Goal: Transaction & Acquisition: Purchase product/service

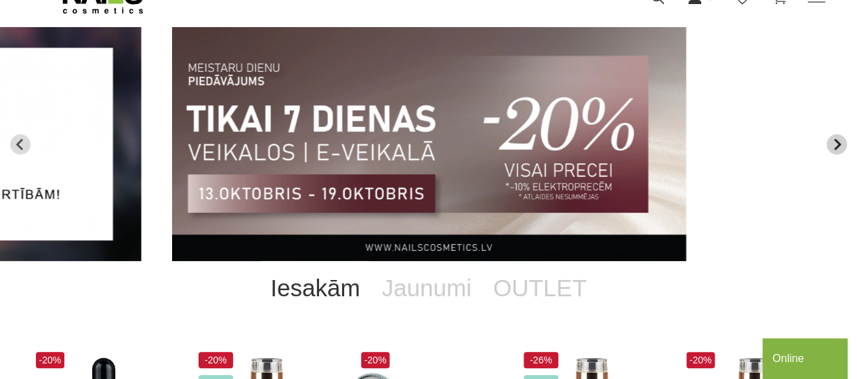
click at [834, 143] on icon "Next slide" at bounding box center [836, 144] width 12 height 12
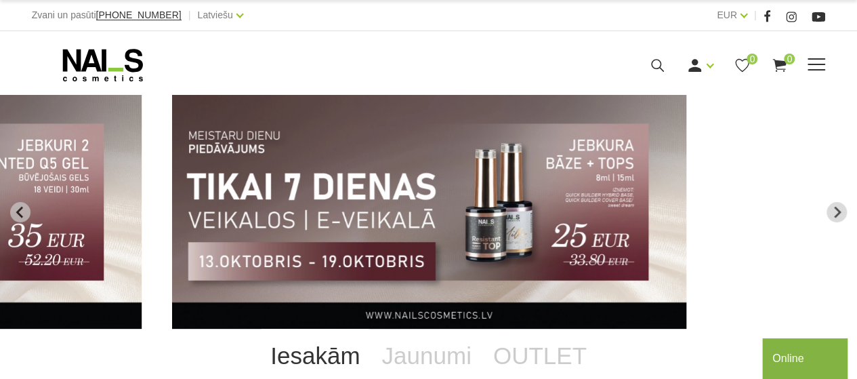
click at [813, 64] on span at bounding box center [816, 64] width 18 height 1
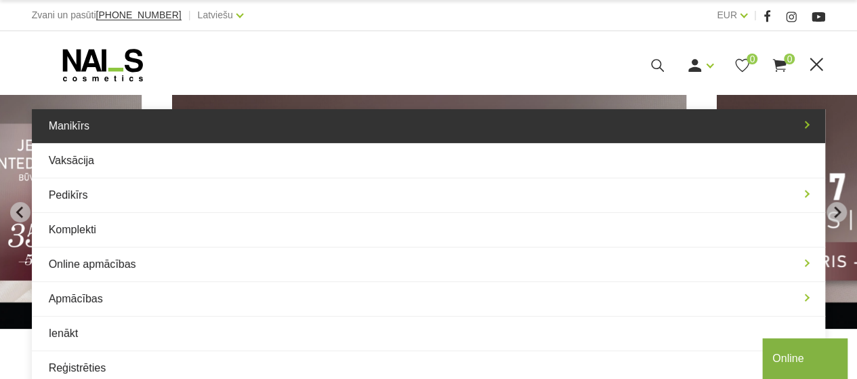
click at [737, 114] on link "Manikīrs" at bounding box center [429, 126] width 794 height 34
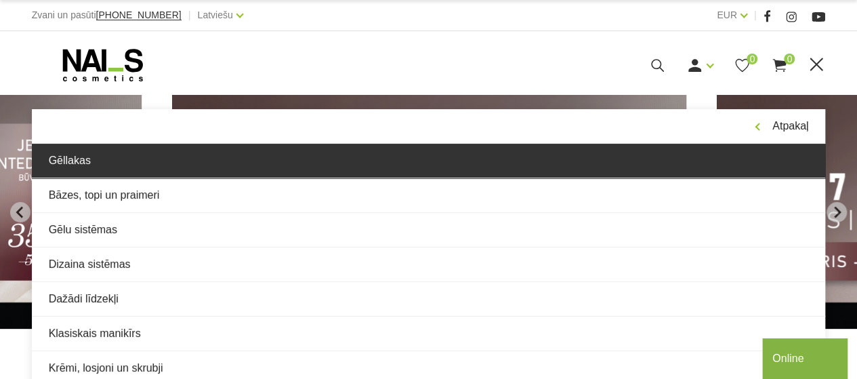
click at [340, 171] on link "Gēllakas" at bounding box center [429, 161] width 794 height 34
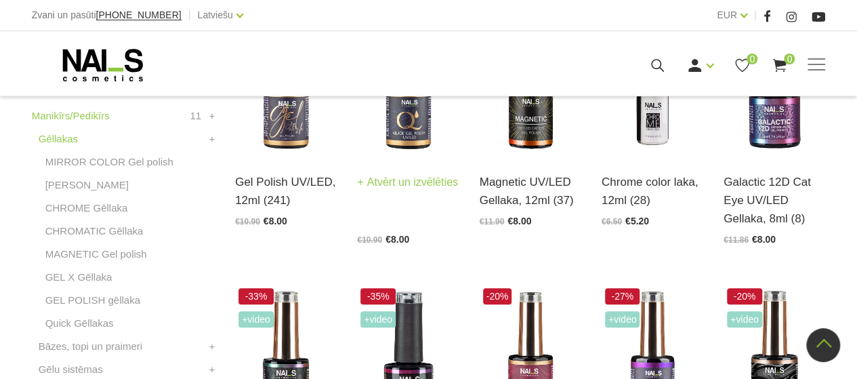
scroll to position [406, 0]
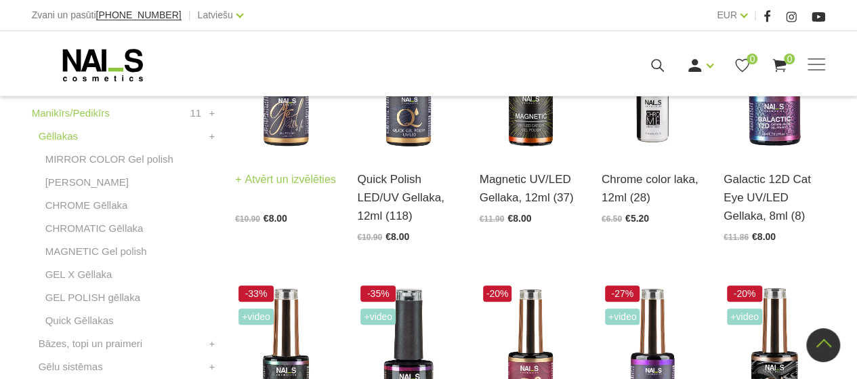
click at [303, 154] on div "Gel Polish UV/LED, 12ml (241) Atvērt un izvēlēties €10.90 €8.00" at bounding box center [286, 188] width 102 height 70
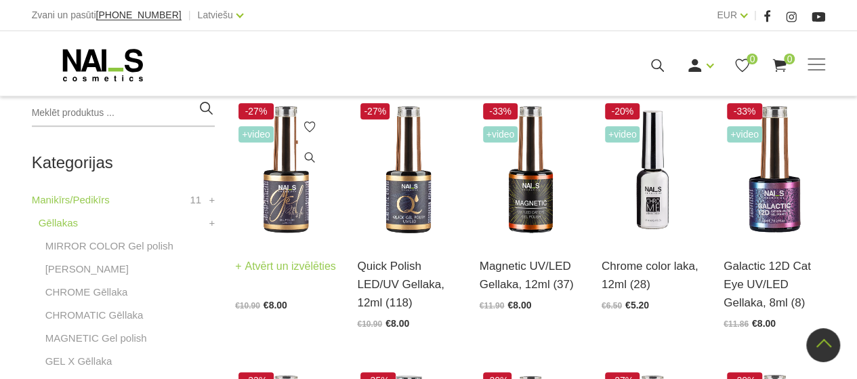
scroll to position [339, 0]
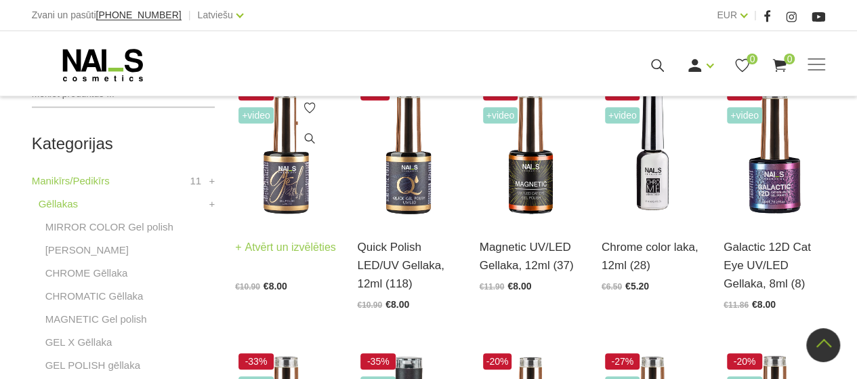
click at [307, 195] on img at bounding box center [286, 151] width 102 height 140
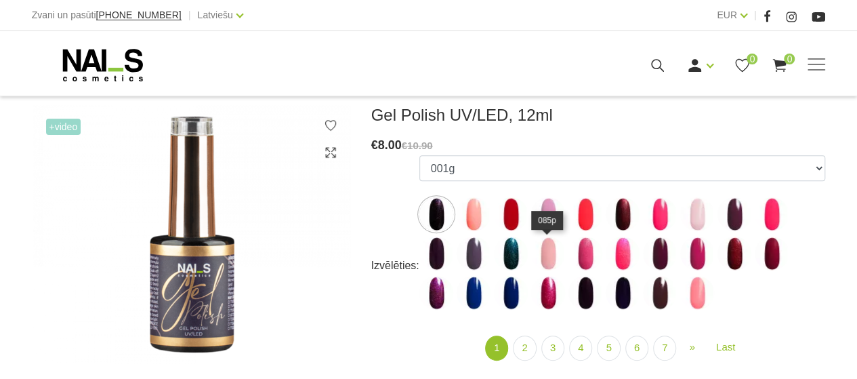
scroll to position [203, 0]
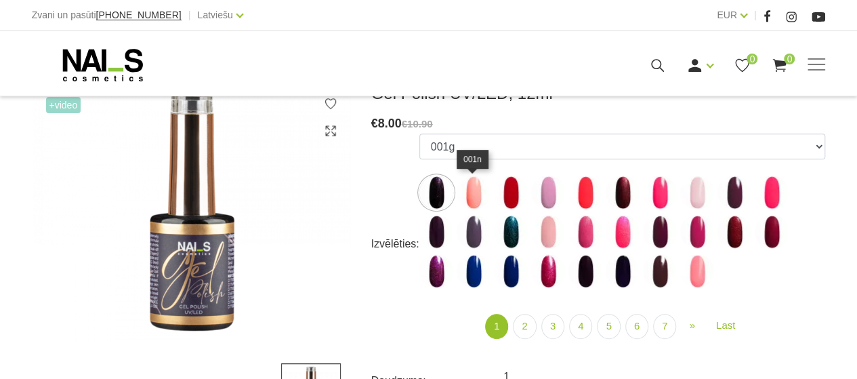
click at [470, 196] on img at bounding box center [473, 192] width 34 height 34
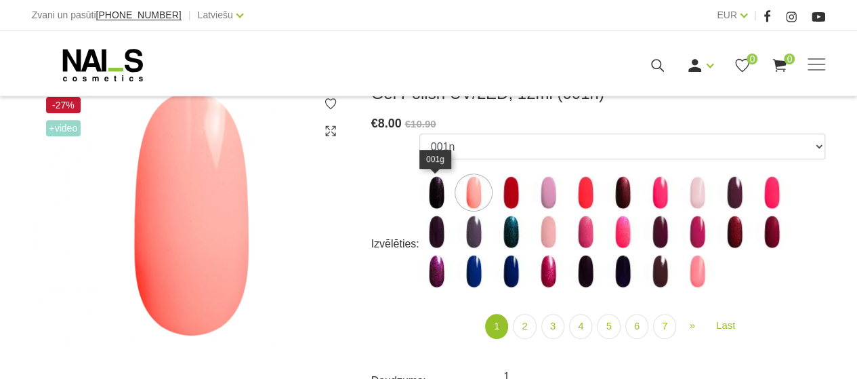
click at [439, 192] on img at bounding box center [436, 192] width 34 height 34
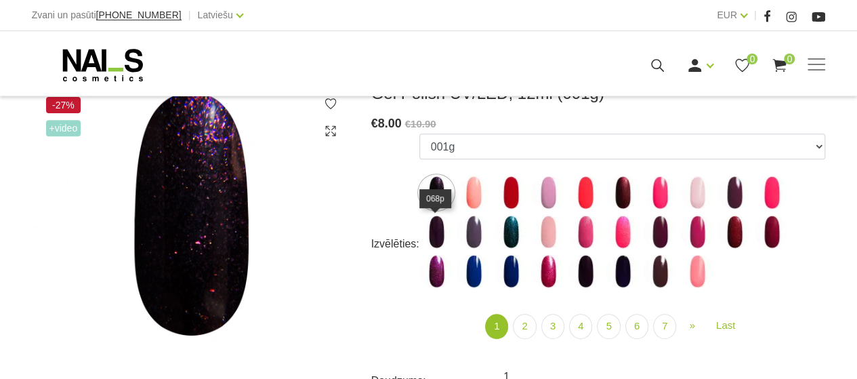
click at [444, 232] on img at bounding box center [436, 232] width 34 height 34
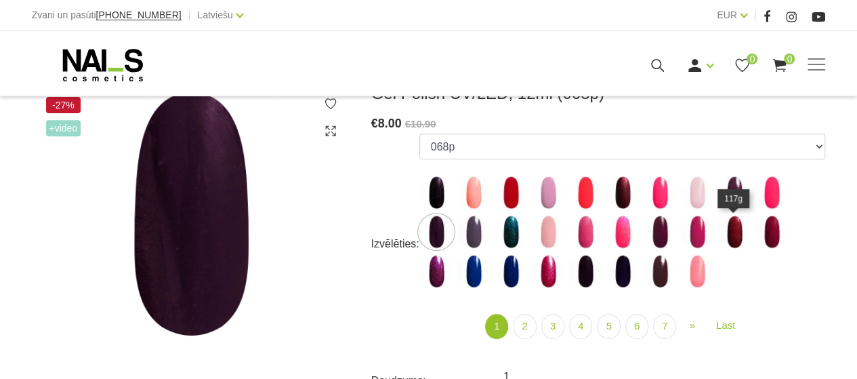
click at [738, 220] on img at bounding box center [734, 232] width 34 height 34
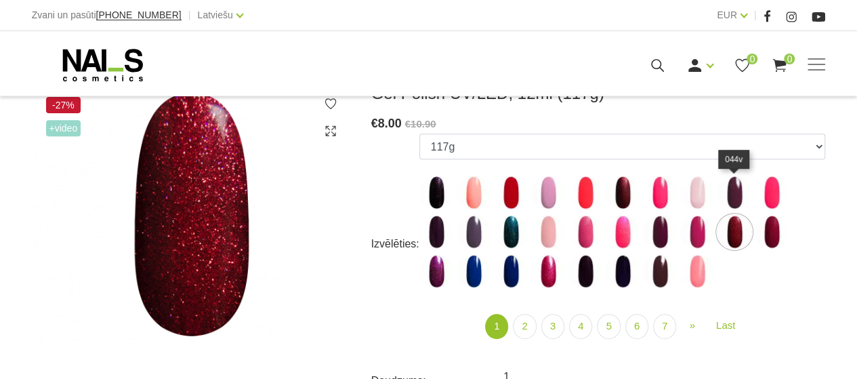
click at [736, 190] on img at bounding box center [734, 192] width 34 height 34
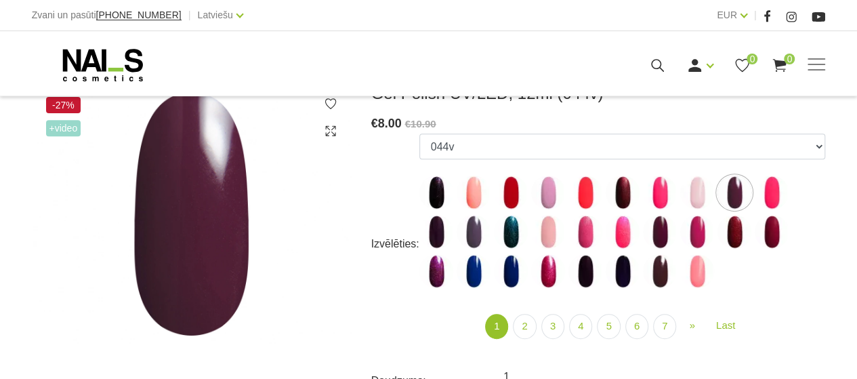
click at [638, 275] on label at bounding box center [622, 271] width 34 height 34
click at [647, 274] on img at bounding box center [660, 271] width 34 height 34
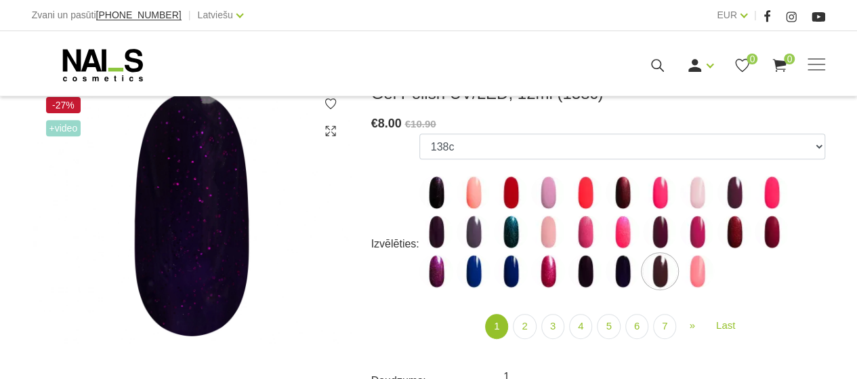
select select "4039"
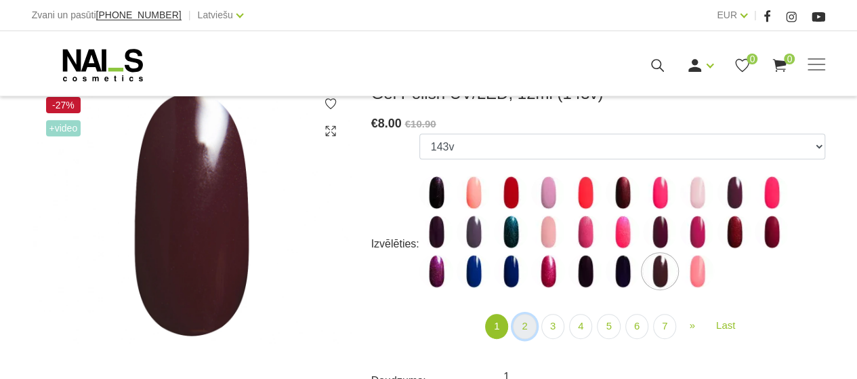
click at [527, 331] on link "2" at bounding box center [524, 326] width 23 height 25
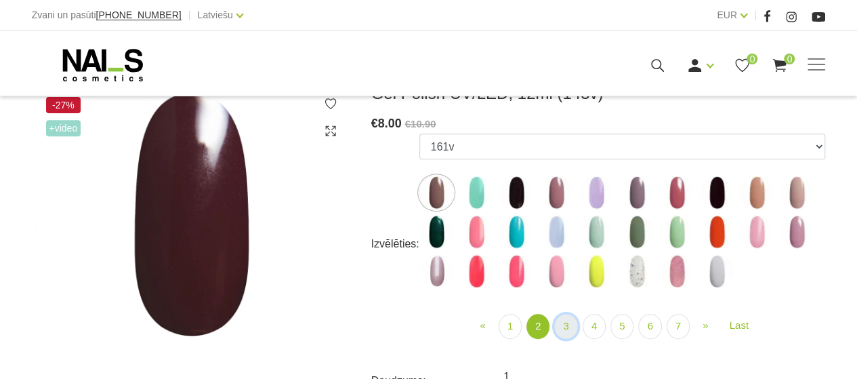
click at [566, 320] on link "3" at bounding box center [565, 326] width 23 height 25
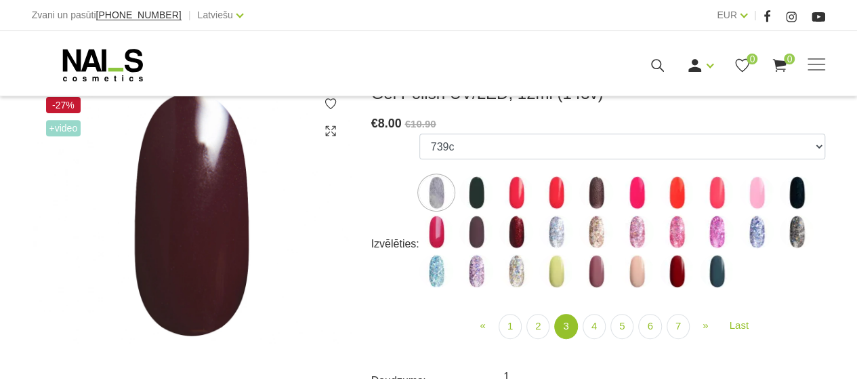
click at [603, 227] on img at bounding box center [596, 232] width 34 height 34
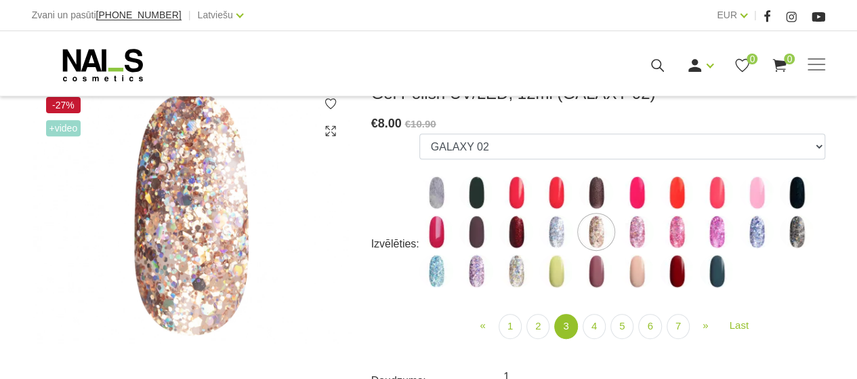
click at [522, 218] on img at bounding box center [516, 232] width 34 height 34
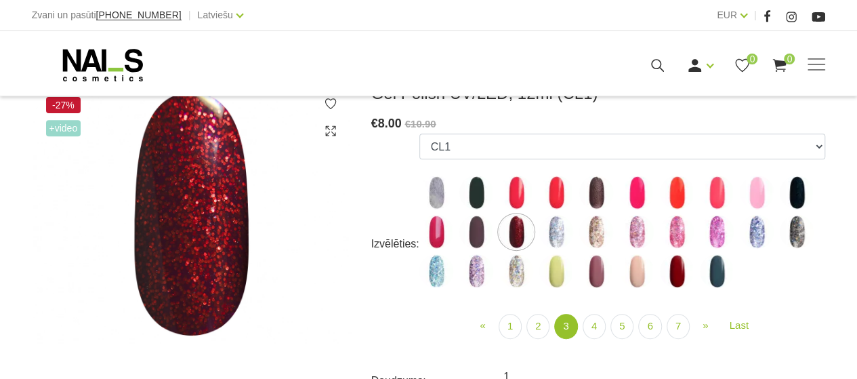
click at [678, 274] on img at bounding box center [677, 271] width 34 height 34
select select "4182"
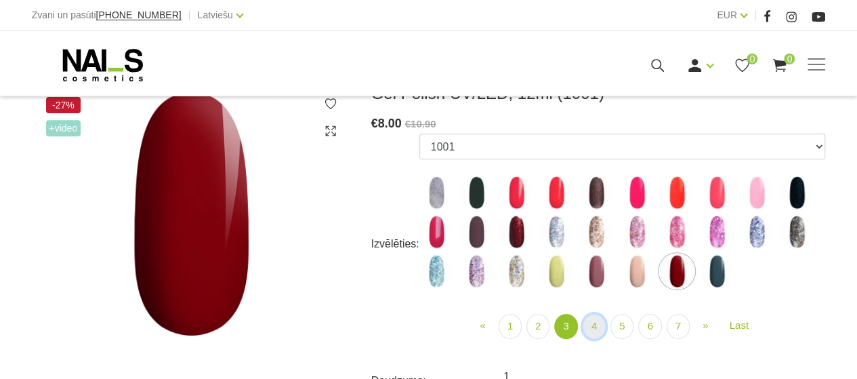
click at [588, 323] on link "4" at bounding box center [593, 326] width 23 height 25
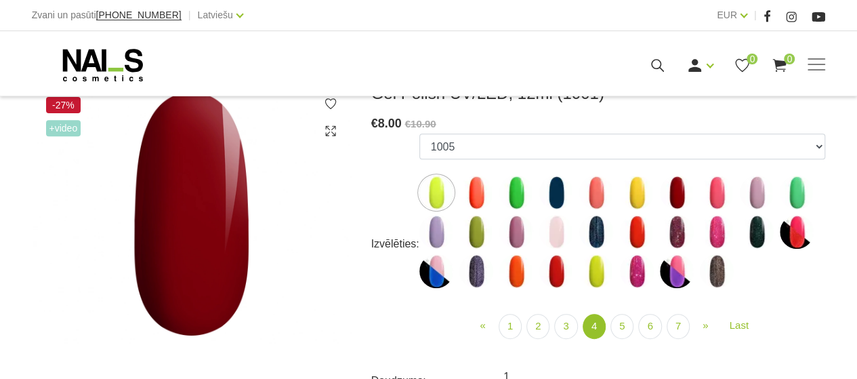
click at [674, 194] on img at bounding box center [677, 192] width 34 height 34
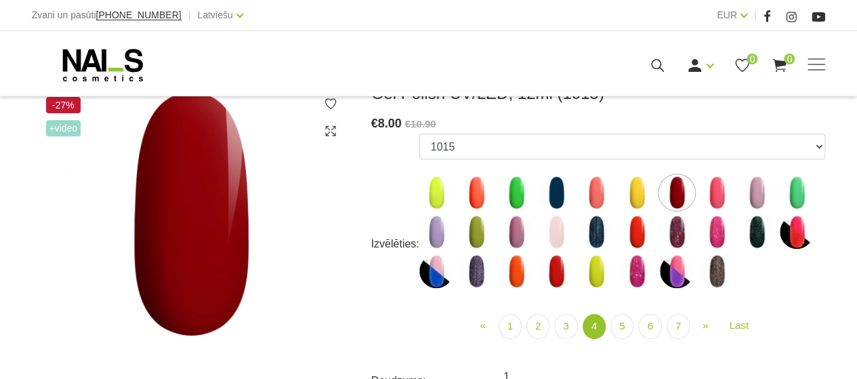
click at [678, 276] on img at bounding box center [677, 271] width 34 height 34
select select "4468"
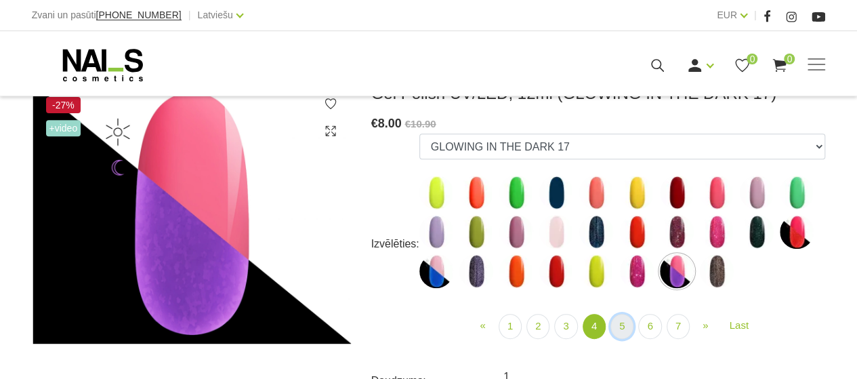
click at [619, 328] on link "5" at bounding box center [621, 326] width 23 height 25
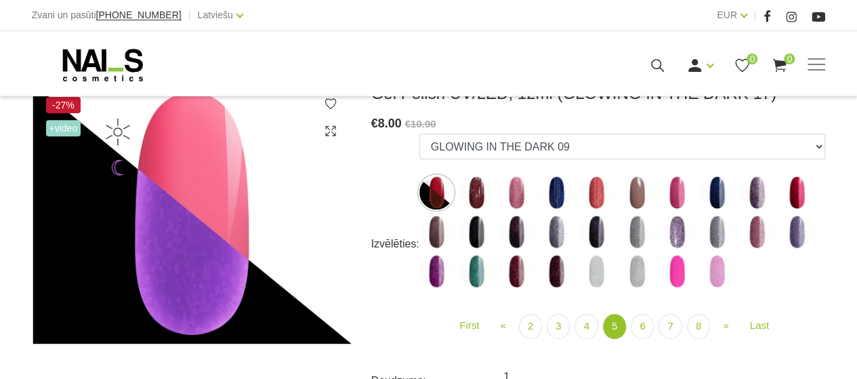
click at [505, 282] on img at bounding box center [516, 271] width 34 height 34
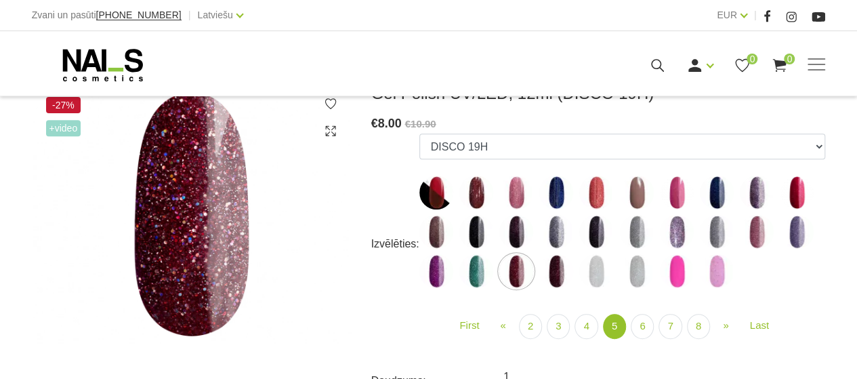
click at [557, 267] on img at bounding box center [556, 271] width 34 height 34
select select "5144"
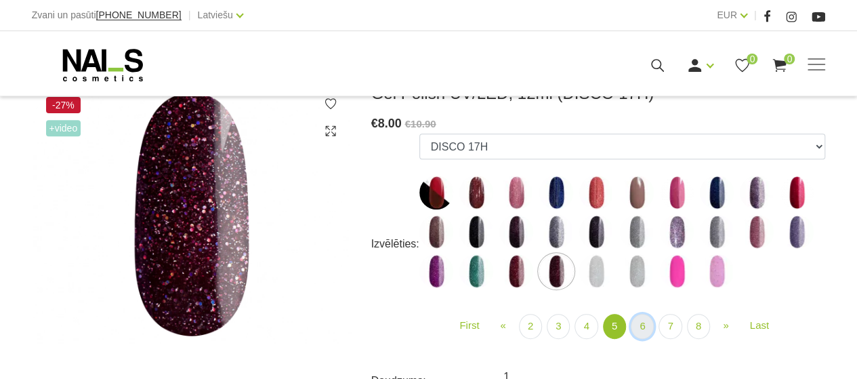
click at [638, 332] on link "6" at bounding box center [642, 326] width 23 height 25
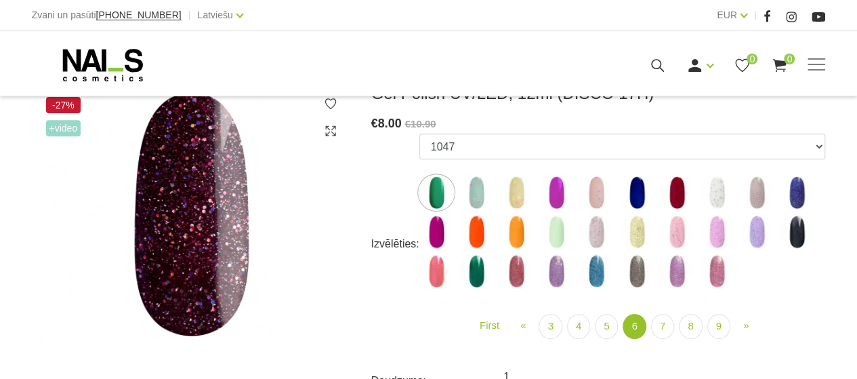
click at [670, 196] on img at bounding box center [677, 192] width 34 height 34
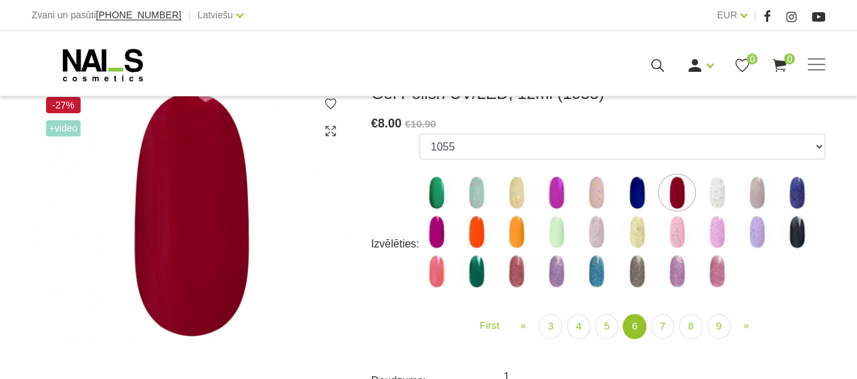
click at [609, 260] on label at bounding box center [596, 271] width 34 height 34
select select "5460"
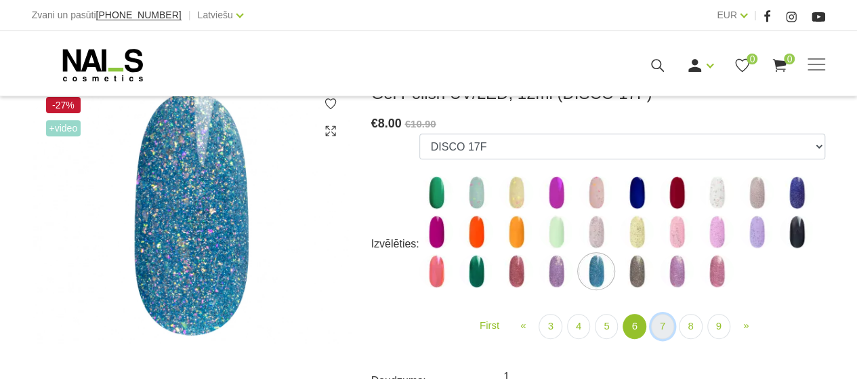
click at [656, 323] on link "7" at bounding box center [662, 326] width 23 height 25
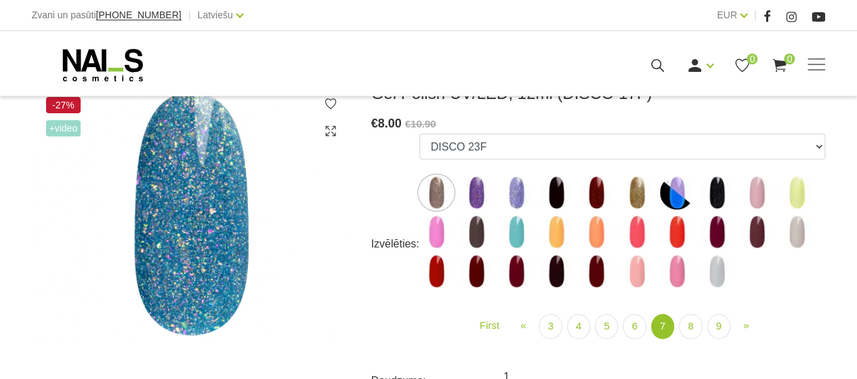
click at [608, 193] on img at bounding box center [596, 192] width 34 height 34
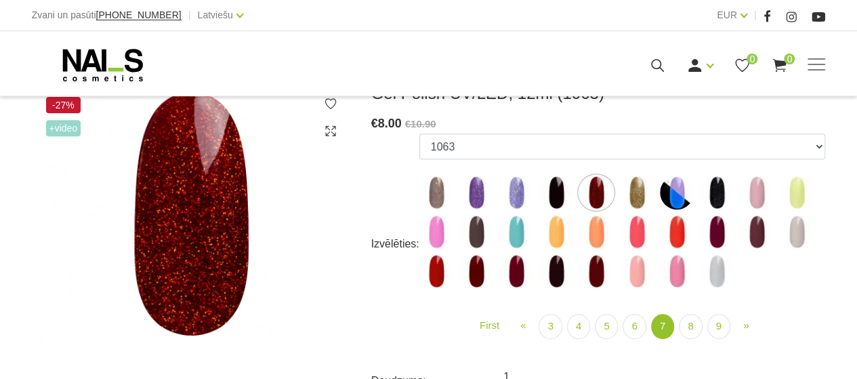
click at [512, 280] on img at bounding box center [516, 271] width 34 height 34
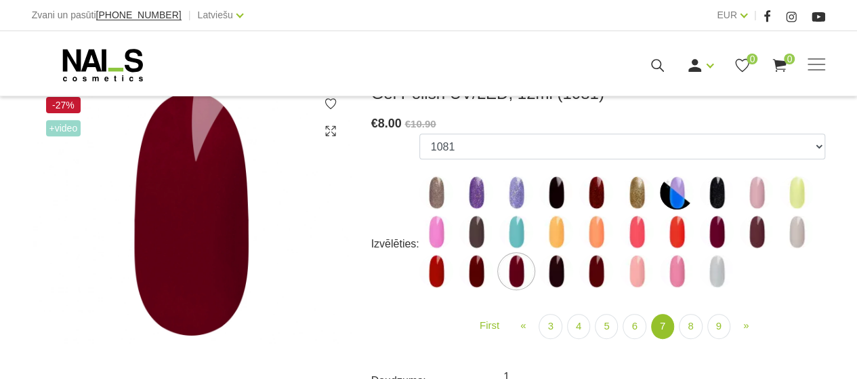
click at [485, 276] on img at bounding box center [476, 271] width 34 height 34
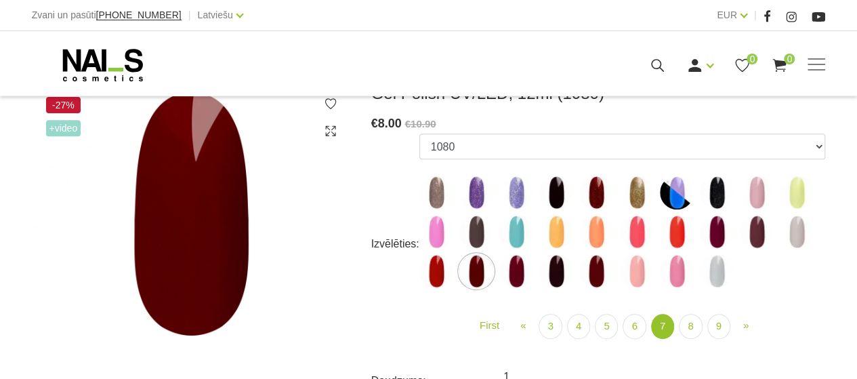
click at [517, 294] on div "First « Prev 3 4 5 6 (current)" at bounding box center [622, 324] width 426 height 62
click at [513, 281] on img at bounding box center [516, 271] width 34 height 34
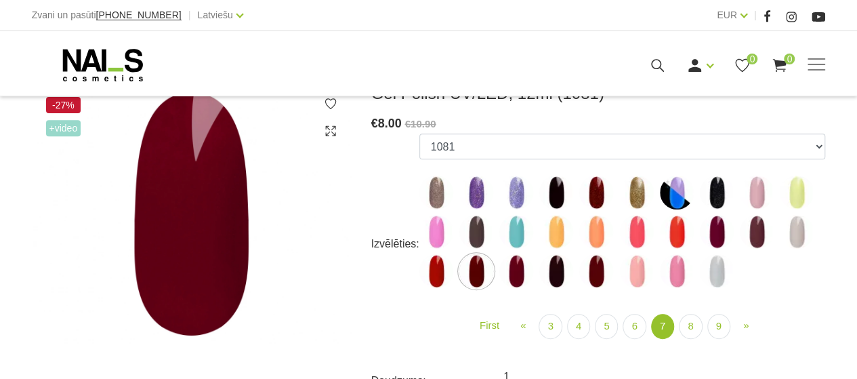
click at [515, 273] on img at bounding box center [516, 271] width 34 height 34
click at [507, 274] on img at bounding box center [516, 271] width 34 height 34
click at [515, 270] on img at bounding box center [516, 271] width 34 height 34
click at [519, 271] on img at bounding box center [516, 271] width 34 height 34
click at [523, 272] on img at bounding box center [516, 271] width 34 height 34
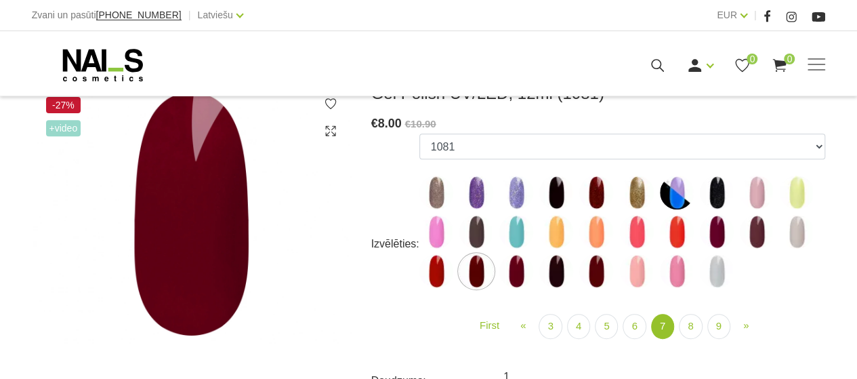
click at [488, 274] on img at bounding box center [476, 271] width 34 height 34
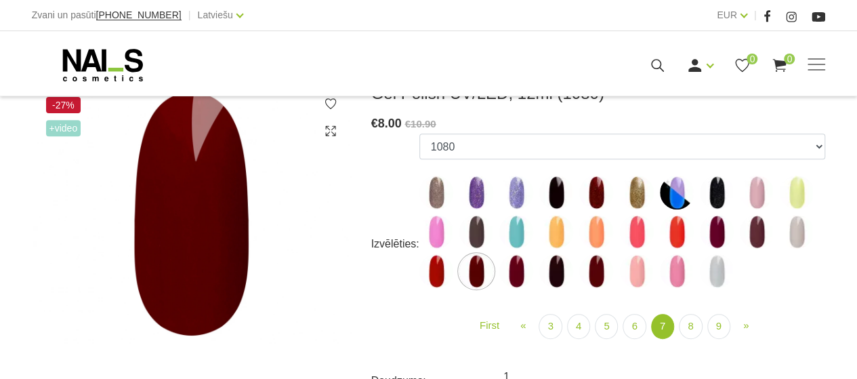
click at [517, 268] on img at bounding box center [516, 271] width 34 height 34
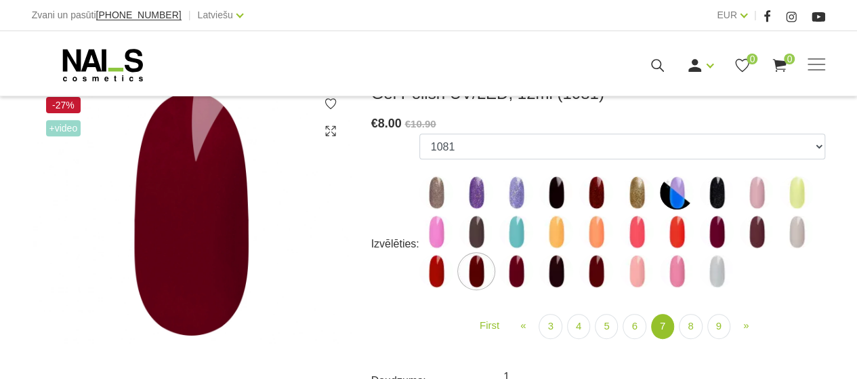
click at [488, 277] on img at bounding box center [476, 271] width 34 height 34
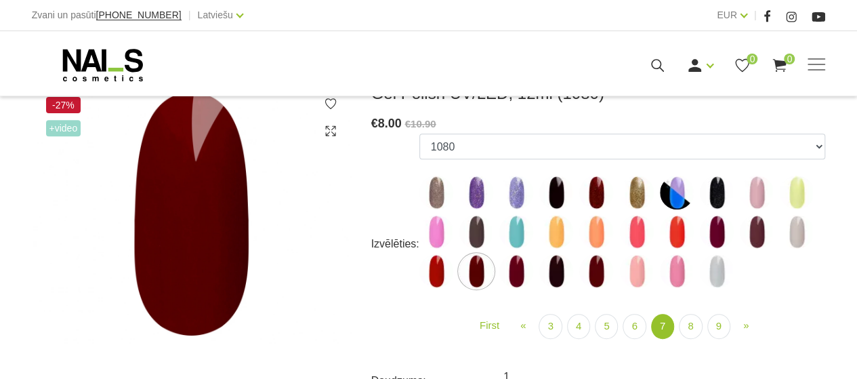
click at [515, 272] on img at bounding box center [516, 271] width 34 height 34
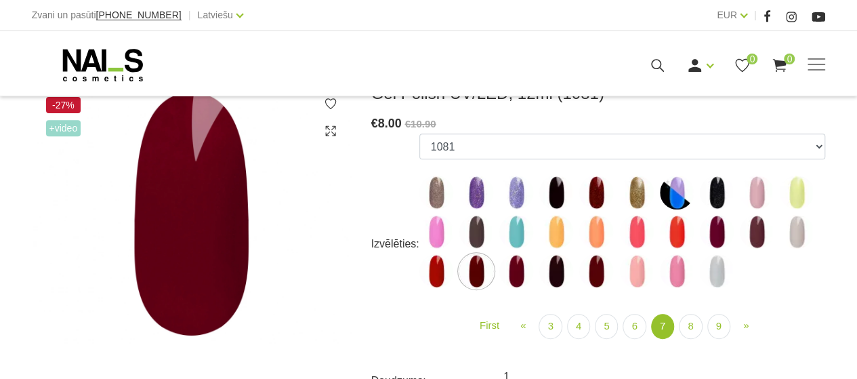
click at [561, 270] on img at bounding box center [556, 271] width 34 height 34
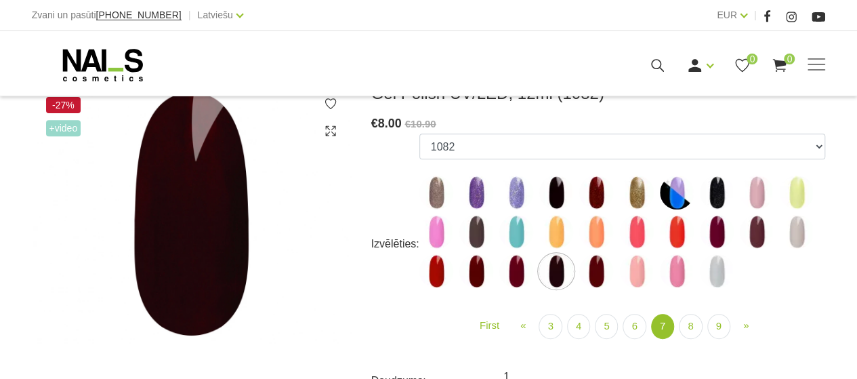
click at [513, 266] on img at bounding box center [516, 271] width 34 height 34
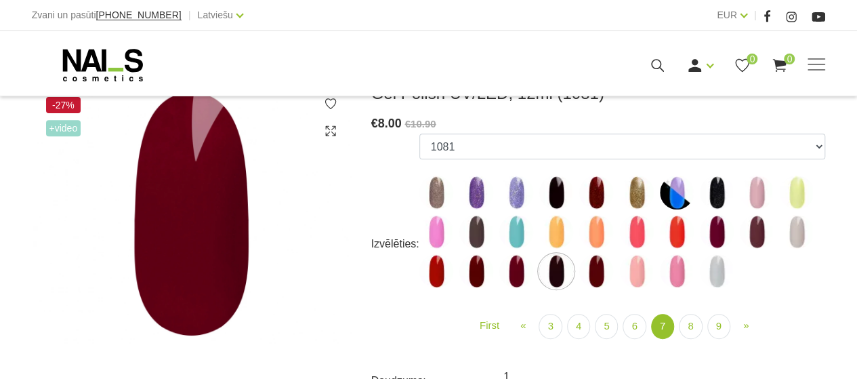
click at [476, 269] on img at bounding box center [476, 271] width 34 height 34
select select "5893"
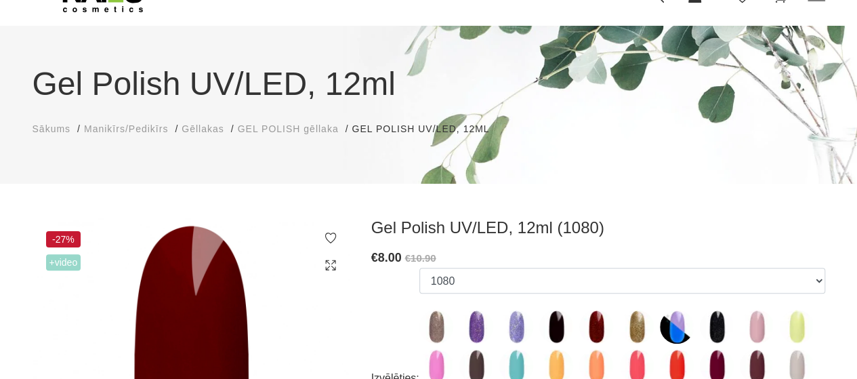
scroll to position [68, 0]
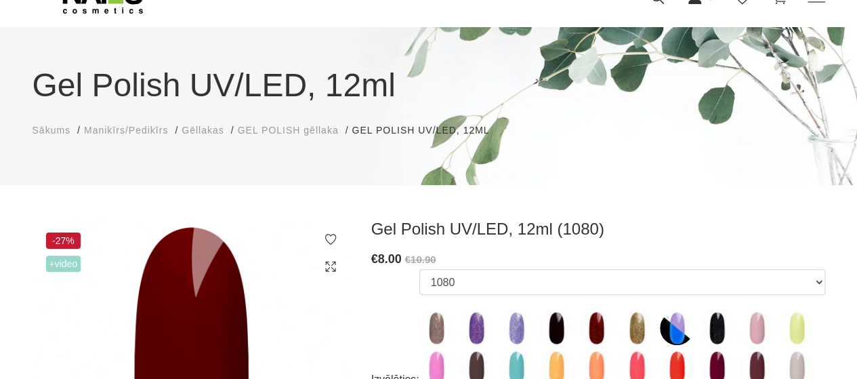
click at [327, 238] on icon at bounding box center [331, 239] width 14 height 14
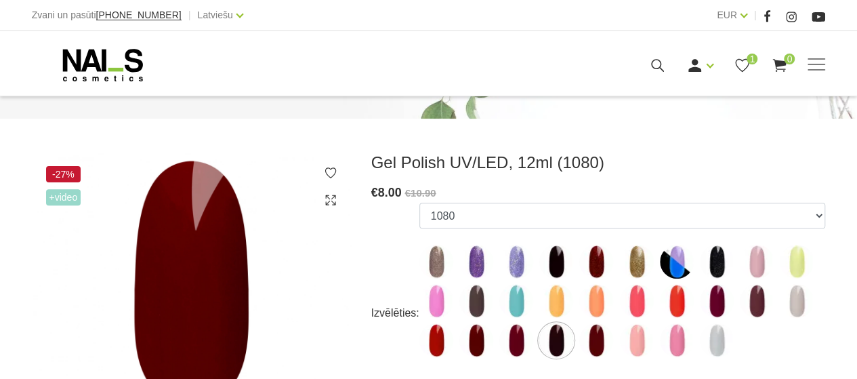
scroll to position [203, 0]
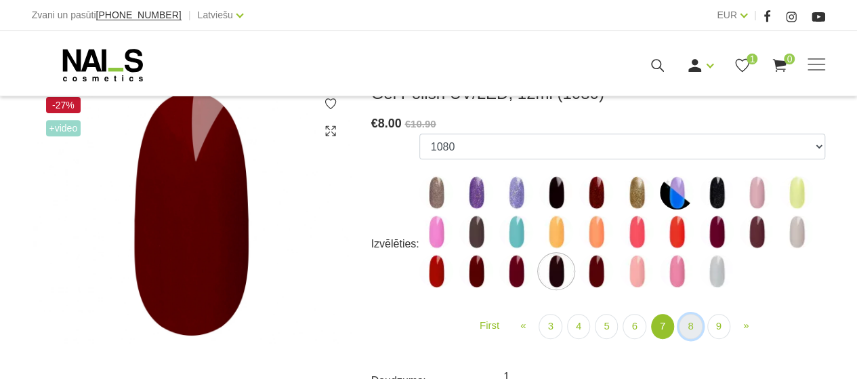
click at [687, 327] on link "8" at bounding box center [690, 326] width 23 height 25
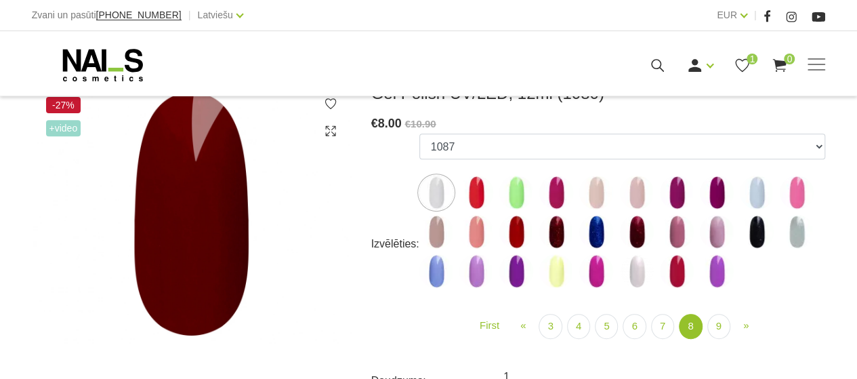
click at [639, 227] on img at bounding box center [637, 232] width 34 height 34
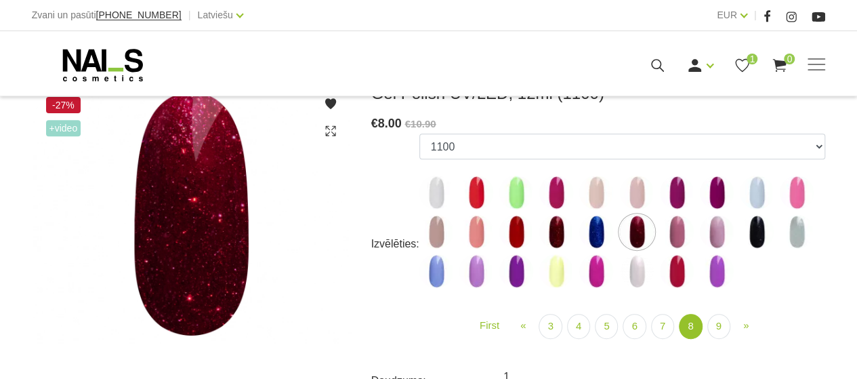
click at [552, 231] on img at bounding box center [556, 232] width 34 height 34
select select "6020"
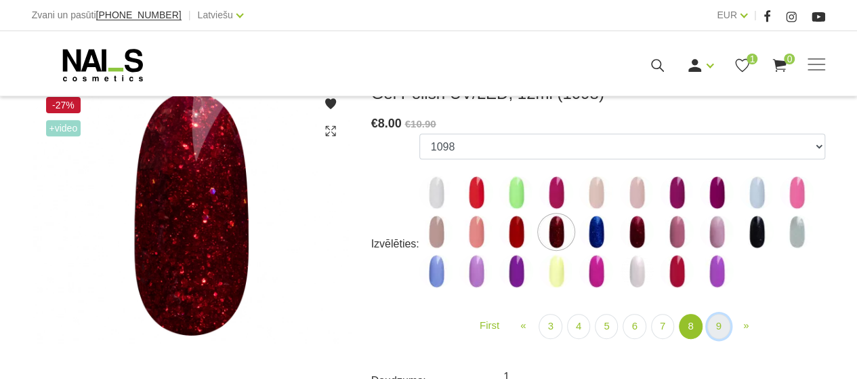
click at [718, 319] on link "9" at bounding box center [718, 326] width 23 height 25
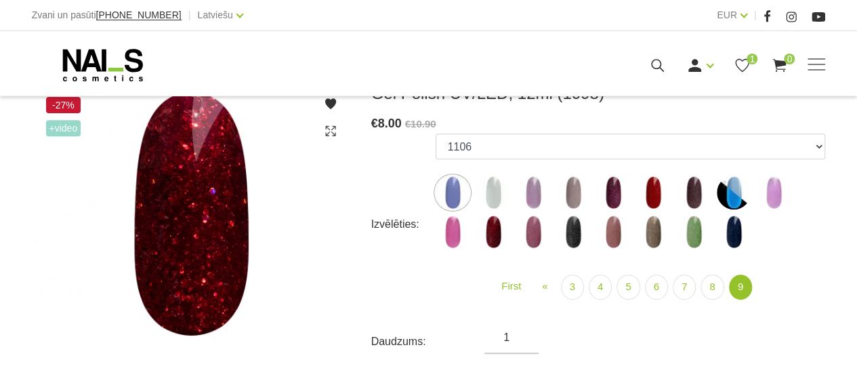
click at [660, 193] on img at bounding box center [653, 192] width 34 height 34
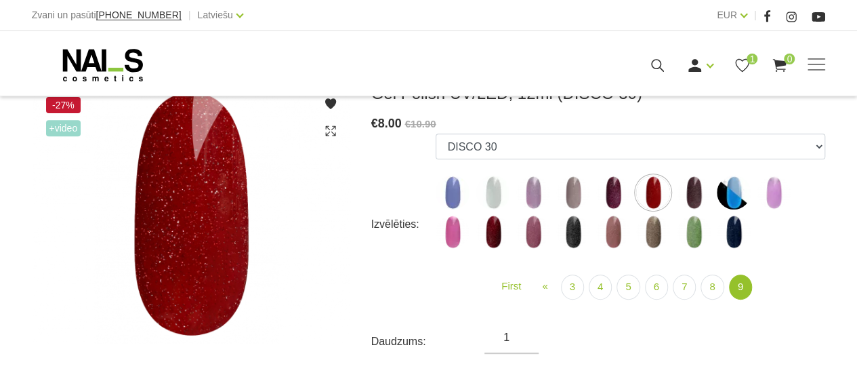
click at [489, 235] on img at bounding box center [493, 232] width 34 height 34
select select "6399"
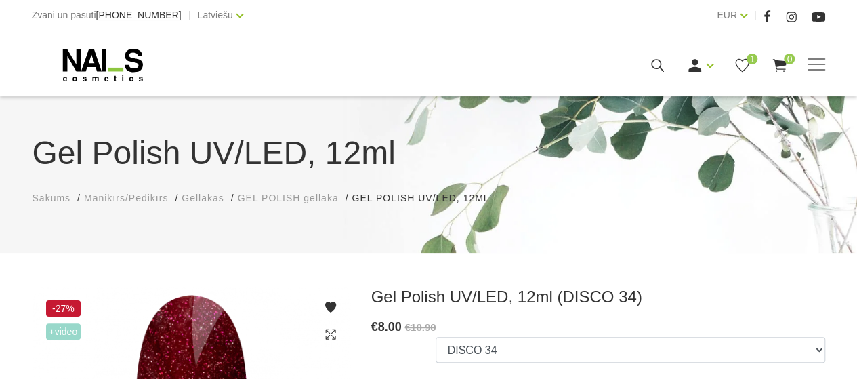
scroll to position [203, 0]
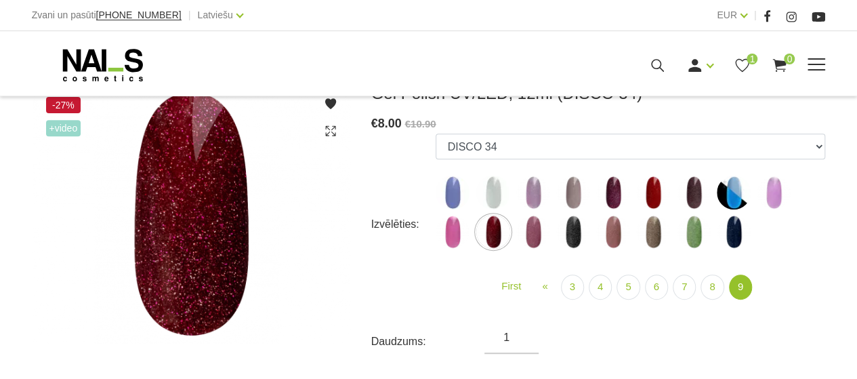
click at [824, 64] on span at bounding box center [816, 64] width 18 height 1
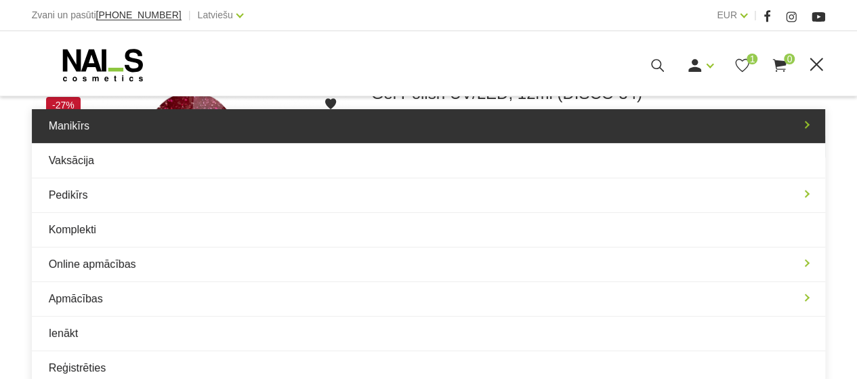
click at [450, 137] on link "Manikīrs" at bounding box center [429, 126] width 794 height 34
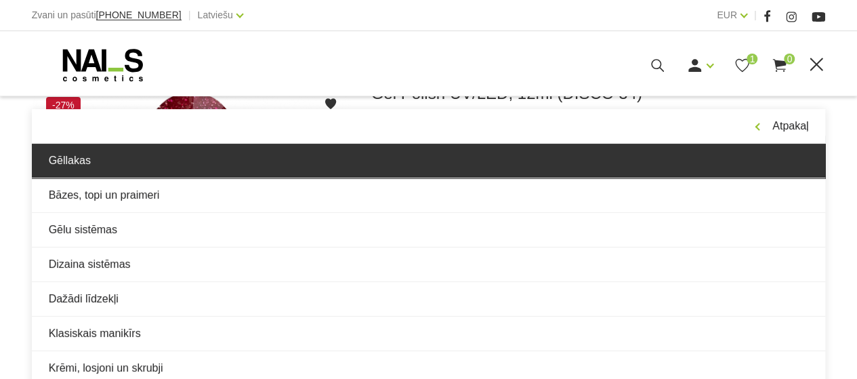
click at [230, 162] on link "Gēllakas" at bounding box center [429, 161] width 794 height 34
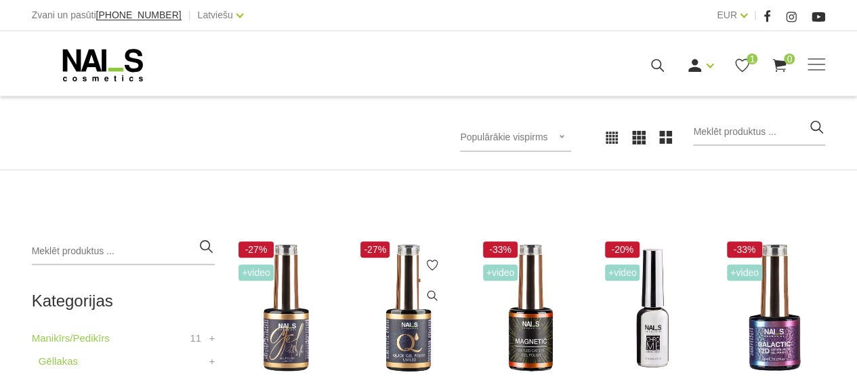
scroll to position [271, 0]
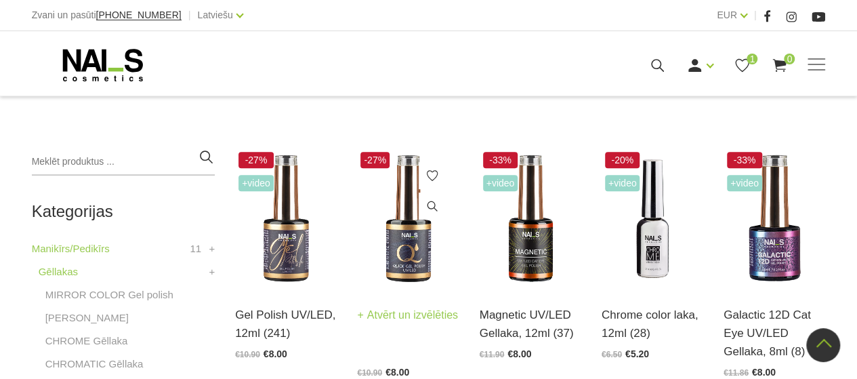
click at [405, 253] on img at bounding box center [408, 218] width 102 height 140
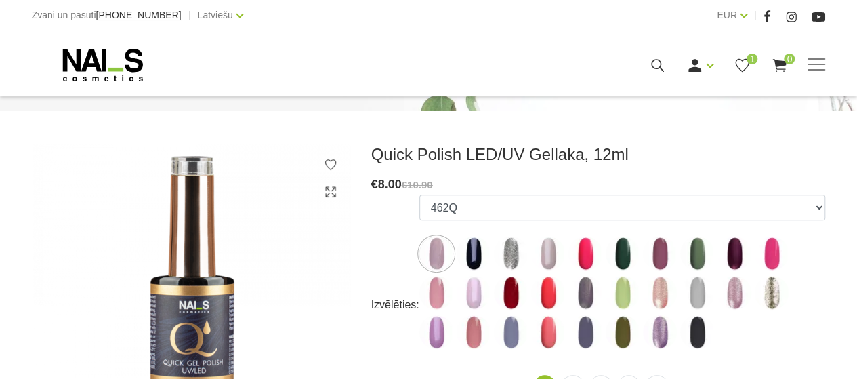
scroll to position [203, 0]
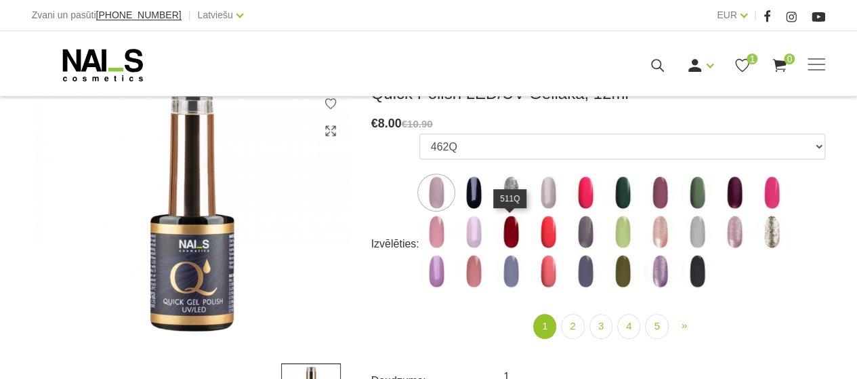
click at [498, 232] on img at bounding box center [511, 232] width 34 height 34
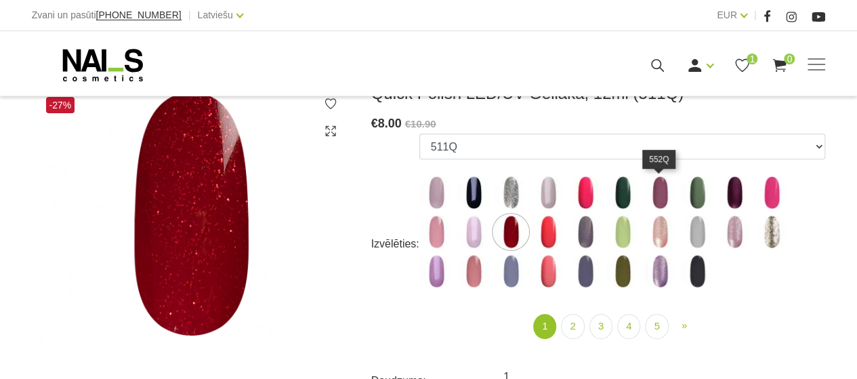
click at [661, 203] on img at bounding box center [660, 192] width 34 height 34
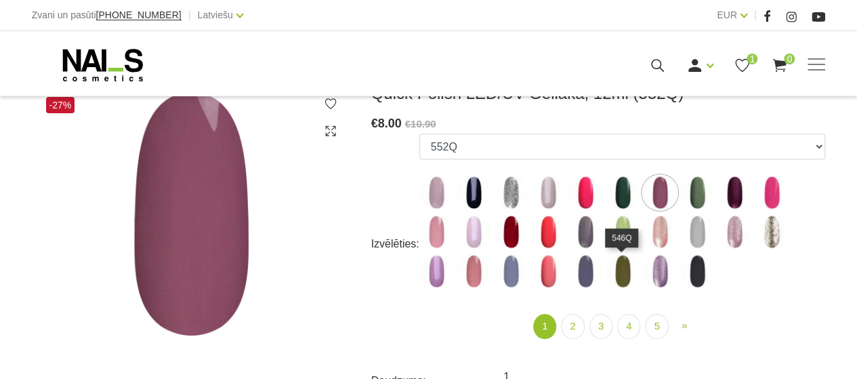
click at [610, 272] on img at bounding box center [622, 271] width 34 height 34
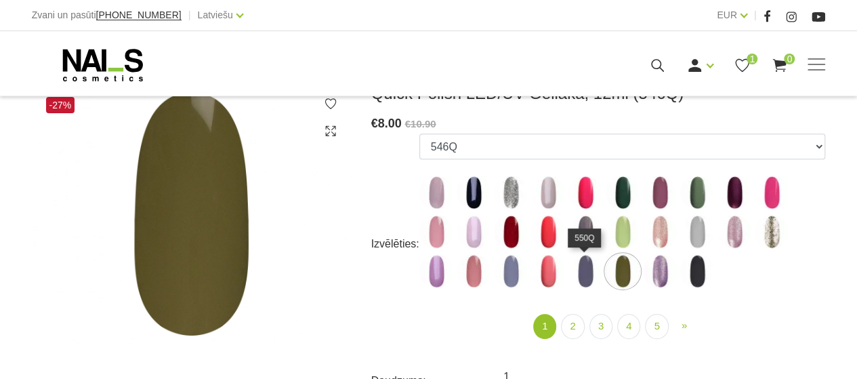
click at [589, 282] on img at bounding box center [585, 271] width 34 height 34
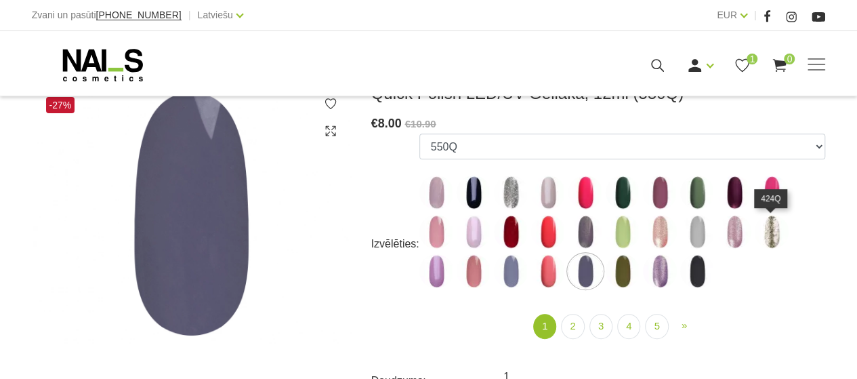
click at [762, 228] on img at bounding box center [771, 232] width 34 height 34
select select "4357"
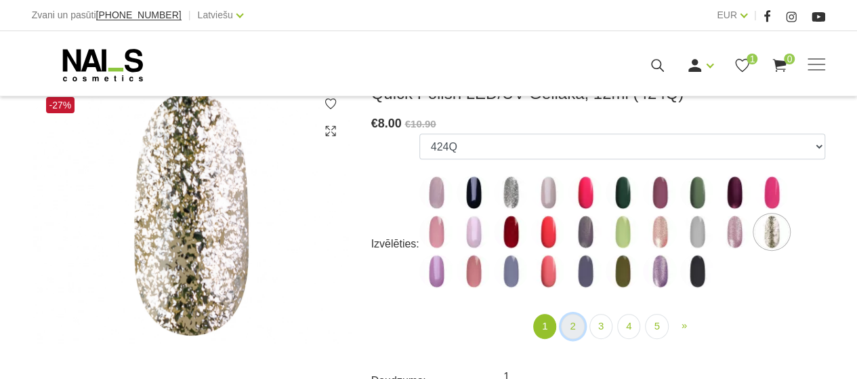
click at [577, 326] on link "2" at bounding box center [572, 326] width 23 height 25
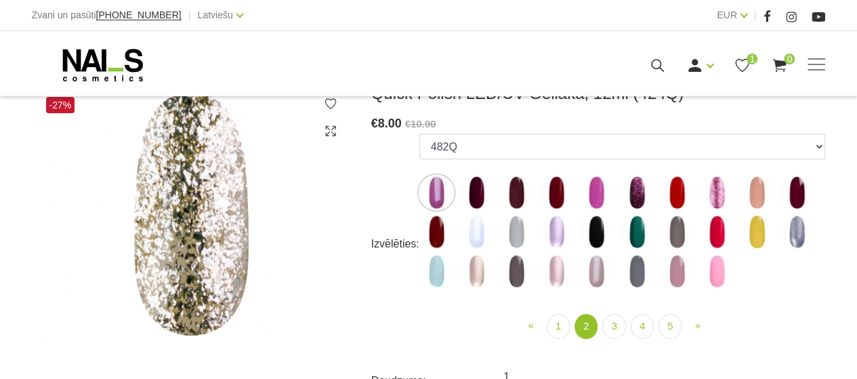
click at [439, 236] on img at bounding box center [436, 232] width 34 height 34
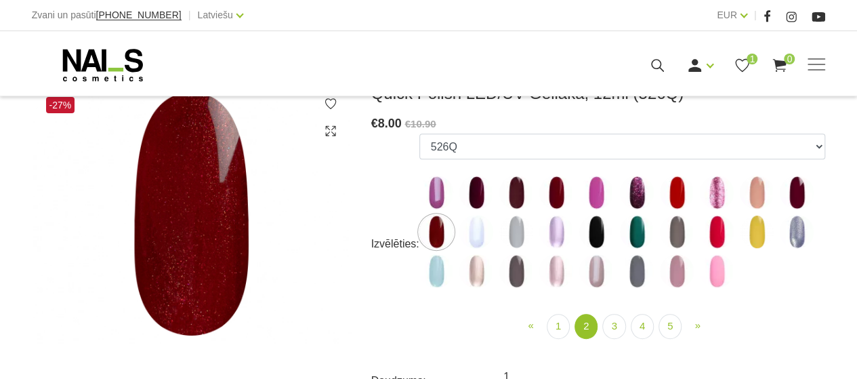
click at [562, 197] on img at bounding box center [556, 192] width 34 height 34
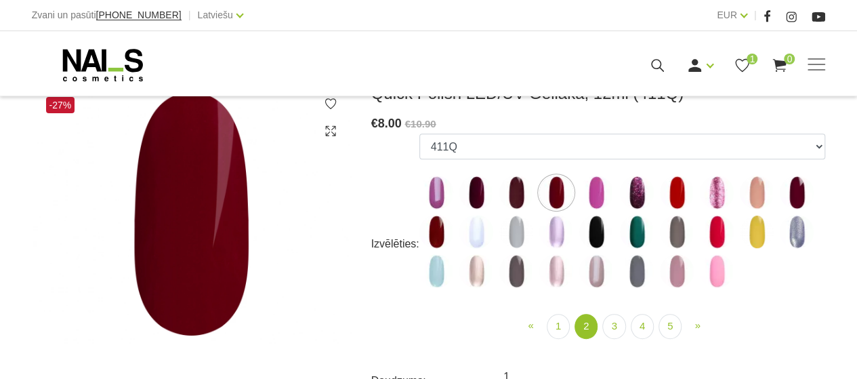
click at [601, 230] on img at bounding box center [596, 232] width 34 height 34
select select "4391"
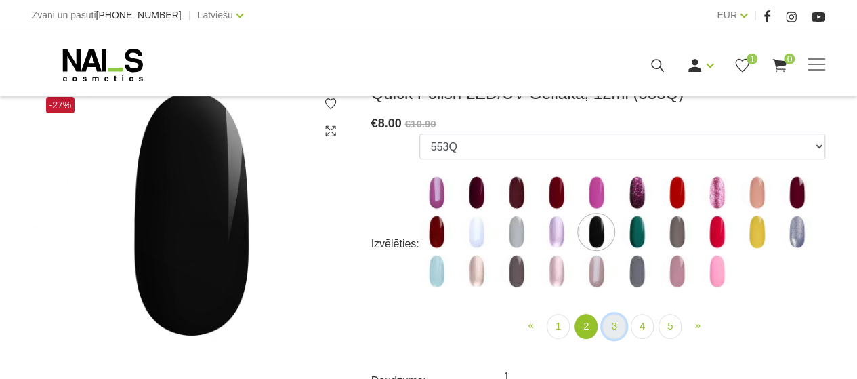
click at [612, 320] on link "3" at bounding box center [613, 326] width 23 height 25
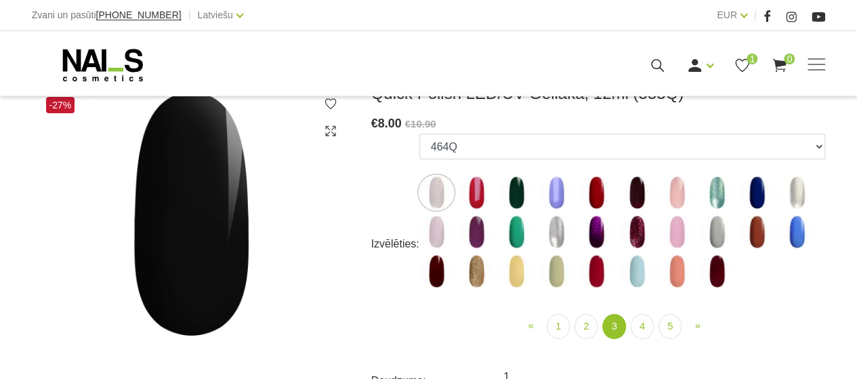
click at [716, 280] on img at bounding box center [717, 271] width 34 height 34
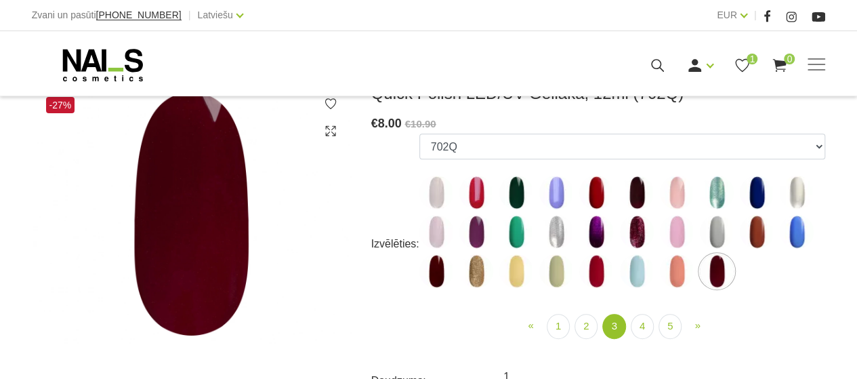
click at [584, 268] on img at bounding box center [596, 271] width 34 height 34
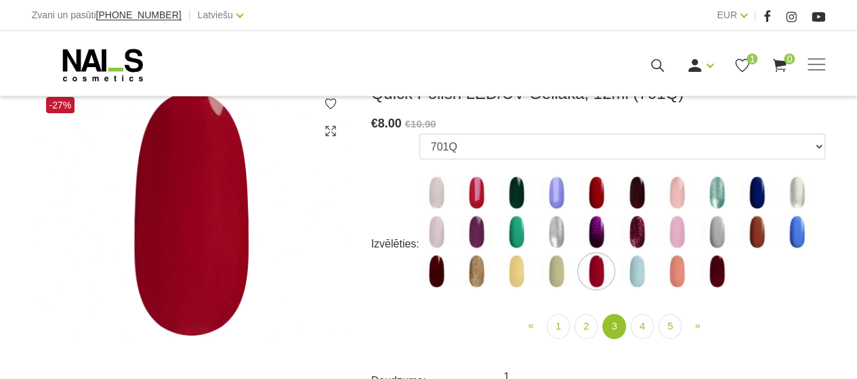
click at [591, 236] on img at bounding box center [596, 232] width 34 height 34
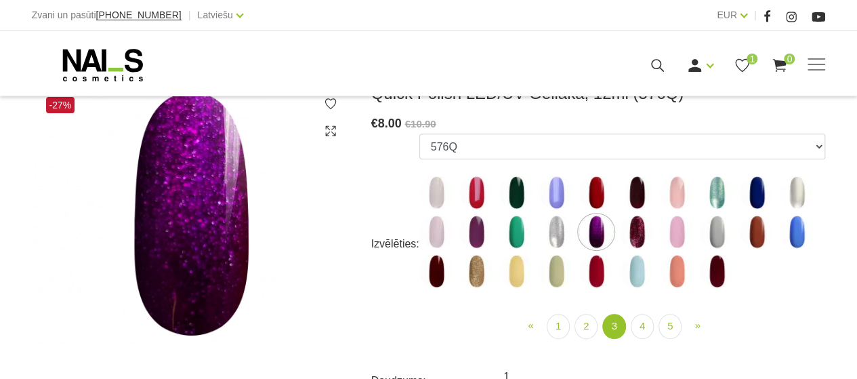
click at [592, 192] on img at bounding box center [596, 192] width 34 height 34
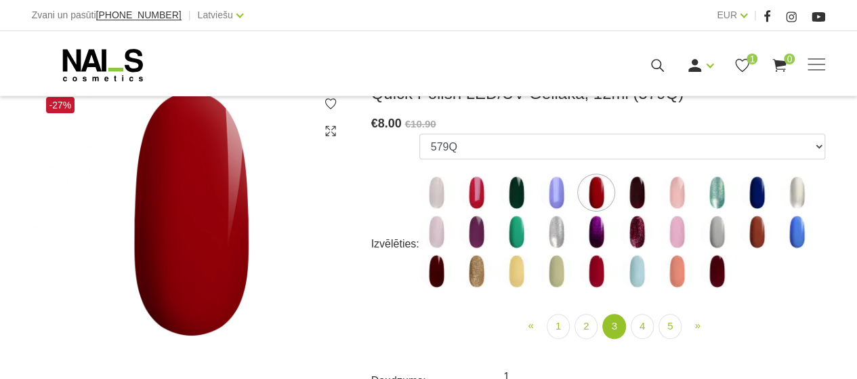
click at [721, 269] on img at bounding box center [717, 271] width 34 height 34
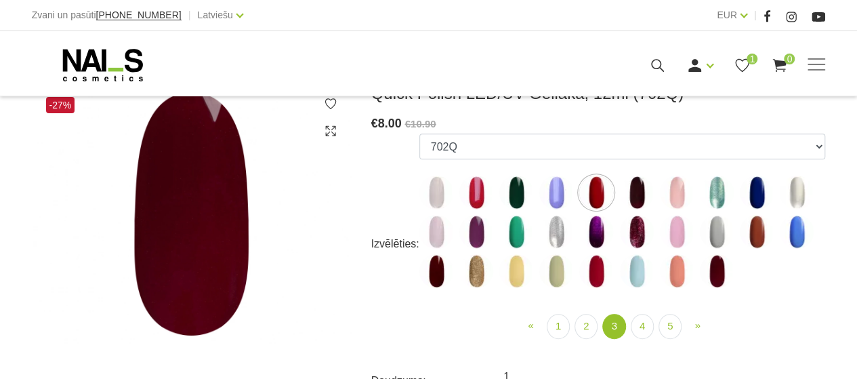
click at [329, 105] on icon at bounding box center [331, 104] width 14 height 14
click at [473, 280] on img at bounding box center [476, 271] width 34 height 34
select select "5192"
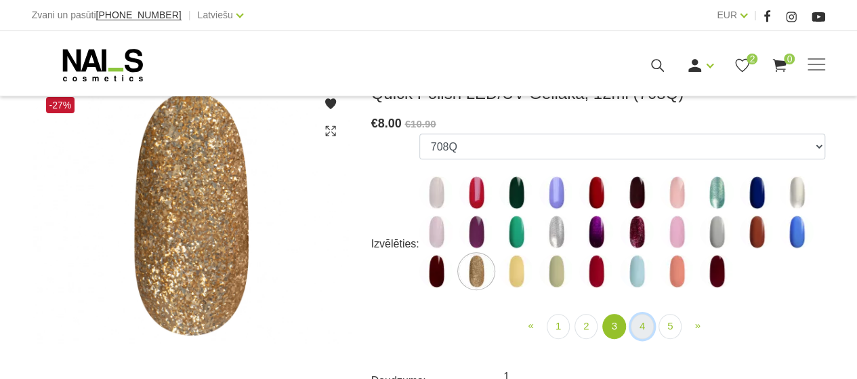
click at [647, 322] on link "4" at bounding box center [642, 326] width 23 height 25
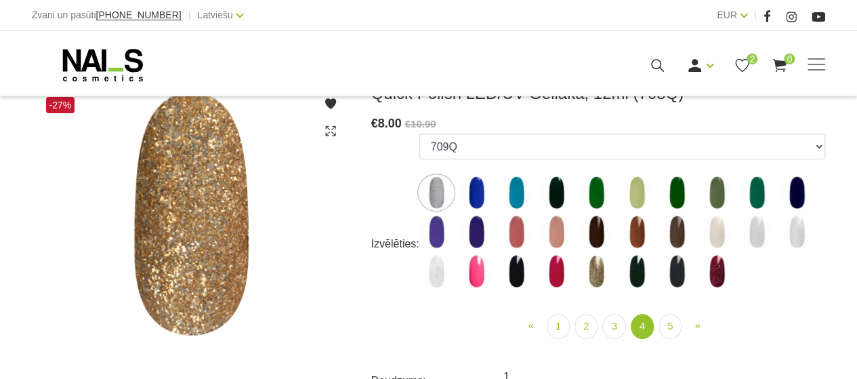
click at [633, 223] on img at bounding box center [637, 232] width 34 height 34
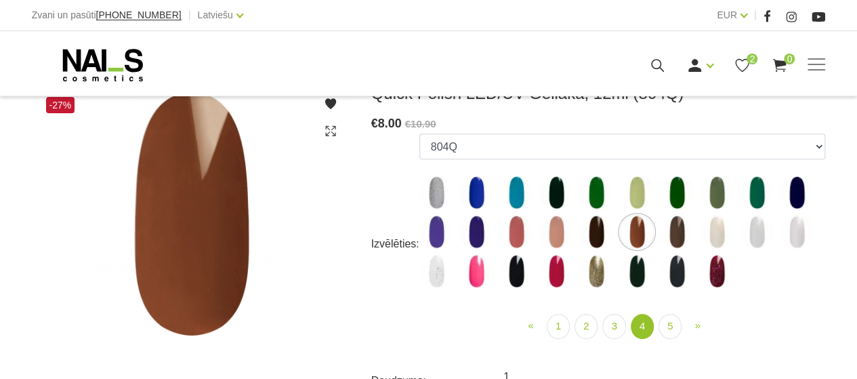
click at [743, 273] on ul "462Q 401Q 443Q 445Q 569Q 560Q 552Q 568Q 510Q 413Q 529Q 484Q 511Q 565Q 459Q 538Q…" at bounding box center [622, 213] width 406 height 160
click at [728, 274] on img at bounding box center [717, 271] width 34 height 34
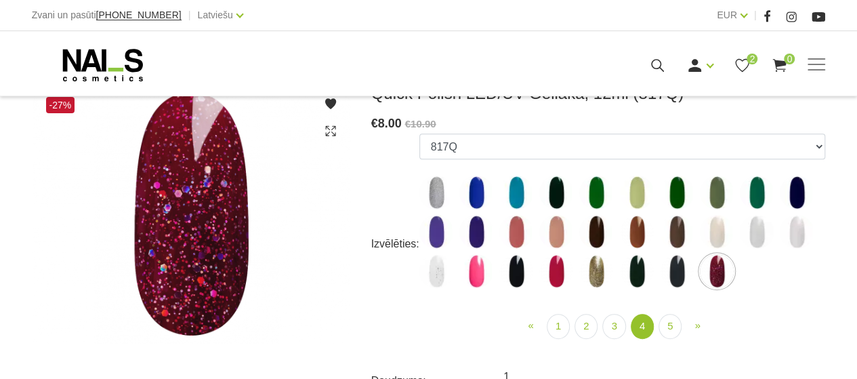
click at [543, 228] on img at bounding box center [556, 232] width 34 height 34
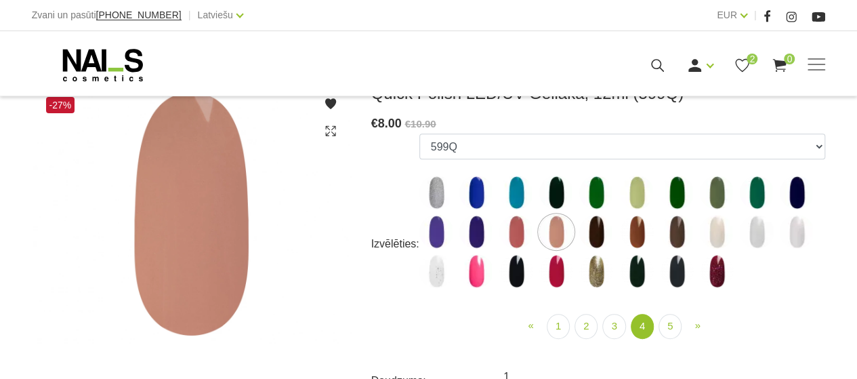
click at [521, 223] on img at bounding box center [516, 232] width 34 height 34
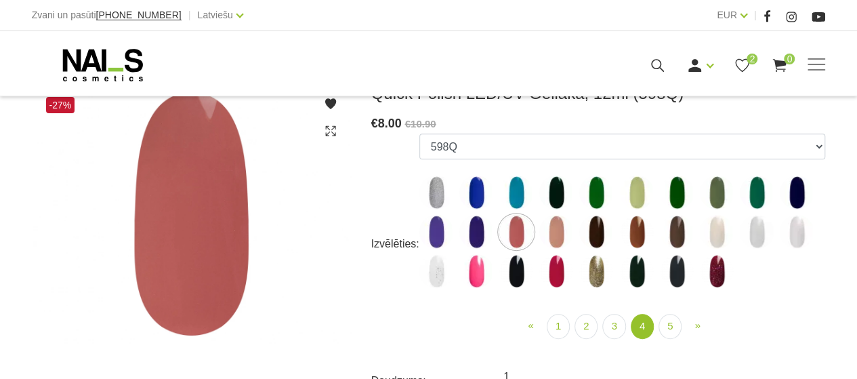
click at [500, 234] on img at bounding box center [516, 232] width 34 height 34
click at [481, 236] on img at bounding box center [476, 232] width 34 height 34
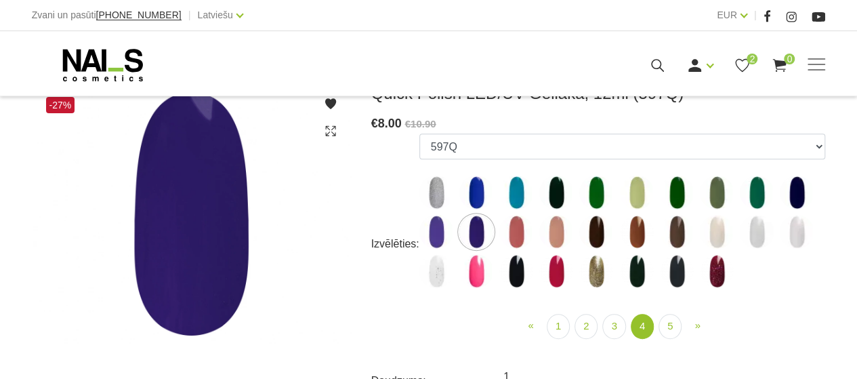
click at [433, 244] on img at bounding box center [436, 232] width 34 height 34
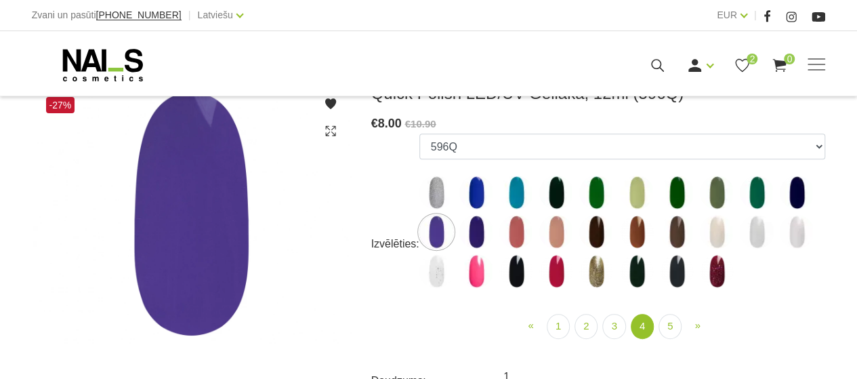
click at [450, 285] on label at bounding box center [436, 271] width 34 height 34
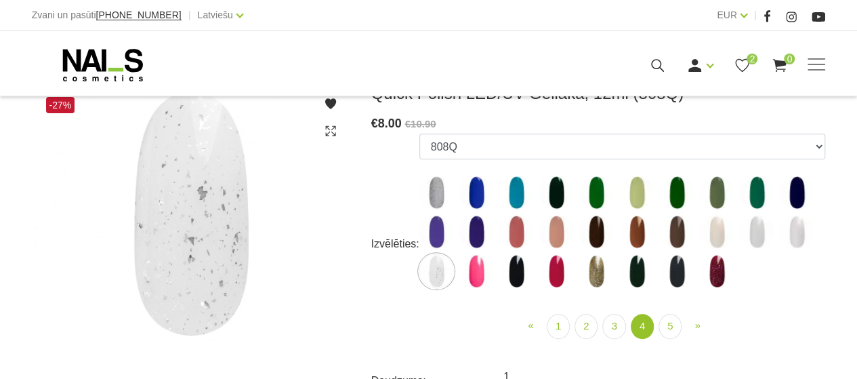
click at [780, 196] on img at bounding box center [797, 192] width 34 height 34
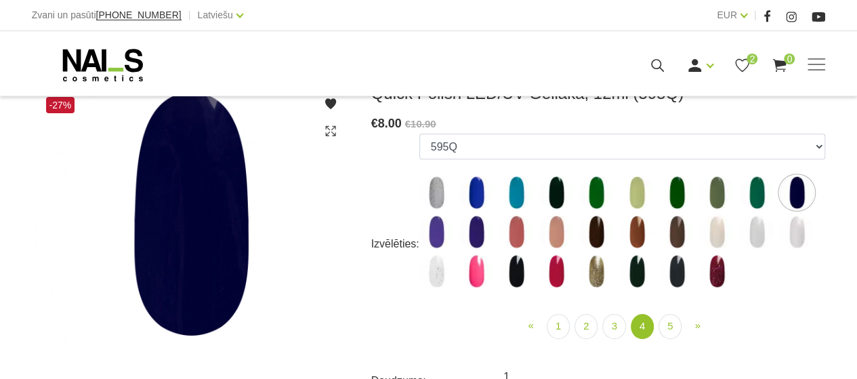
click at [756, 196] on img at bounding box center [757, 192] width 34 height 34
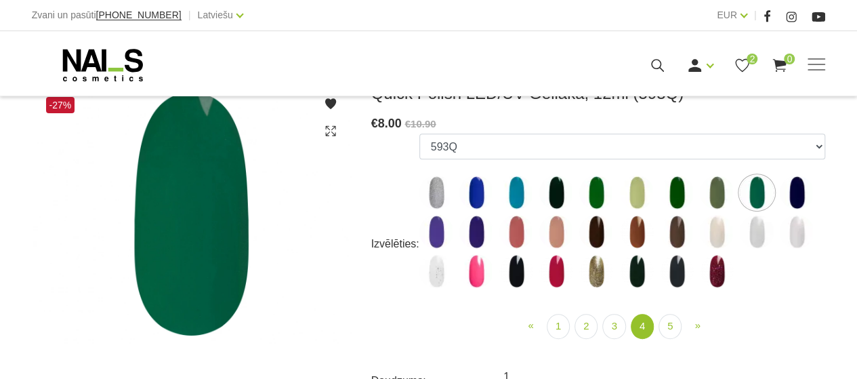
click at [759, 234] on img at bounding box center [757, 232] width 34 height 34
select select "5802"
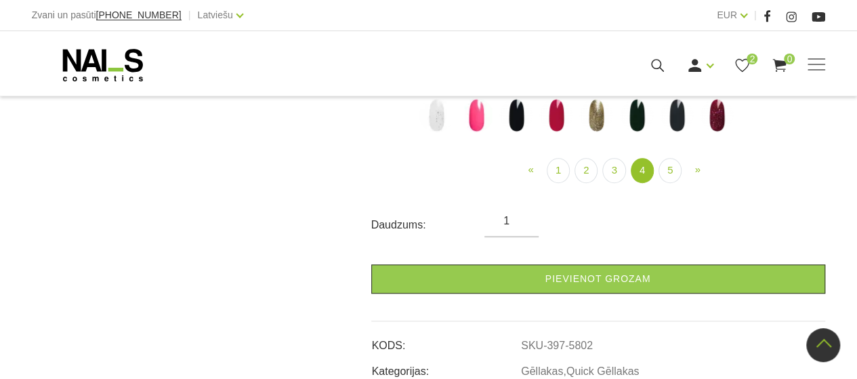
scroll to position [339, 0]
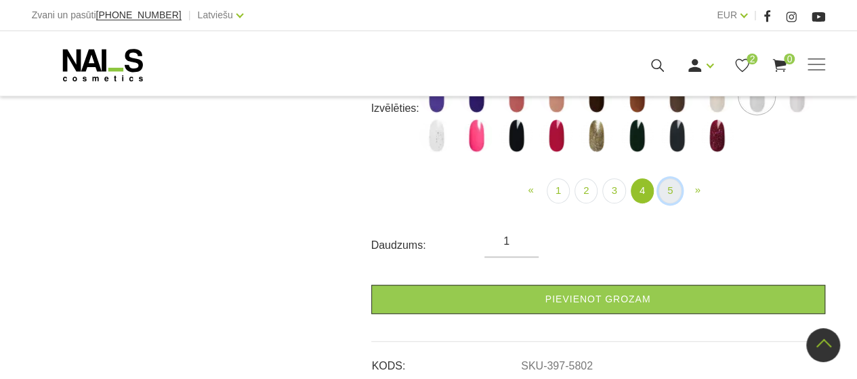
click at [666, 184] on link "5" at bounding box center [669, 190] width 23 height 25
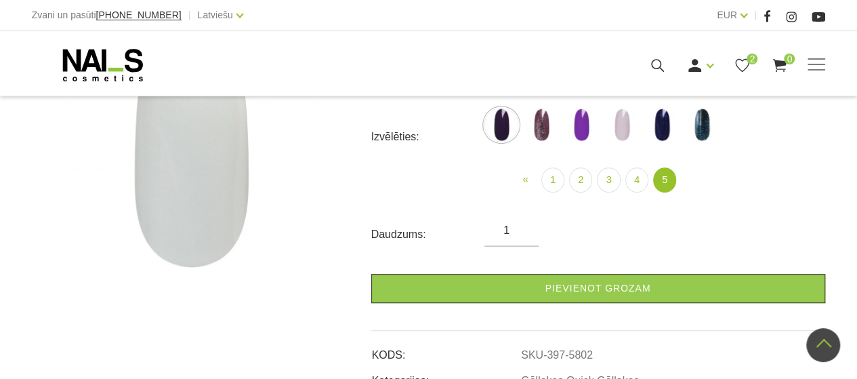
scroll to position [203, 0]
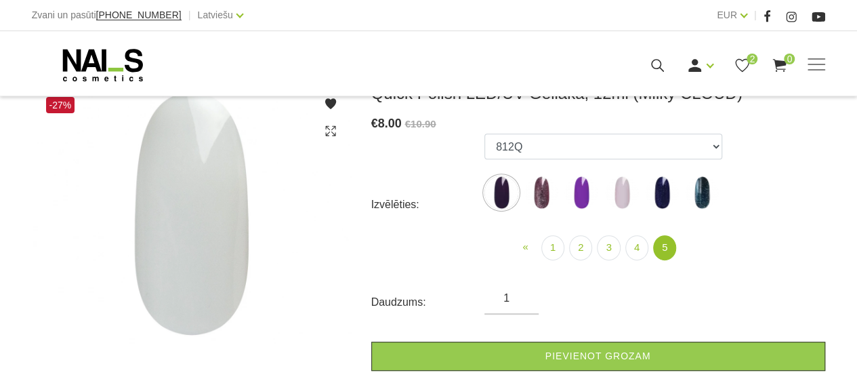
click at [654, 190] on img at bounding box center [662, 192] width 34 height 34
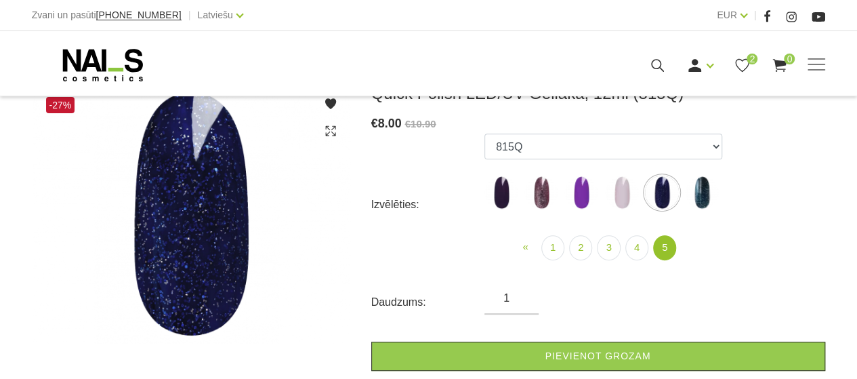
click at [549, 193] on img at bounding box center [541, 192] width 34 height 34
select select "6316"
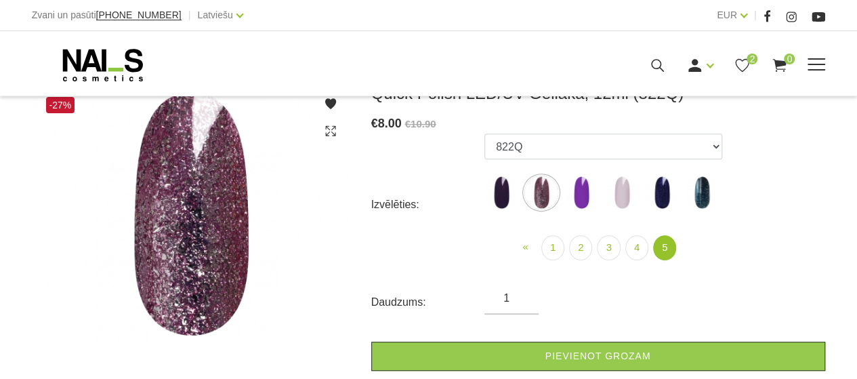
click at [813, 66] on span at bounding box center [816, 65] width 18 height 14
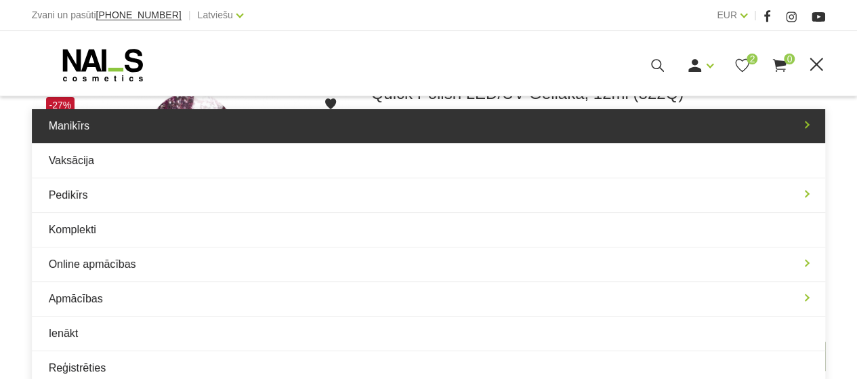
click at [479, 135] on link "Manikīrs" at bounding box center [429, 126] width 794 height 34
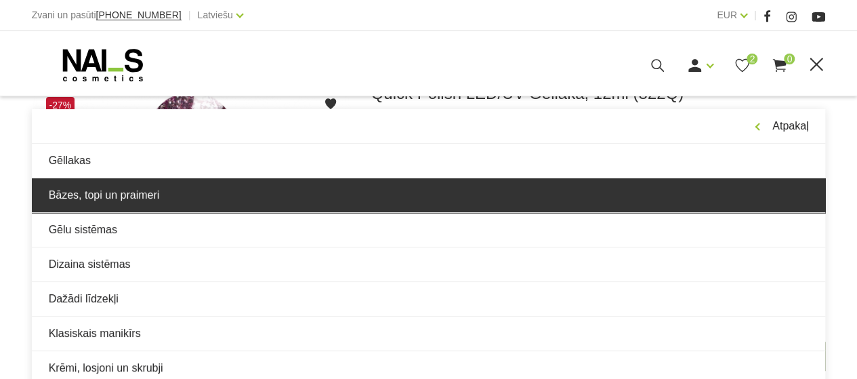
click at [271, 197] on link "Bāzes, topi un praimeri" at bounding box center [429, 195] width 794 height 34
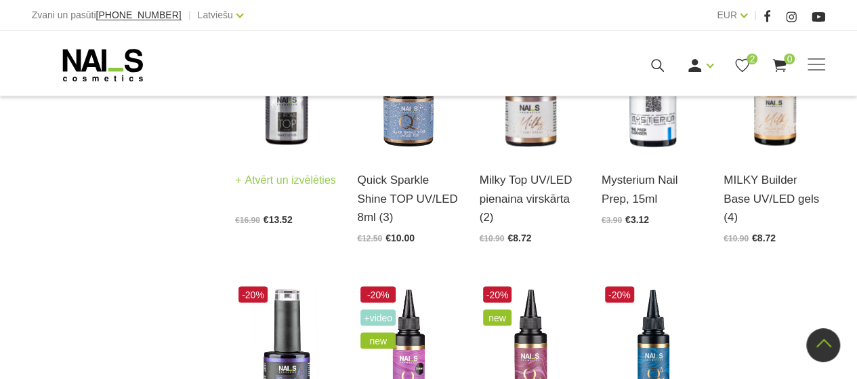
scroll to position [1219, 0]
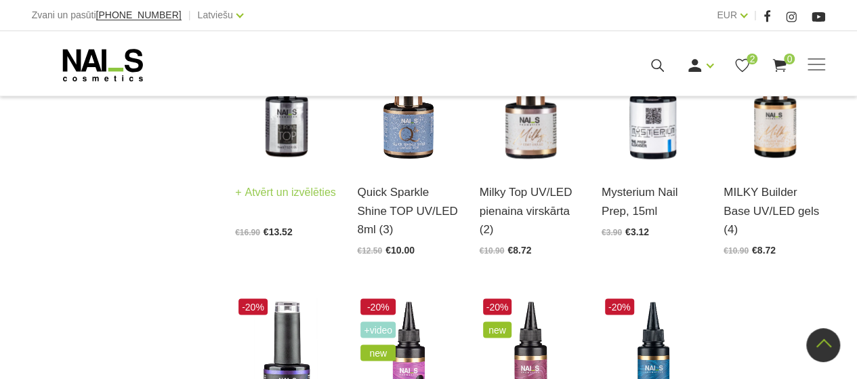
click at [256, 163] on link "Chrome Tops UV/LED" at bounding box center [286, 179] width 102 height 37
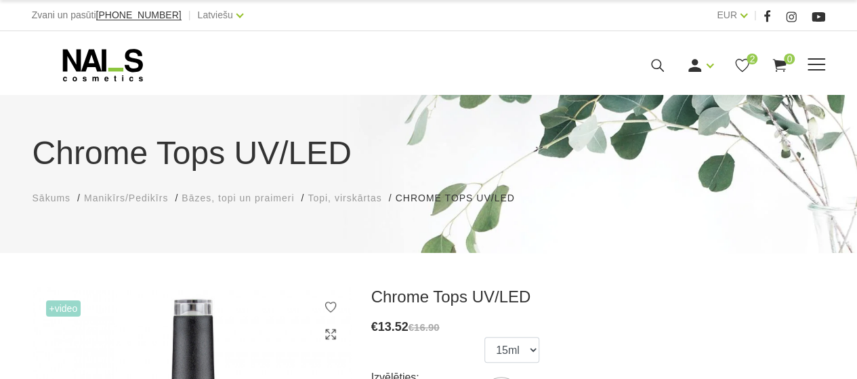
click at [818, 48] on div "Manikīrs Gēllakas Bāzes, topi un praimeri Gēlu sistēmas Dizaina sistēmas Dažādi…" at bounding box center [429, 65] width 794 height 34
click at [814, 55] on div "Manikīrs Gēllakas Bāzes, topi un praimeri Gēlu sistēmas Dizaina sistēmas Dažādi…" at bounding box center [429, 65] width 794 height 34
click at [813, 63] on span at bounding box center [816, 65] width 18 height 14
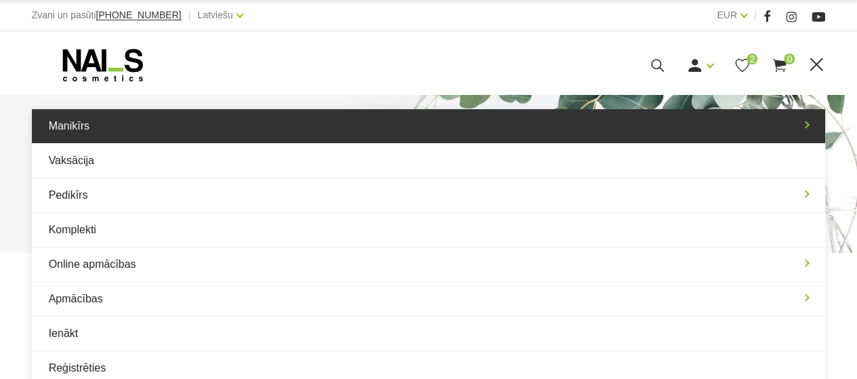
click at [517, 119] on link "Manikīrs" at bounding box center [429, 126] width 794 height 34
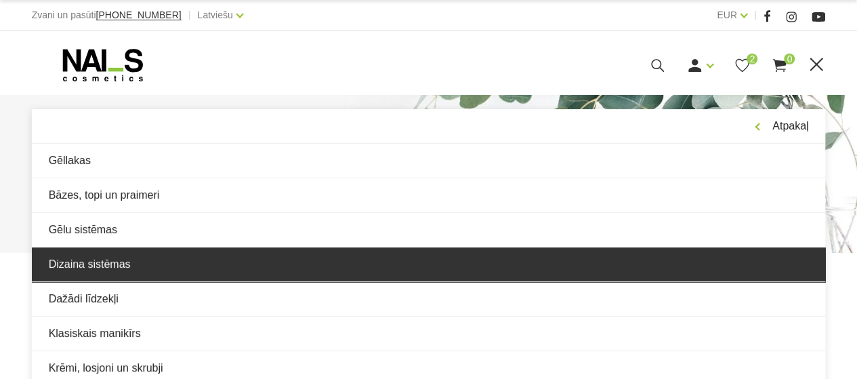
drag, startPoint x: 110, startPoint y: 263, endPoint x: 124, endPoint y: 257, distance: 15.1
click at [111, 263] on link "Dizaina sistēmas" at bounding box center [429, 264] width 794 height 34
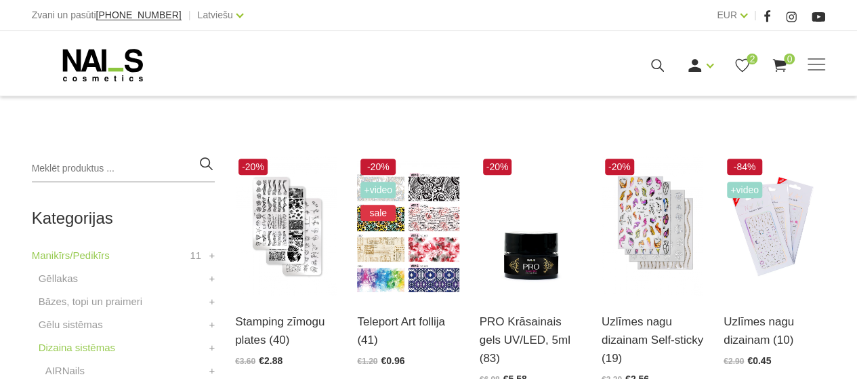
scroll to position [271, 0]
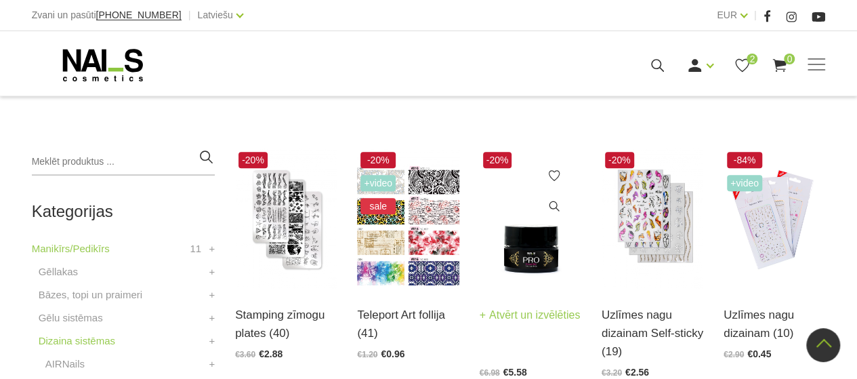
click at [521, 263] on img at bounding box center [530, 218] width 102 height 140
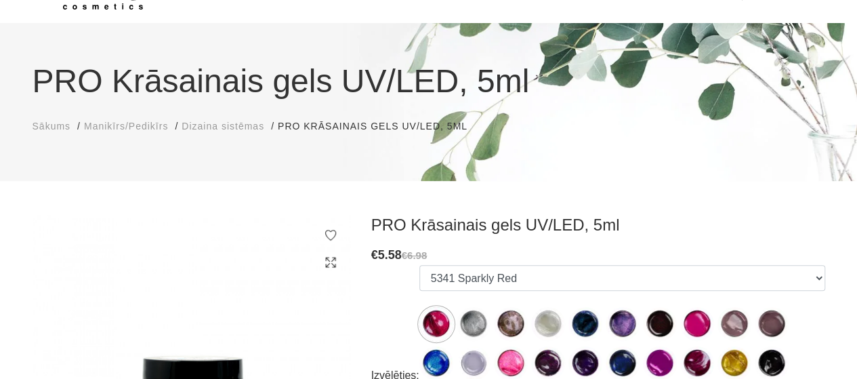
scroll to position [203, 0]
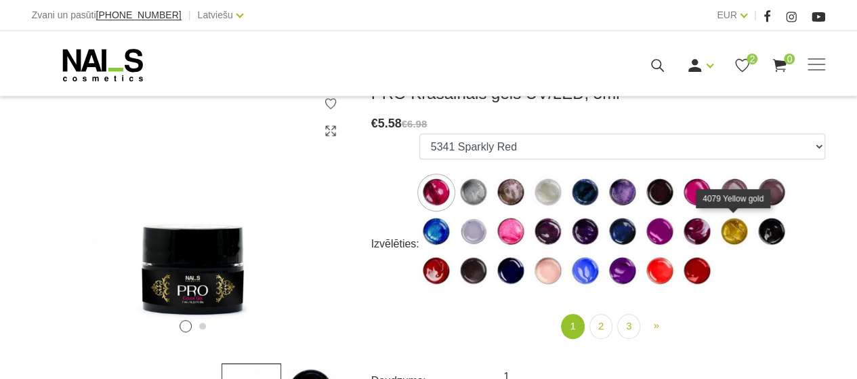
click at [721, 235] on img at bounding box center [734, 232] width 34 height 34
select select "550"
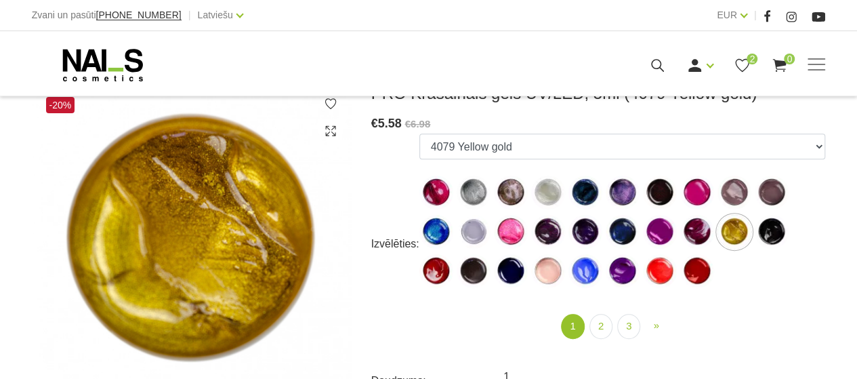
click at [639, 129] on div "€ 5.58 €6.98" at bounding box center [598, 124] width 454 height 20
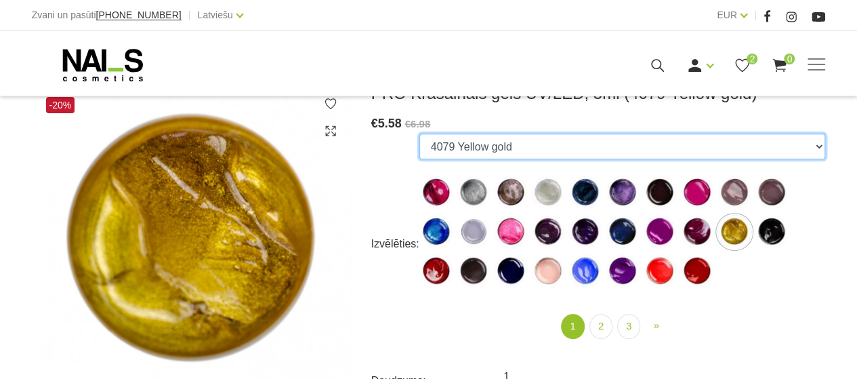
click at [635, 144] on select "5341 Sparkly Red 5336 Sparkly Silver 5335 Rose Gold 5322 Shiny Pearl 4459 Holog…" at bounding box center [622, 146] width 406 height 26
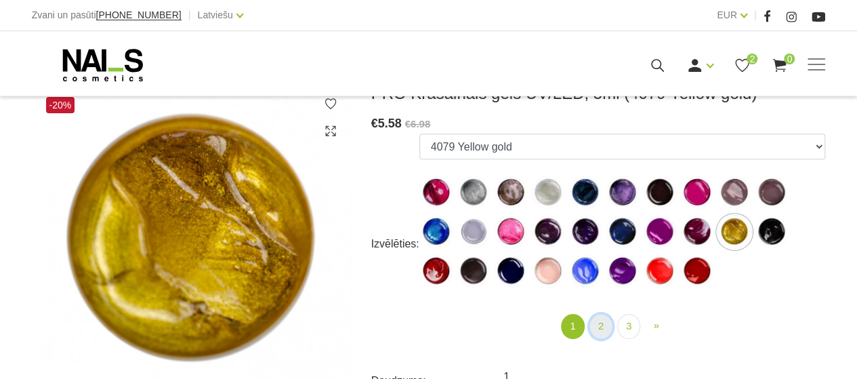
click at [597, 330] on link "2" at bounding box center [600, 326] width 23 height 25
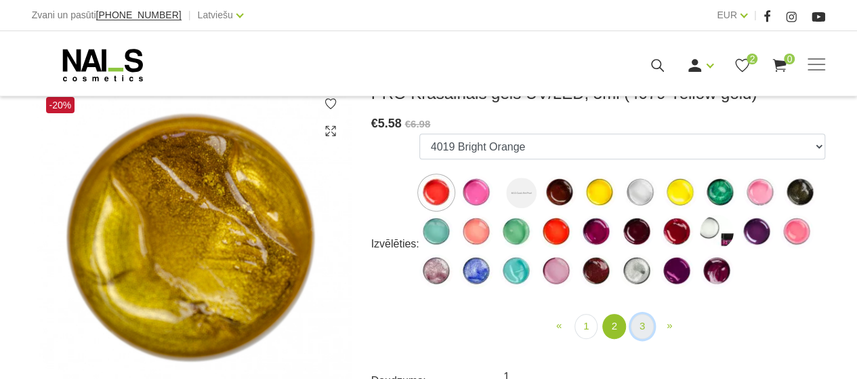
click at [649, 321] on link "3" at bounding box center [642, 326] width 23 height 25
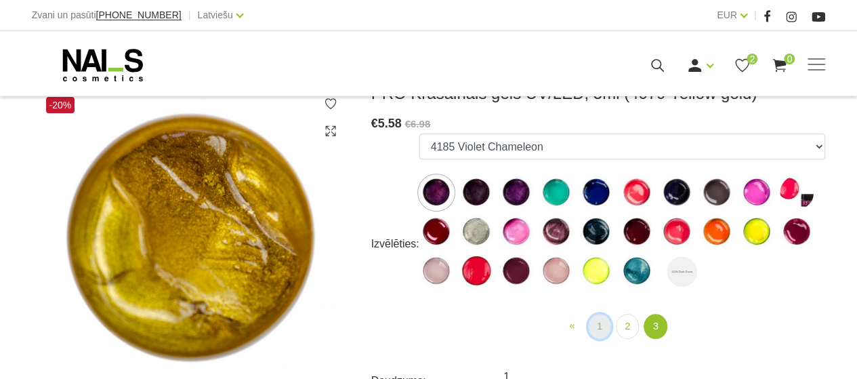
click at [595, 327] on link "1" at bounding box center [599, 326] width 23 height 25
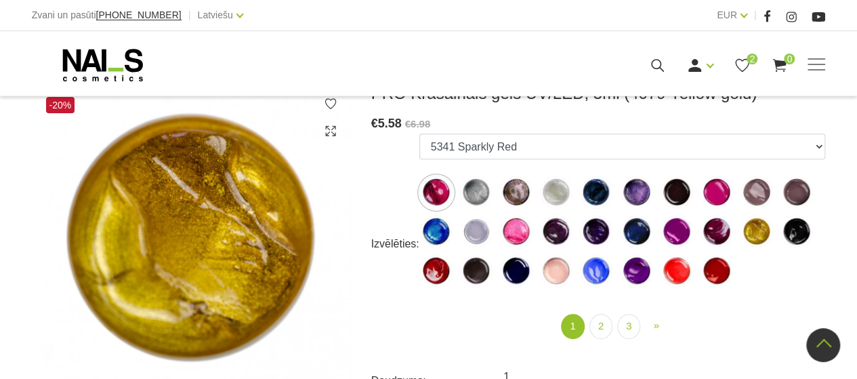
scroll to position [203, 0]
click at [325, 104] on use at bounding box center [329, 103] width 11 height 11
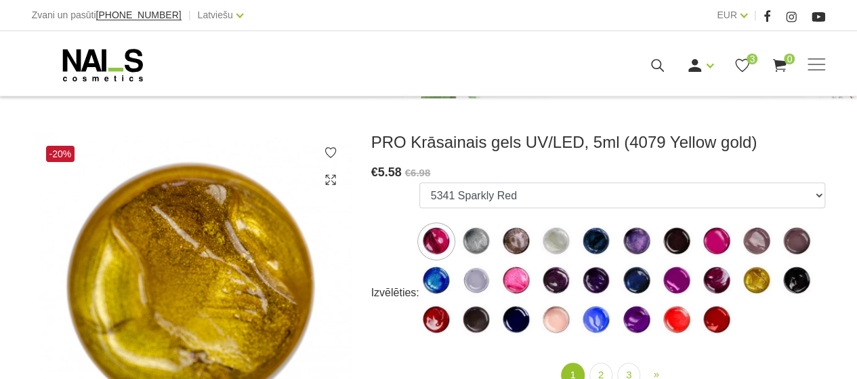
scroll to position [135, 0]
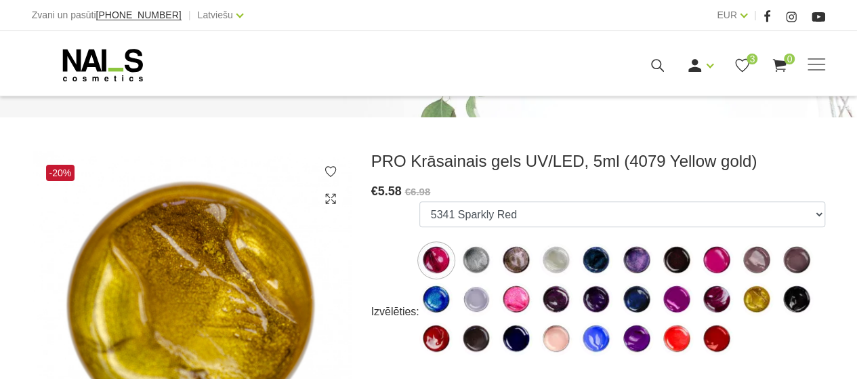
click at [333, 167] on use at bounding box center [329, 171] width 11 height 11
click at [331, 169] on icon at bounding box center [331, 172] width 14 height 14
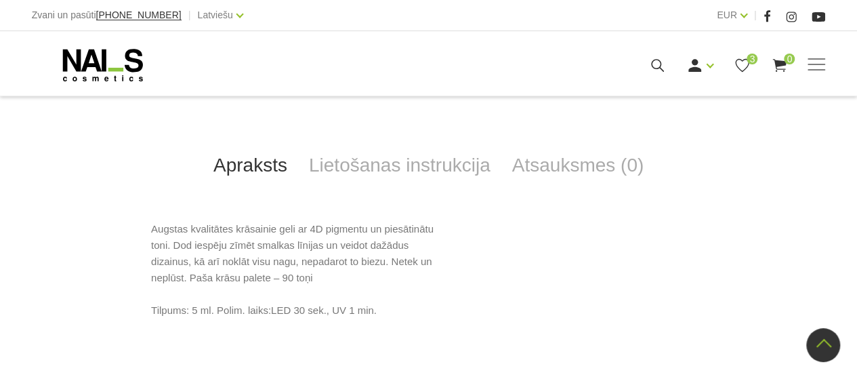
scroll to position [542, 0]
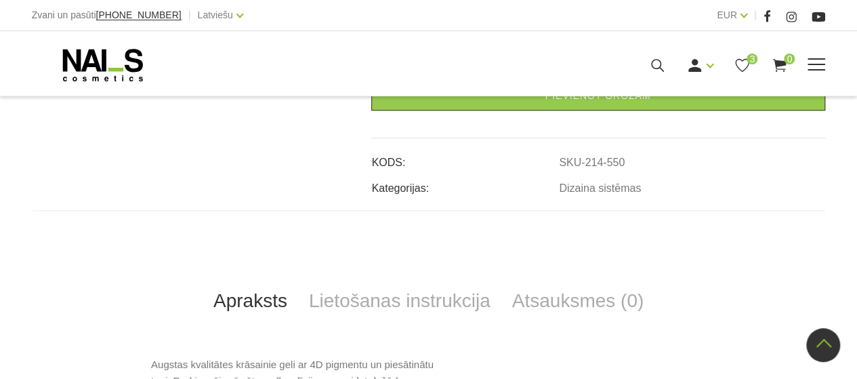
click at [815, 61] on span at bounding box center [816, 65] width 18 height 14
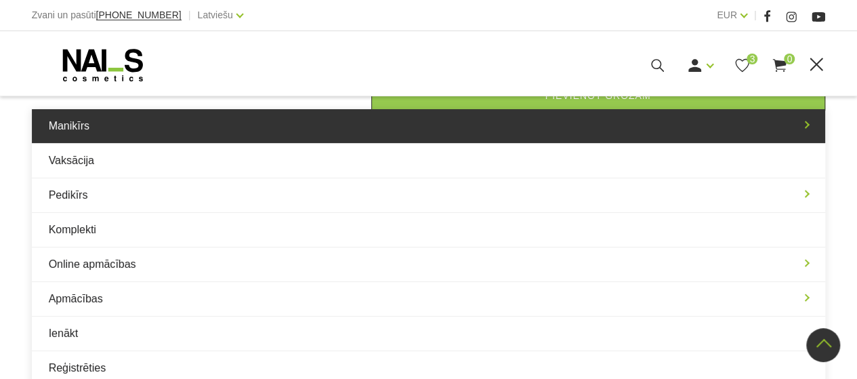
click at [328, 119] on link "Manikīrs" at bounding box center [429, 126] width 794 height 34
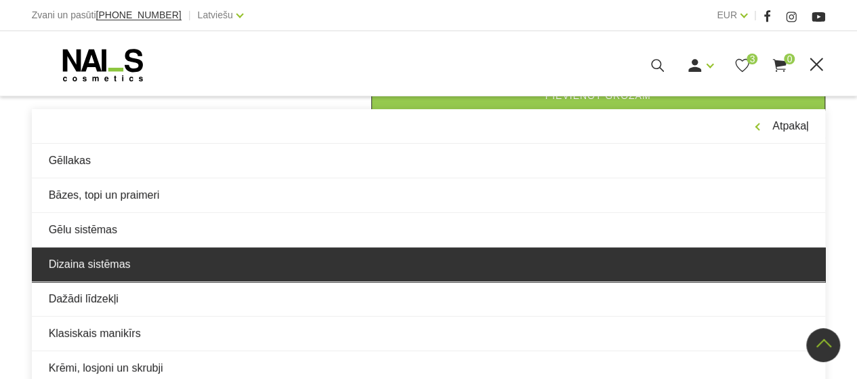
click at [148, 255] on link "Dizaina sistēmas" at bounding box center [429, 264] width 794 height 34
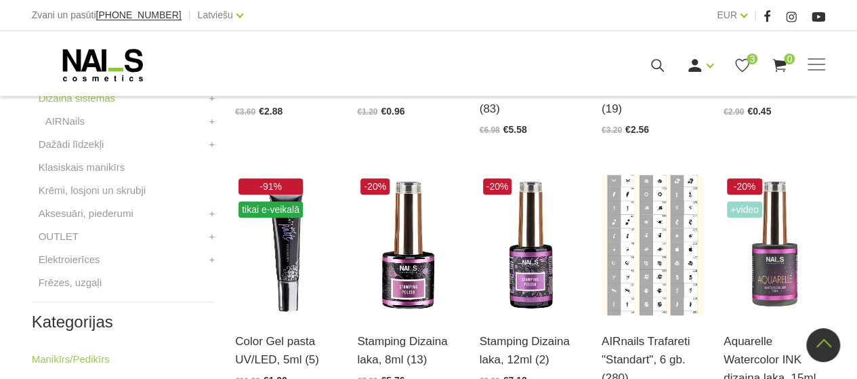
scroll to position [542, 0]
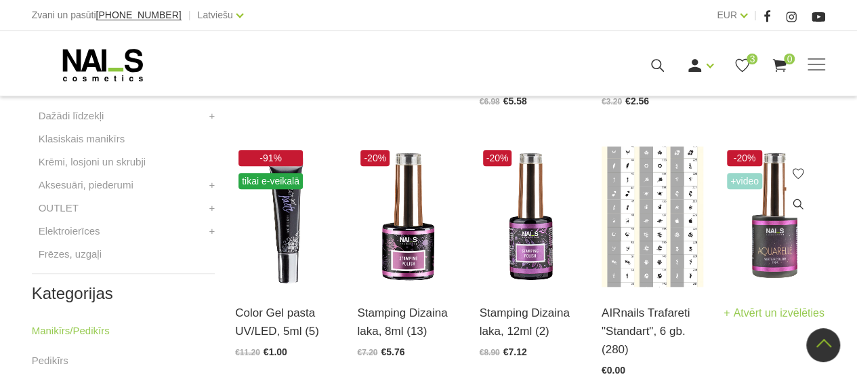
click at [769, 250] on img at bounding box center [774, 216] width 102 height 140
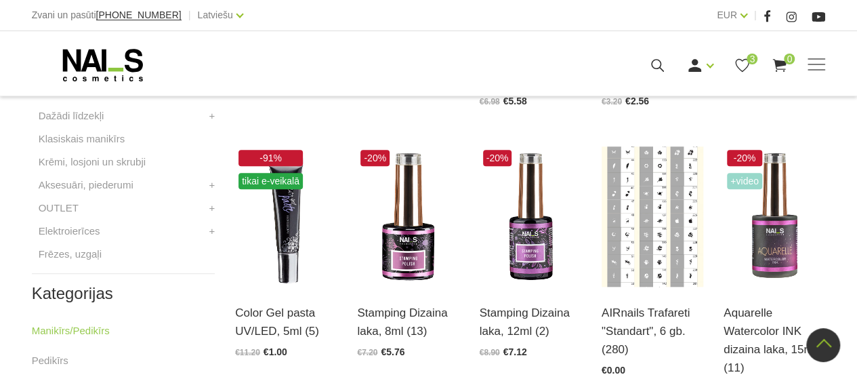
scroll to position [610, 0]
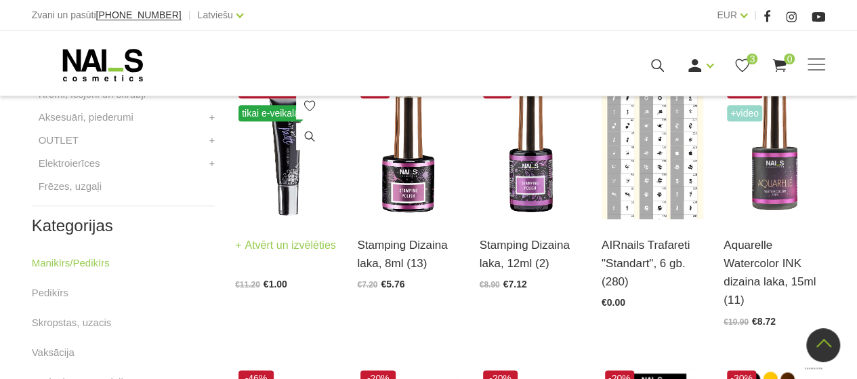
click at [282, 192] on img at bounding box center [286, 149] width 102 height 140
click at [283, 194] on img at bounding box center [286, 149] width 102 height 140
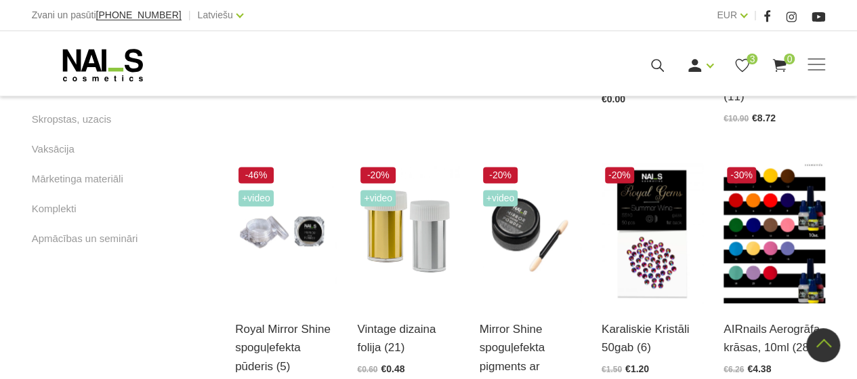
scroll to position [880, 0]
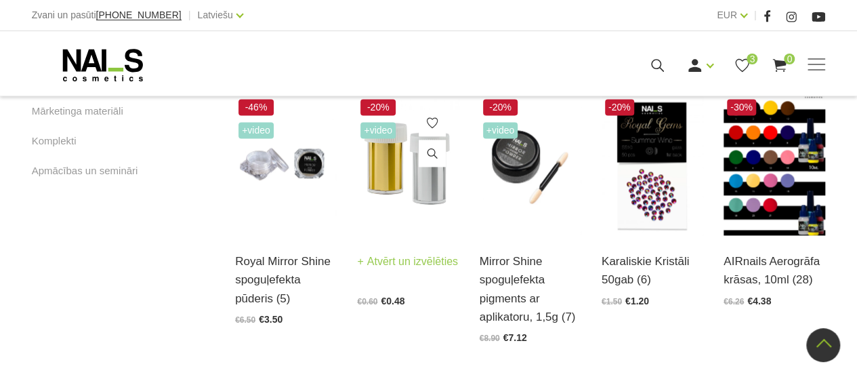
click at [395, 188] on img at bounding box center [408, 165] width 102 height 140
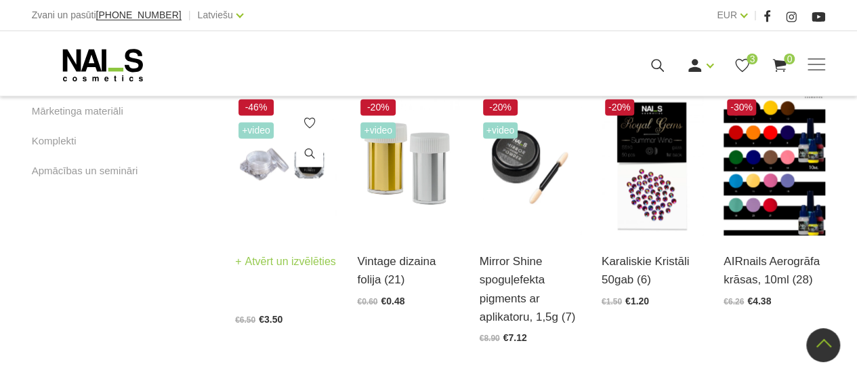
click at [322, 207] on img at bounding box center [286, 165] width 102 height 140
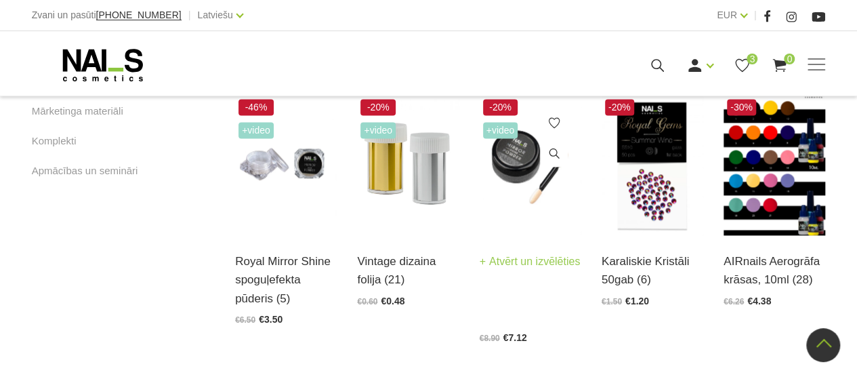
click at [527, 194] on img at bounding box center [530, 165] width 102 height 140
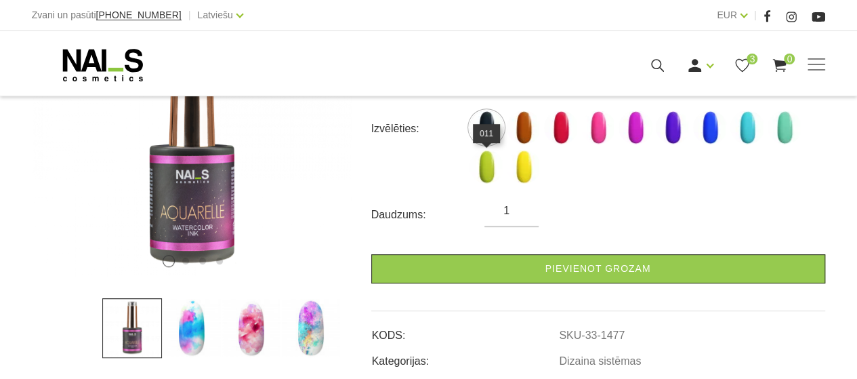
scroll to position [271, 0]
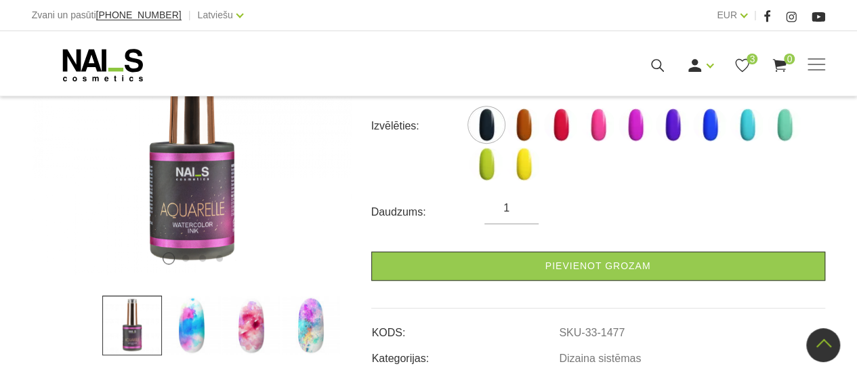
click at [259, 333] on img at bounding box center [251, 325] width 60 height 60
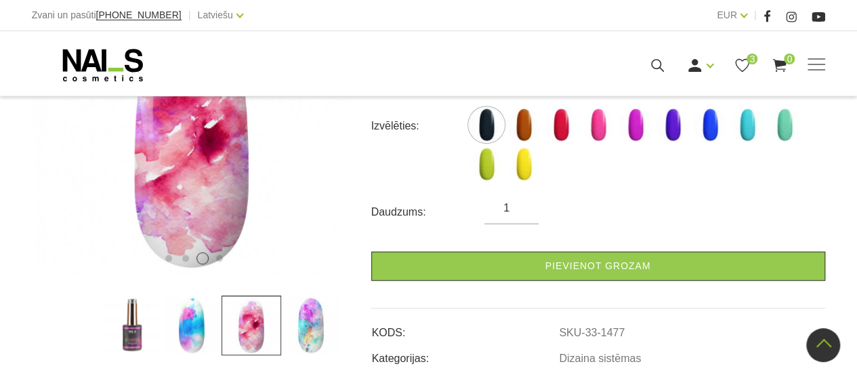
click at [173, 342] on img at bounding box center [192, 325] width 60 height 60
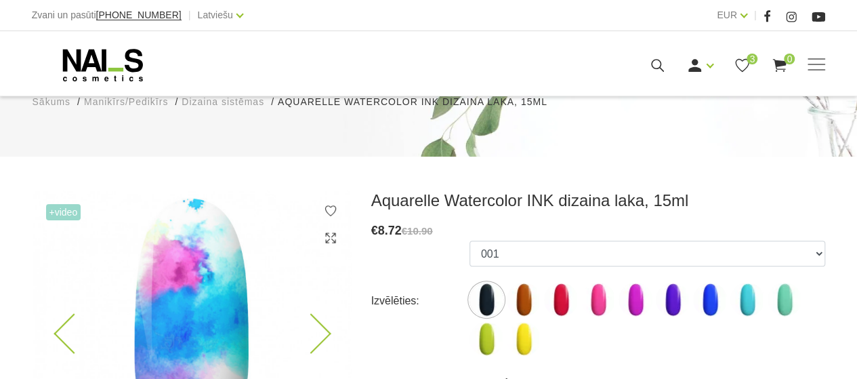
scroll to position [68, 0]
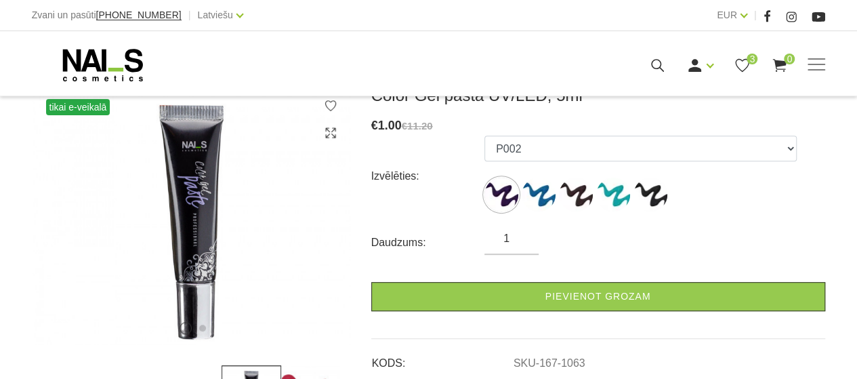
scroll to position [203, 0]
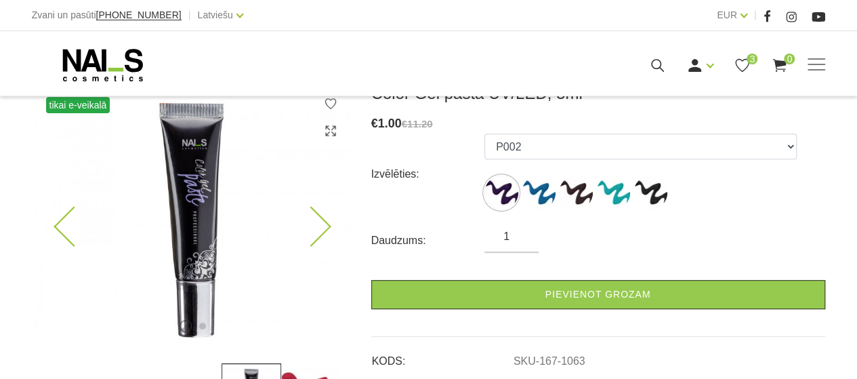
click at [324, 216] on img at bounding box center [192, 212] width 318 height 259
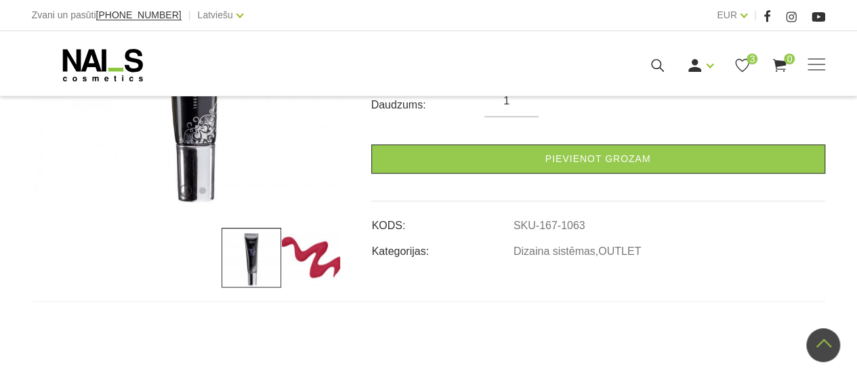
click at [305, 247] on img at bounding box center [311, 258] width 60 height 60
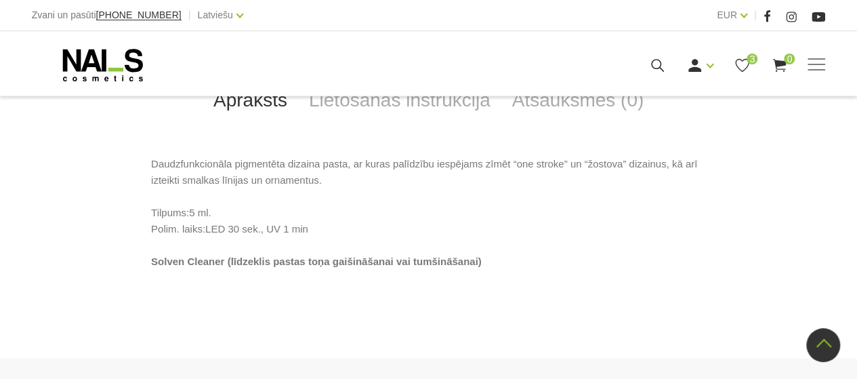
scroll to position [610, 0]
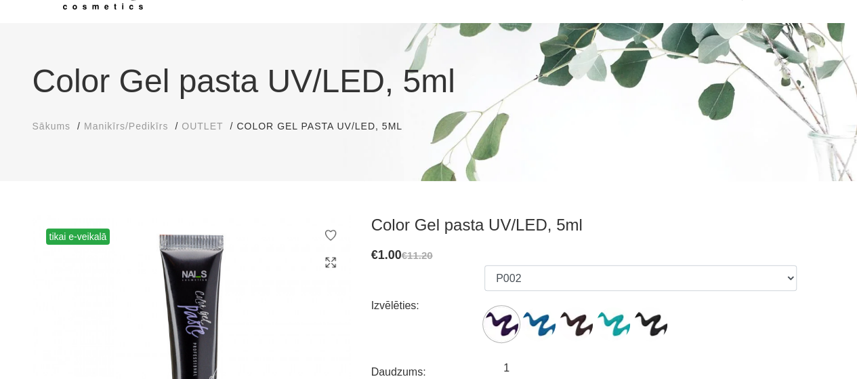
scroll to position [135, 0]
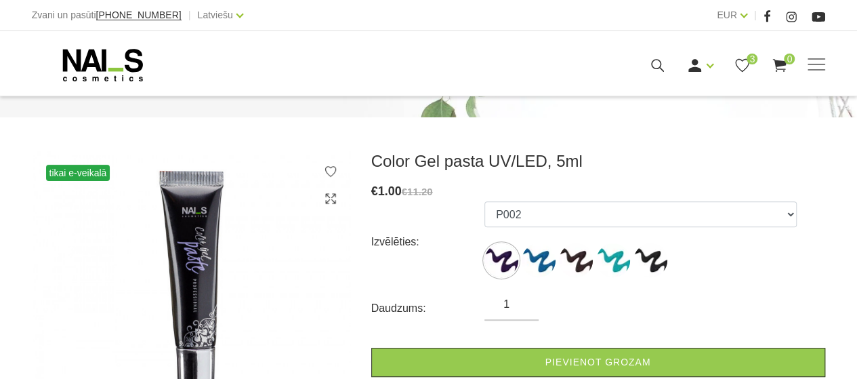
click at [555, 268] on ul "P002 P004 P007 P009 P708 - Solven Cleaner - īdzeklis pastas toņa tumšināšanai" at bounding box center [640, 241] width 312 height 81
click at [569, 261] on img at bounding box center [576, 260] width 34 height 34
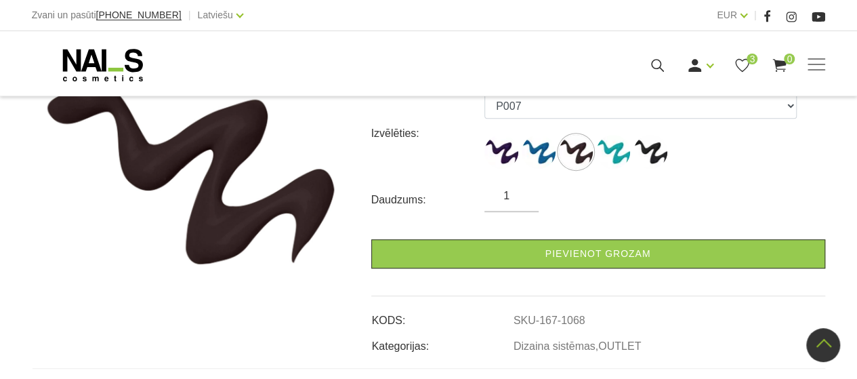
scroll to position [203, 0]
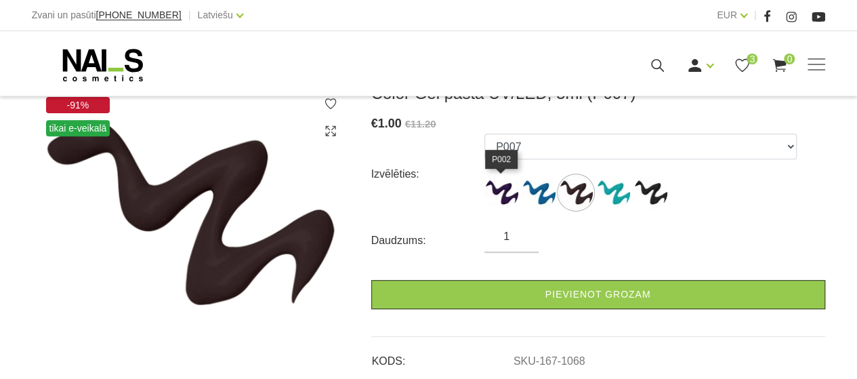
click at [511, 191] on img at bounding box center [501, 192] width 34 height 34
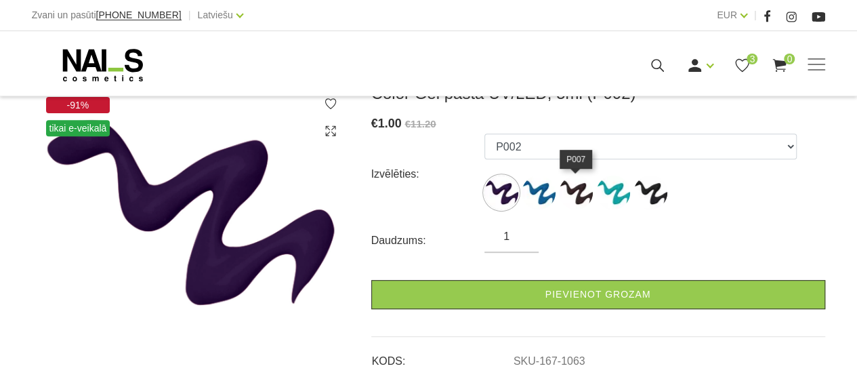
click at [562, 188] on img at bounding box center [576, 192] width 34 height 34
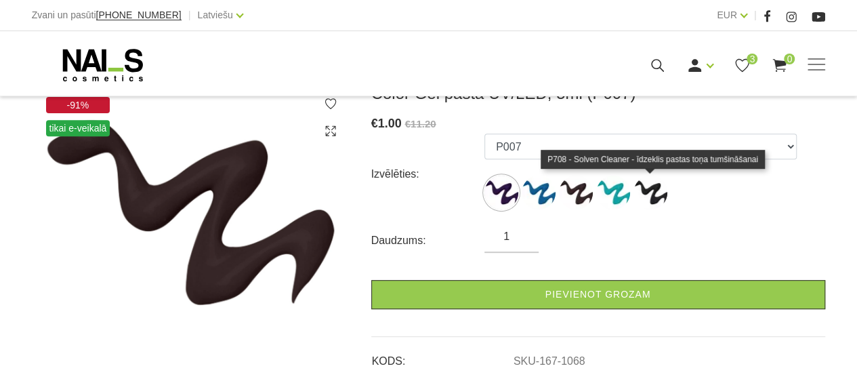
click at [642, 181] on img at bounding box center [650, 192] width 34 height 34
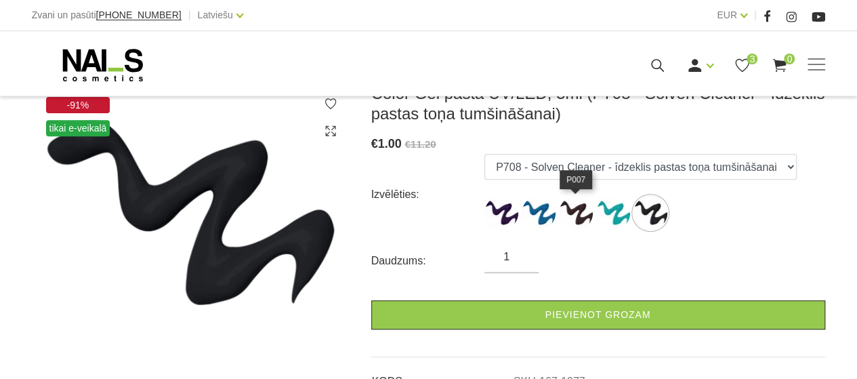
click at [574, 217] on img at bounding box center [576, 213] width 34 height 34
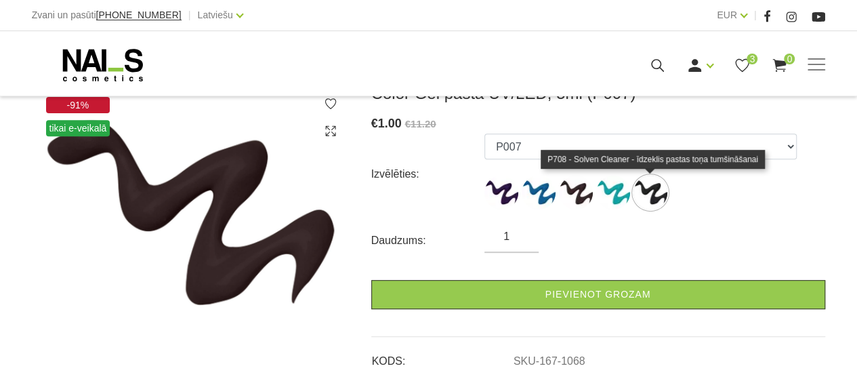
click at [640, 199] on img at bounding box center [650, 192] width 34 height 34
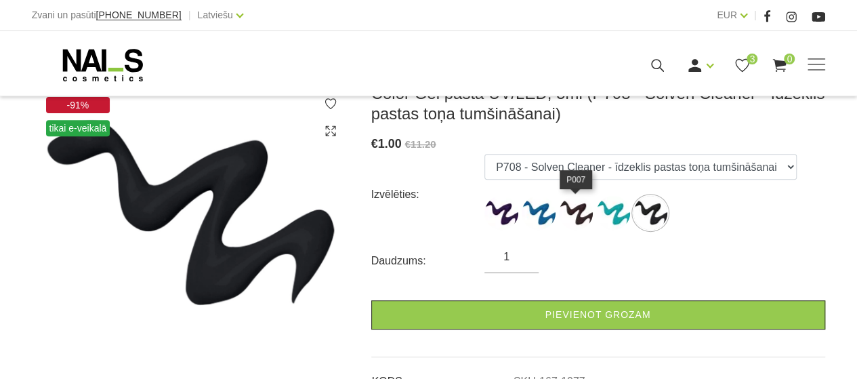
click at [576, 212] on img at bounding box center [576, 213] width 34 height 34
select select "1068"
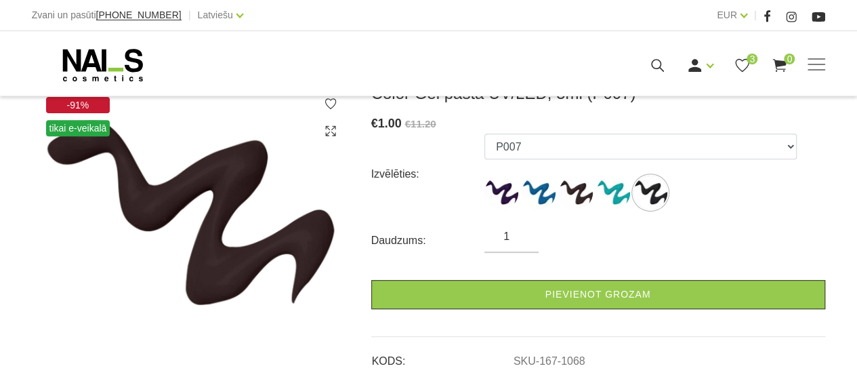
click at [328, 104] on icon at bounding box center [331, 104] width 14 height 14
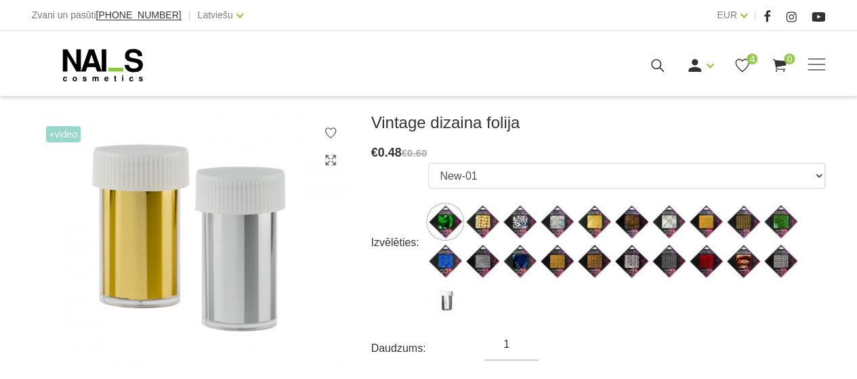
scroll to position [203, 0]
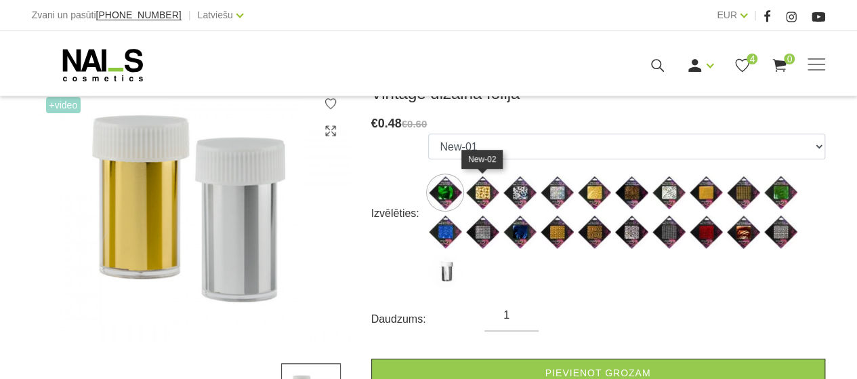
click at [477, 189] on img at bounding box center [482, 192] width 34 height 34
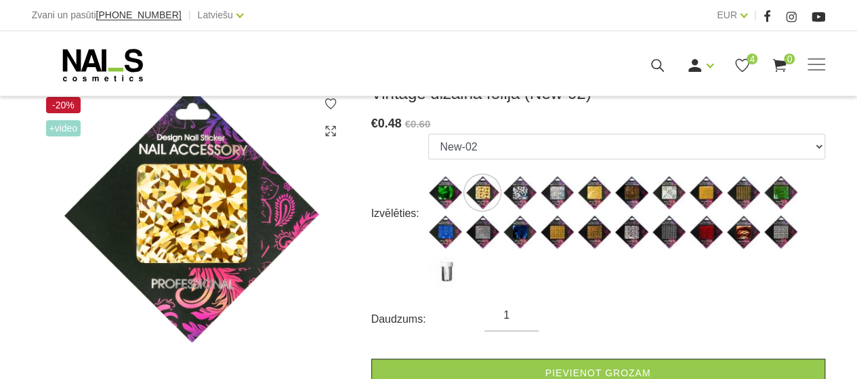
click at [590, 175] on ul "New-01 New-02 New-03 New-04 New-05 New-06 New-07 New-08 New-09 New-10 New-11 Ne…" at bounding box center [626, 213] width 396 height 160
drag, startPoint x: 592, startPoint y: 188, endPoint x: 601, endPoint y: 184, distance: 9.7
click at [592, 188] on img at bounding box center [594, 192] width 34 height 34
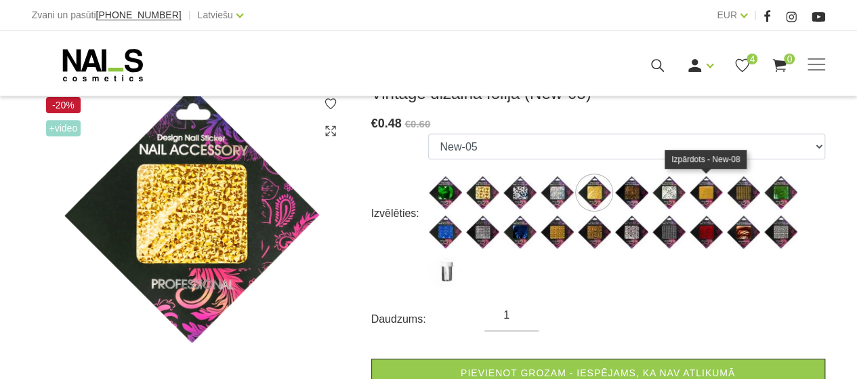
click at [704, 184] on img at bounding box center [706, 192] width 34 height 34
select select "16"
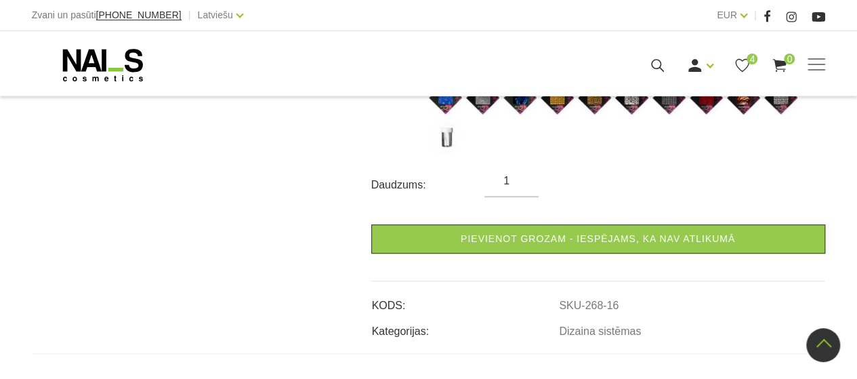
scroll to position [271, 0]
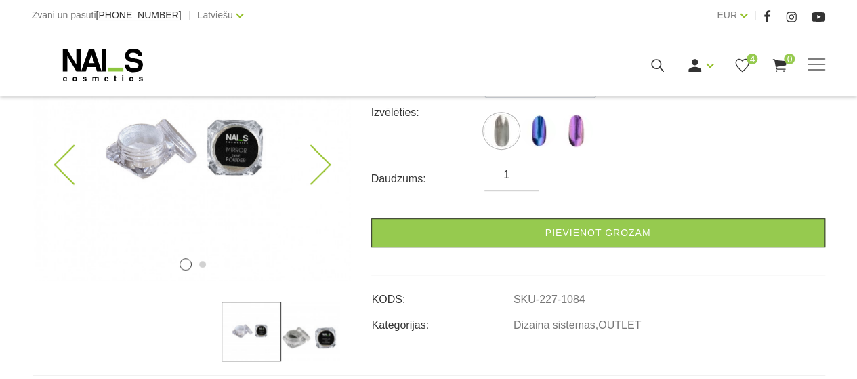
scroll to position [271, 0]
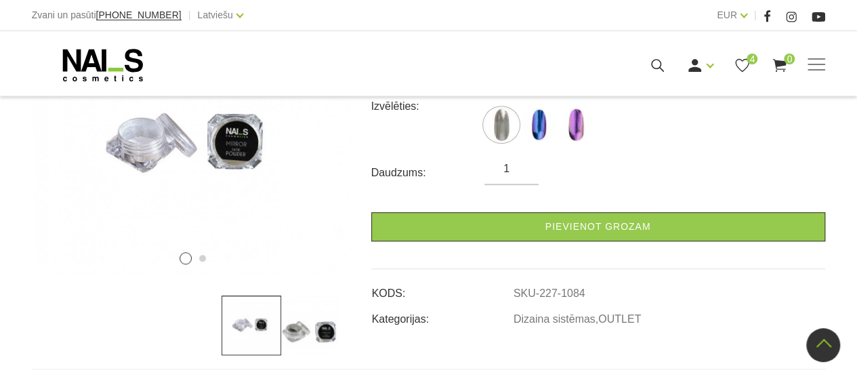
click at [289, 318] on img at bounding box center [311, 325] width 60 height 60
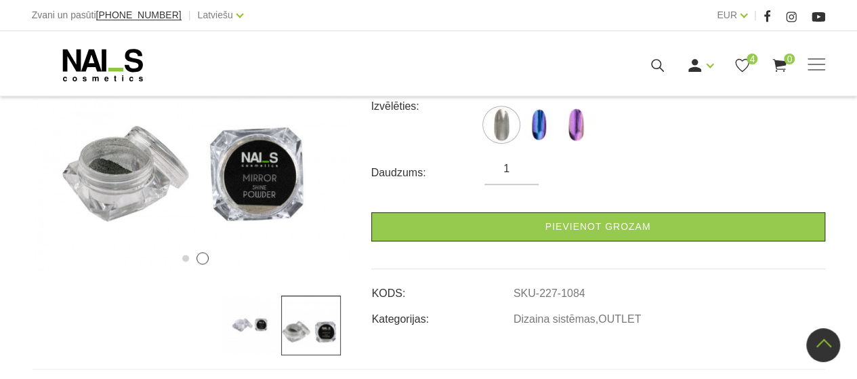
click at [320, 315] on img at bounding box center [311, 325] width 60 height 60
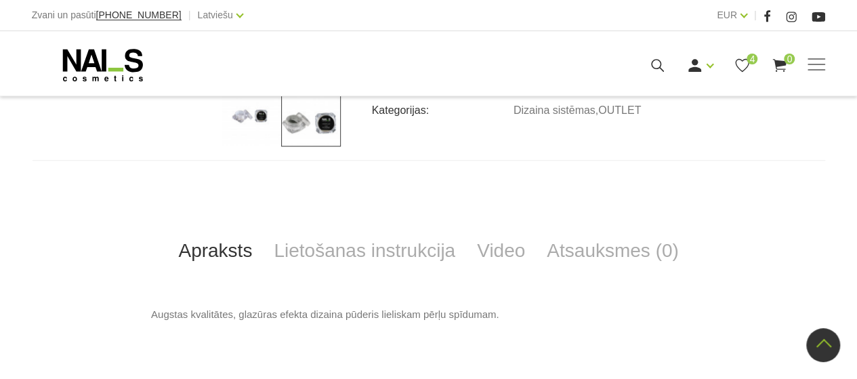
scroll to position [474, 0]
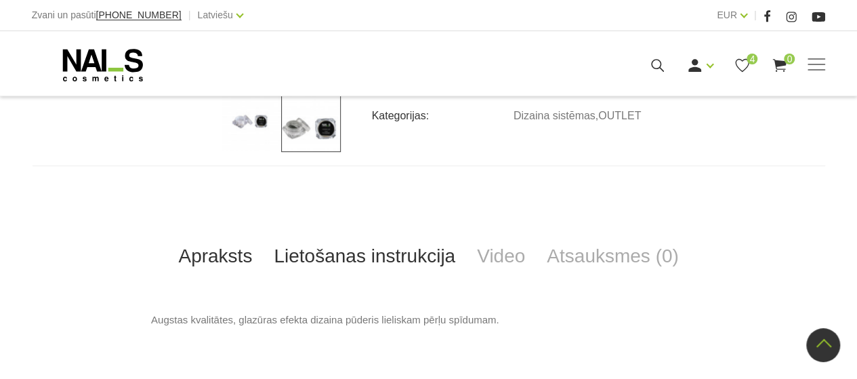
click at [337, 258] on link "Lietošanas instrukcija" at bounding box center [364, 256] width 203 height 45
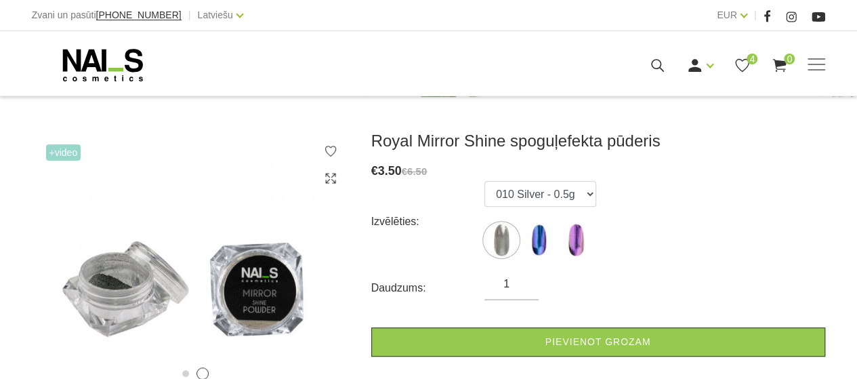
scroll to position [135, 0]
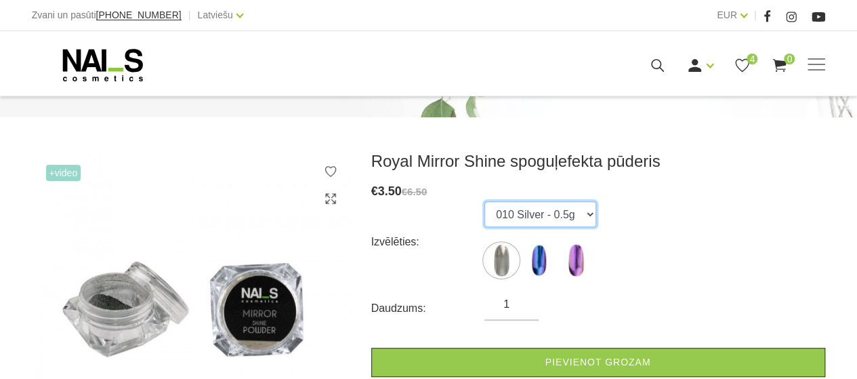
click at [577, 219] on select "010 Silver - 0.5g 021 026" at bounding box center [540, 214] width 112 height 26
click at [578, 212] on select "010 Silver - 0.5g 021 026" at bounding box center [540, 214] width 112 height 26
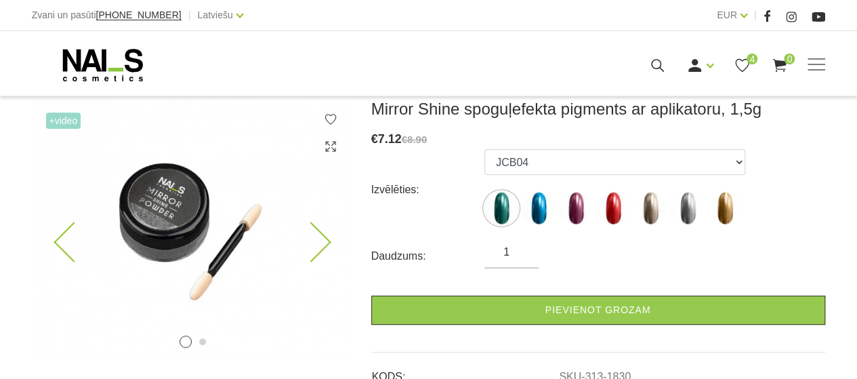
scroll to position [271, 0]
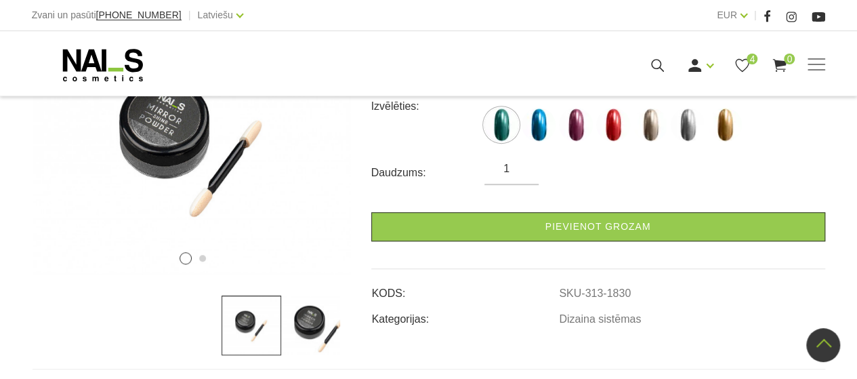
click at [306, 317] on img at bounding box center [311, 325] width 60 height 60
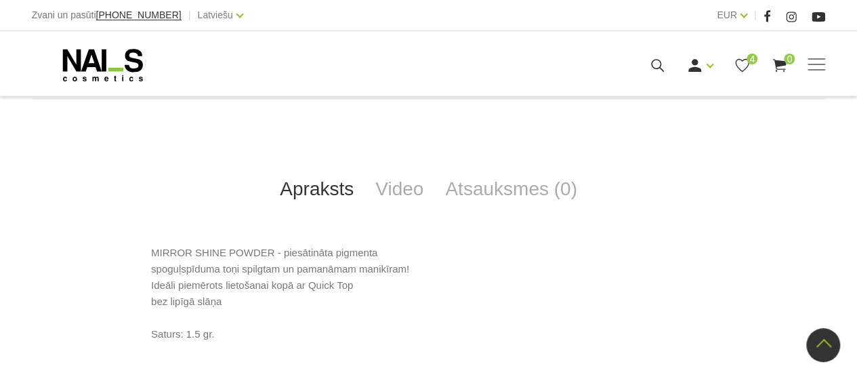
scroll to position [542, 0]
click at [405, 182] on link "Video" at bounding box center [399, 188] width 70 height 45
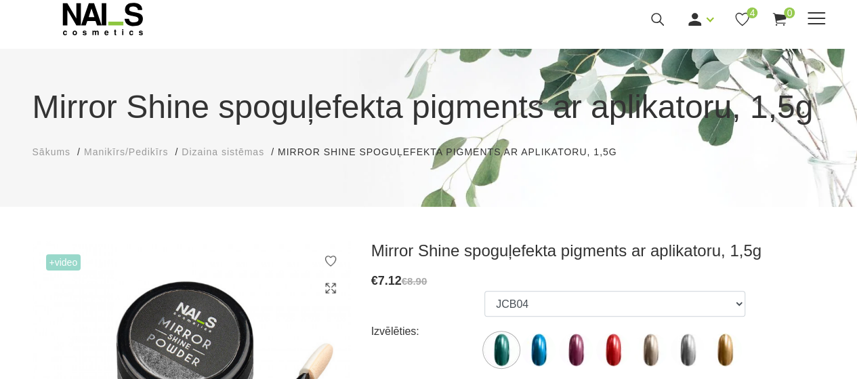
scroll to position [0, 0]
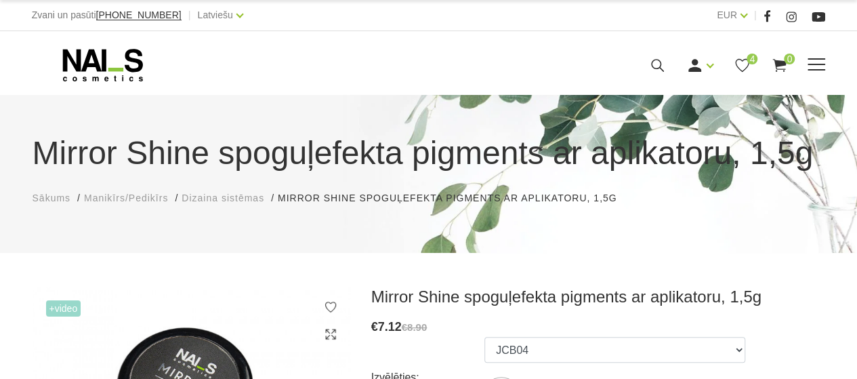
click at [832, 60] on div "Manikīrs Gēllakas Bāzes, topi un praimeri Gēlu sistēmas Dizaina sistēmas Dažādi…" at bounding box center [429, 65] width 814 height 34
click at [817, 71] on span at bounding box center [816, 65] width 18 height 14
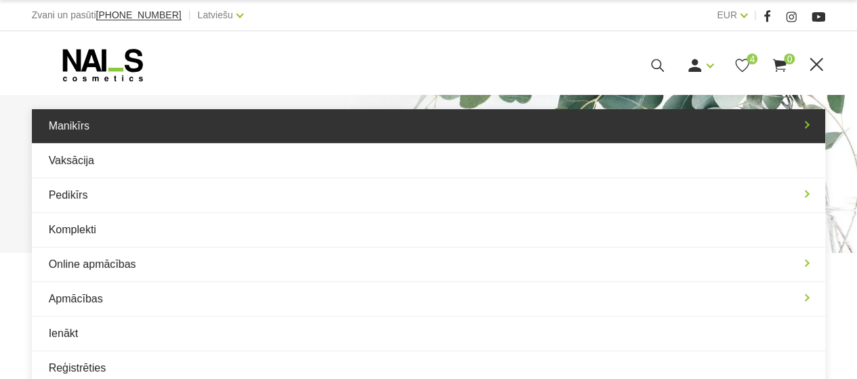
click at [253, 130] on link "Manikīrs" at bounding box center [429, 126] width 794 height 34
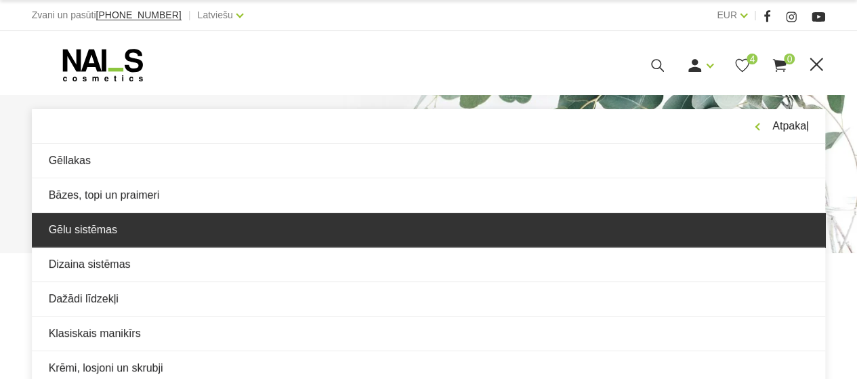
click at [182, 224] on link "Gēlu sistēmas" at bounding box center [429, 230] width 794 height 34
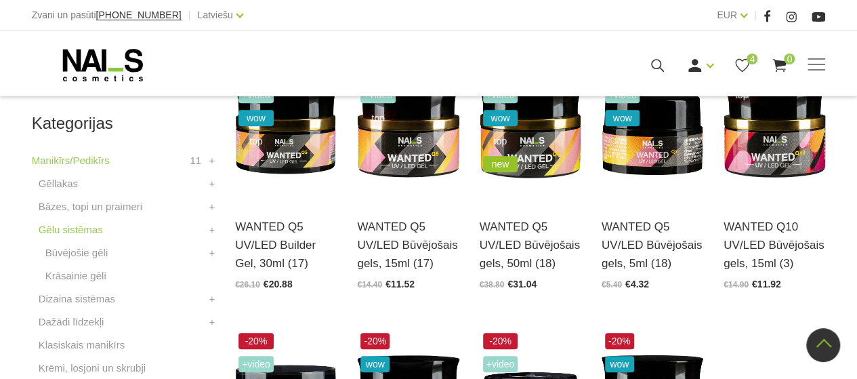
scroll to position [339, 0]
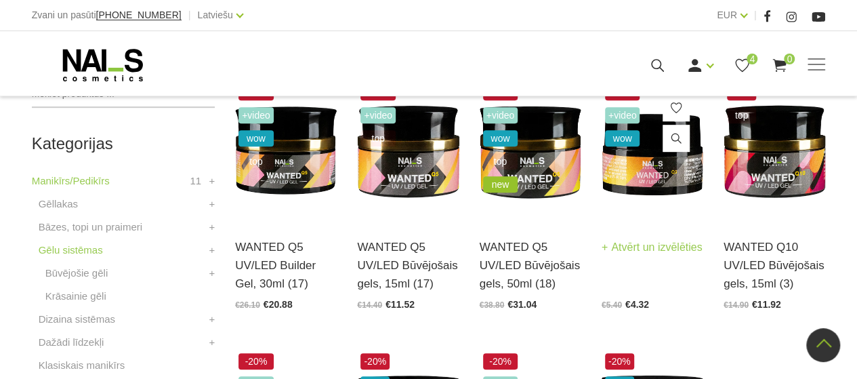
click at [649, 213] on link "WANTED Q5 UV/LED Būvējošais gels, 5ml (18)" at bounding box center [652, 233] width 102 height 56
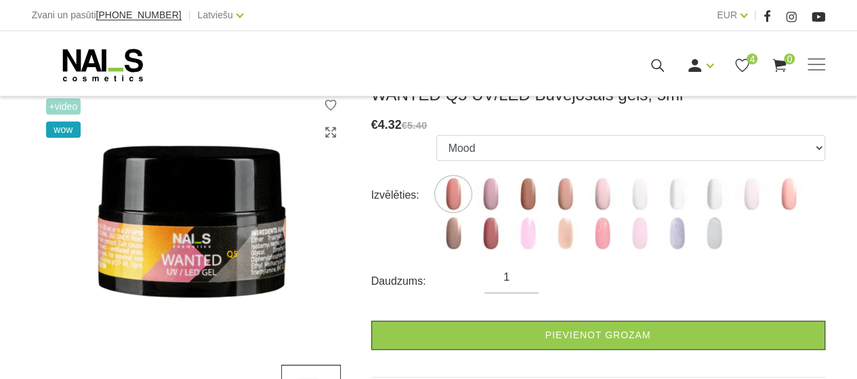
scroll to position [203, 0]
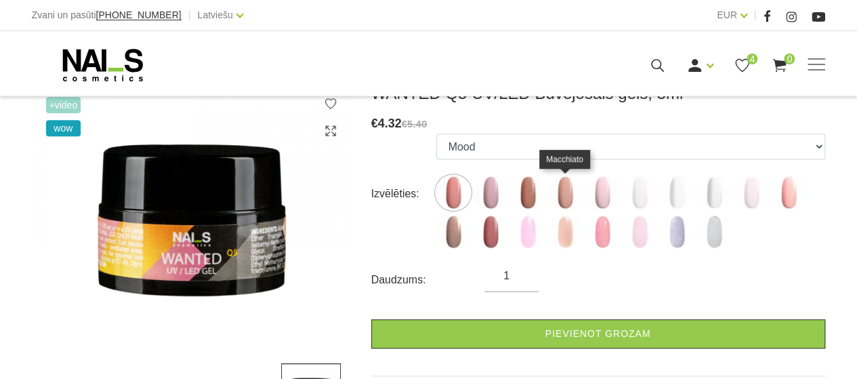
click at [585, 185] on label at bounding box center [602, 192] width 34 height 34
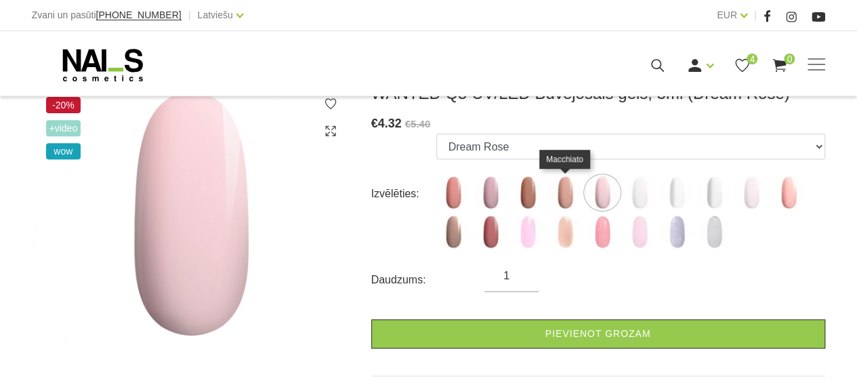
click at [573, 188] on img at bounding box center [565, 192] width 34 height 34
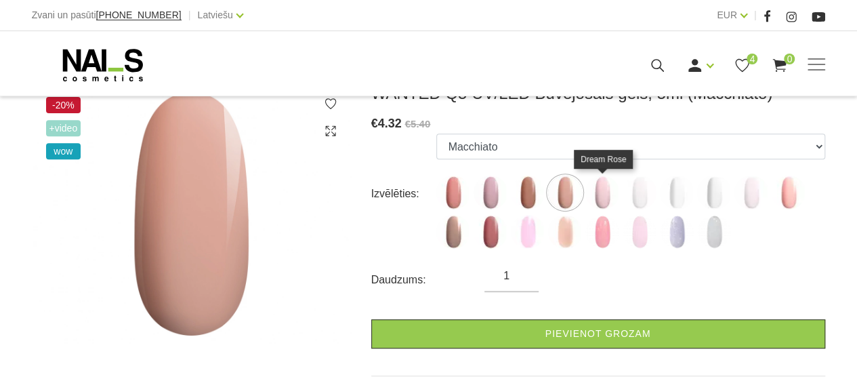
click at [612, 198] on img at bounding box center [602, 192] width 34 height 34
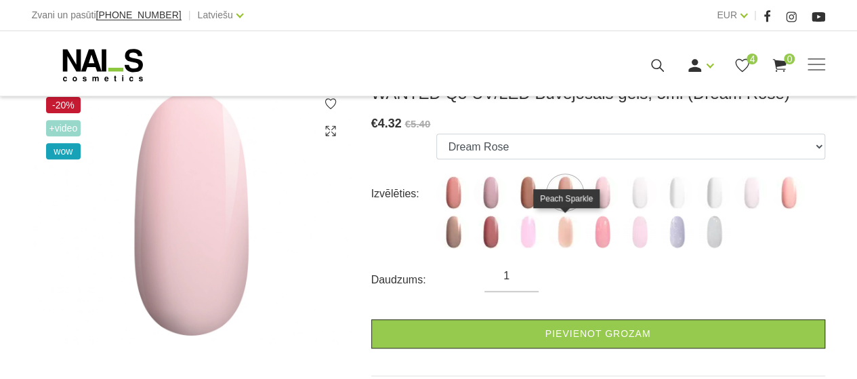
click at [552, 234] on img at bounding box center [565, 232] width 34 height 34
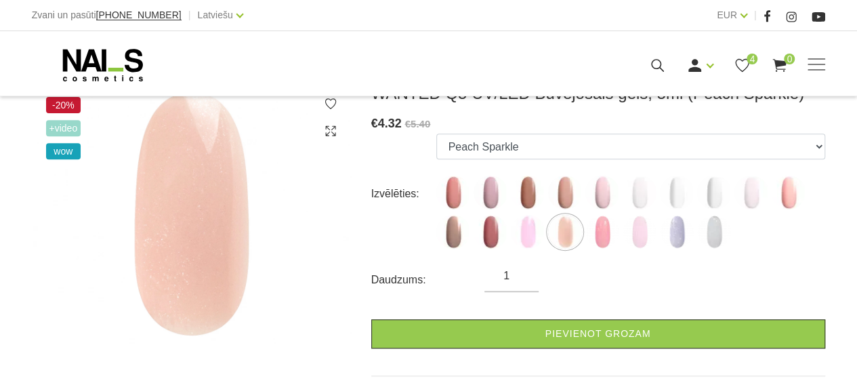
click at [535, 205] on img at bounding box center [528, 192] width 34 height 34
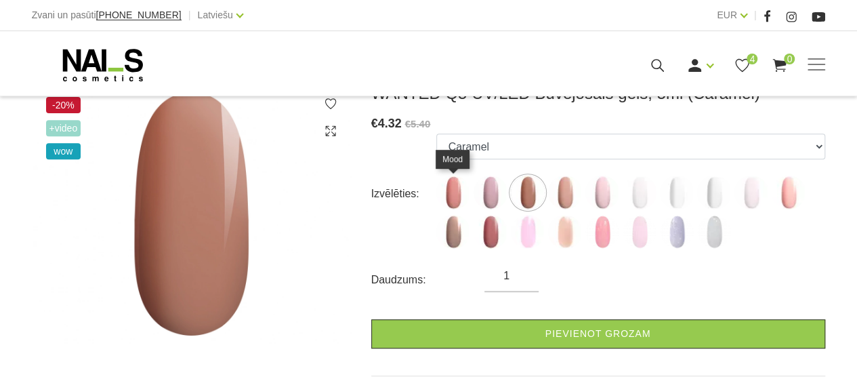
click at [442, 194] on img at bounding box center [453, 192] width 34 height 34
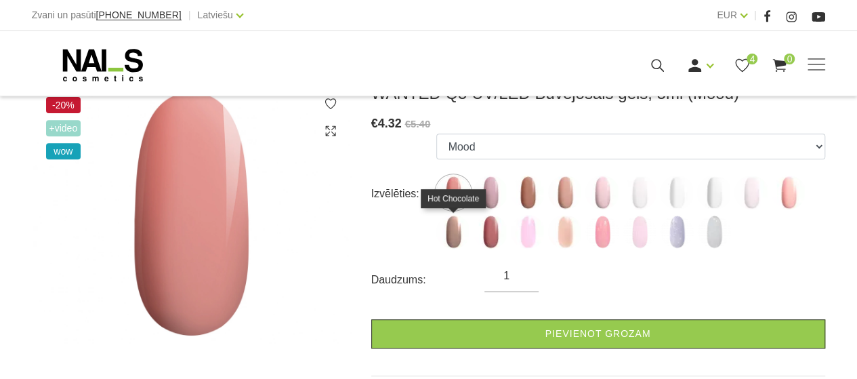
click at [461, 234] on img at bounding box center [453, 232] width 34 height 34
select select "6138"
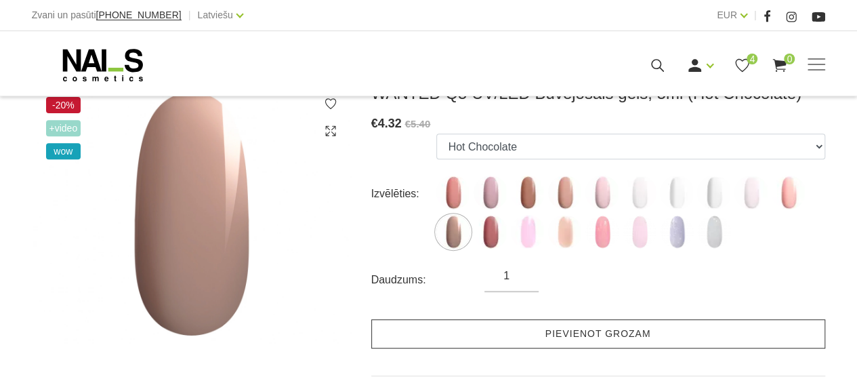
click at [471, 335] on link "Pievienot grozam" at bounding box center [598, 333] width 454 height 29
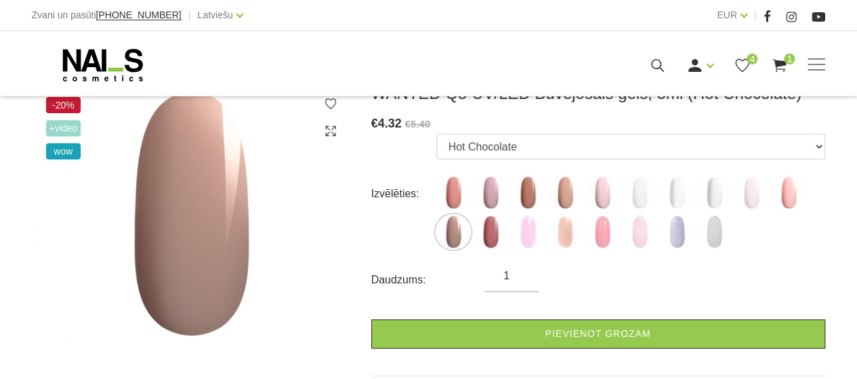
click at [331, 101] on icon at bounding box center [331, 104] width 14 height 14
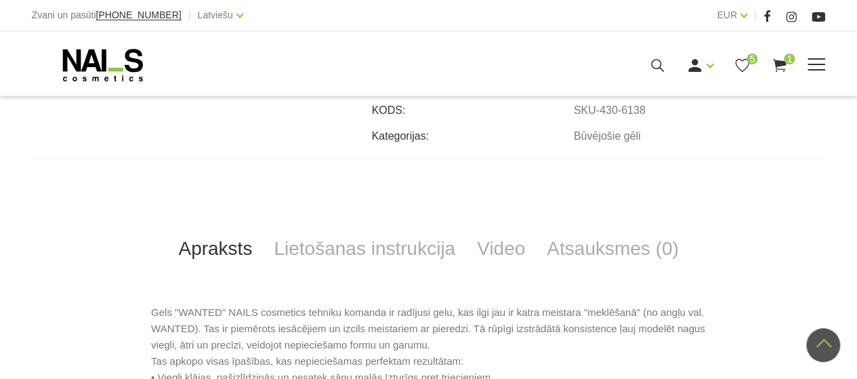
scroll to position [542, 0]
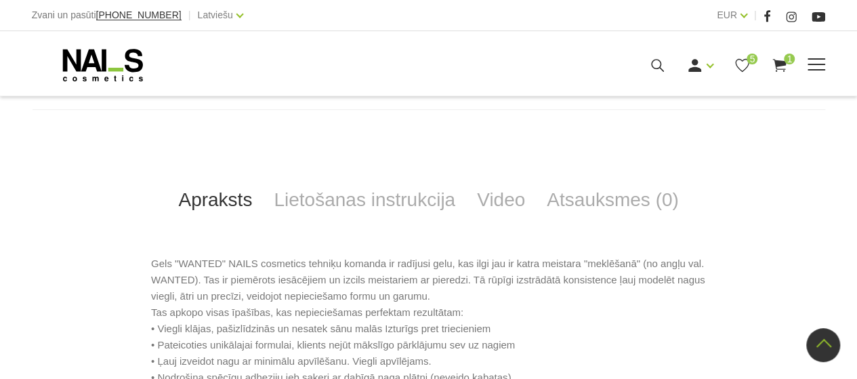
click at [810, 63] on div "Manikīrs Gēllakas Bāzes, topi un praimeri Gēlu sistēmas Dizaina sistēmas Dažādi…" at bounding box center [429, 65] width 814 height 34
click at [821, 56] on div "Manikīrs Gēllakas Bāzes, topi un praimeri Gēlu sistēmas Dizaina sistēmas Dažādi…" at bounding box center [429, 65] width 794 height 34
click at [811, 66] on span at bounding box center [816, 65] width 18 height 14
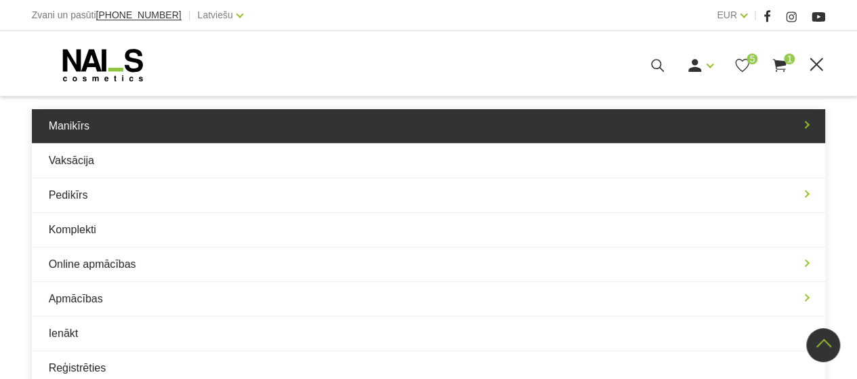
click at [631, 114] on link "Manikīrs" at bounding box center [429, 126] width 794 height 34
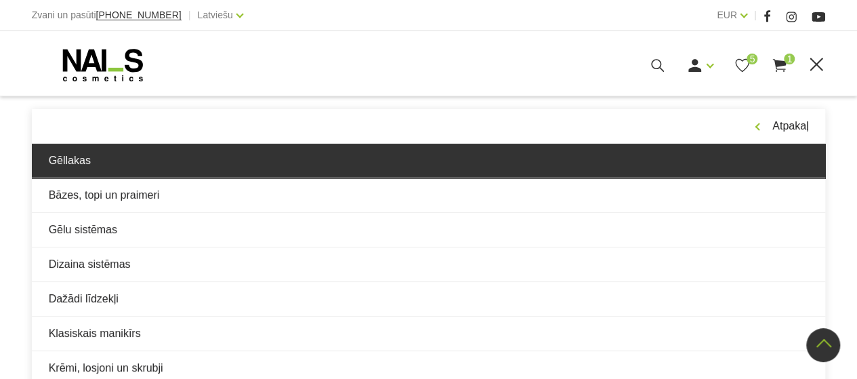
click at [343, 154] on link "Gēllakas" at bounding box center [429, 161] width 794 height 34
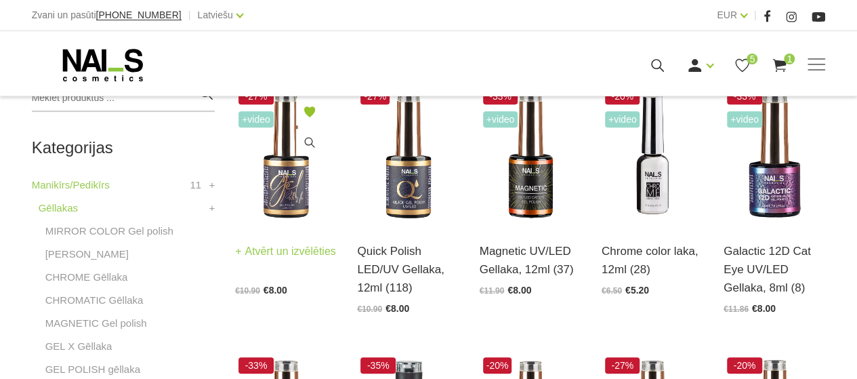
scroll to position [339, 0]
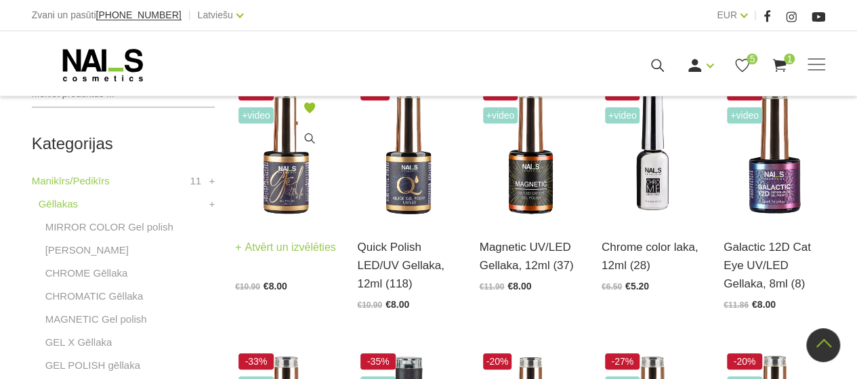
click at [291, 196] on img at bounding box center [286, 151] width 102 height 140
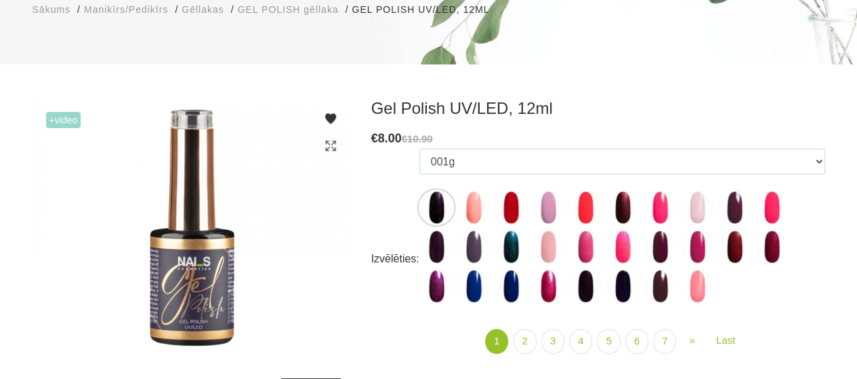
scroll to position [203, 0]
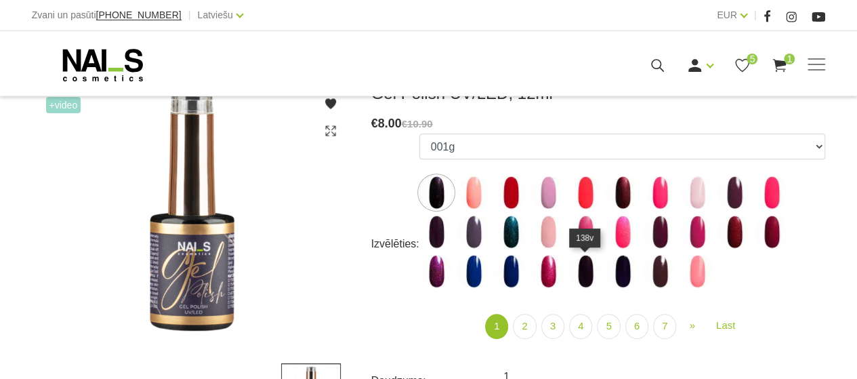
click at [593, 254] on ul "001g 001n 003c 008b 011n 012g 016n 020b 044v 065v 068p 069v 083g 085p 110g 111g…" at bounding box center [622, 213] width 406 height 160
drag, startPoint x: 740, startPoint y: 269, endPoint x: 741, endPoint y: 276, distance: 7.6
click at [740, 276] on ul "001g 001n 003c 008b 011n 012g 016n 020b 044v 065v 068p 069v 083g 085p 110g 111g…" at bounding box center [622, 213] width 406 height 160
click at [581, 283] on img at bounding box center [585, 271] width 34 height 34
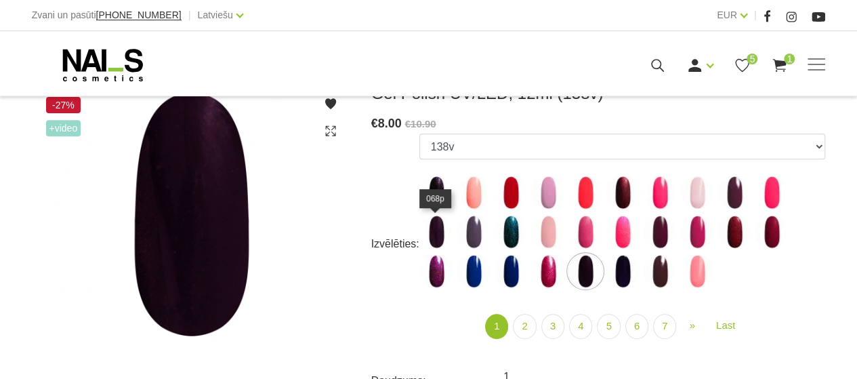
click at [439, 228] on img at bounding box center [436, 232] width 34 height 34
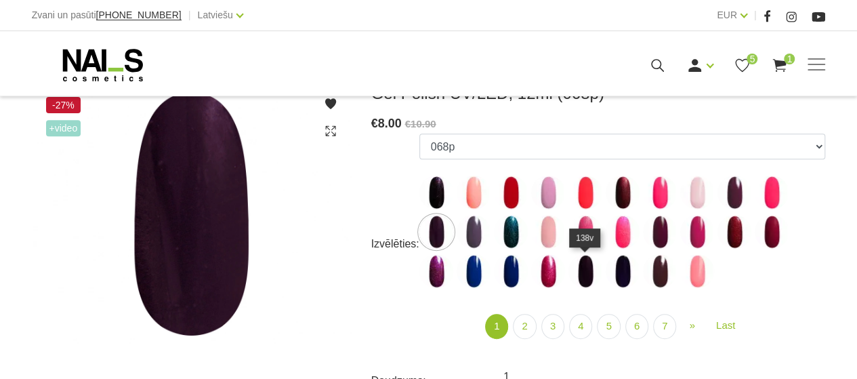
click at [589, 280] on img at bounding box center [585, 271] width 34 height 34
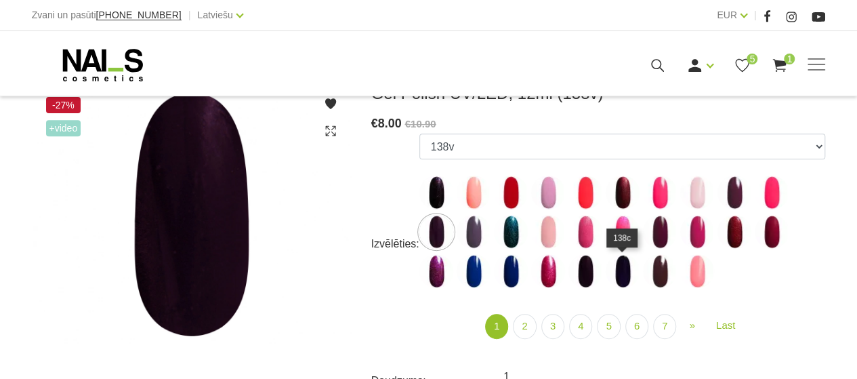
click at [624, 271] on img at bounding box center [622, 271] width 34 height 34
select select "4036"
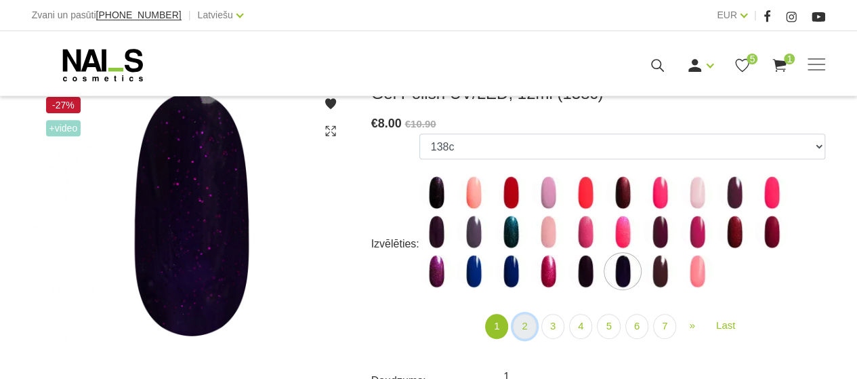
click at [526, 330] on link "2" at bounding box center [524, 326] width 23 height 25
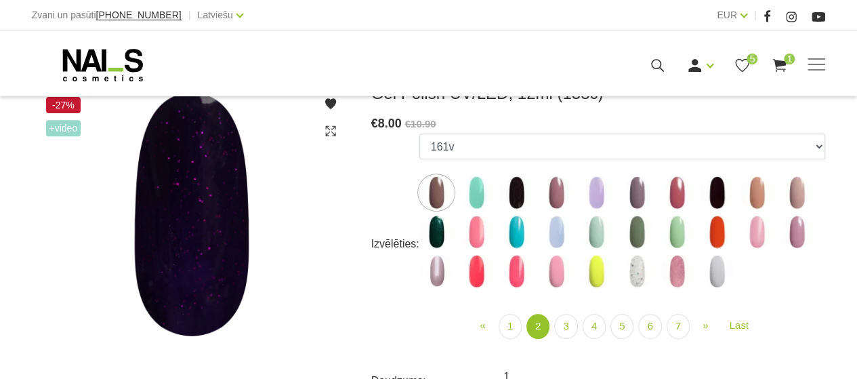
click at [512, 194] on img at bounding box center [516, 192] width 34 height 34
select select "4049"
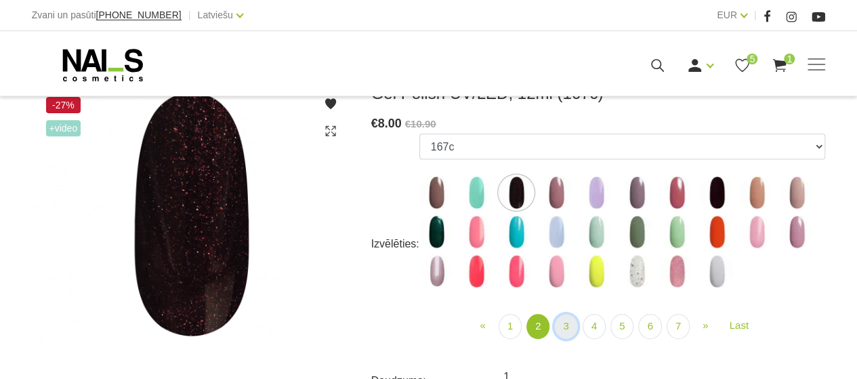
click at [574, 318] on link "3" at bounding box center [565, 326] width 23 height 25
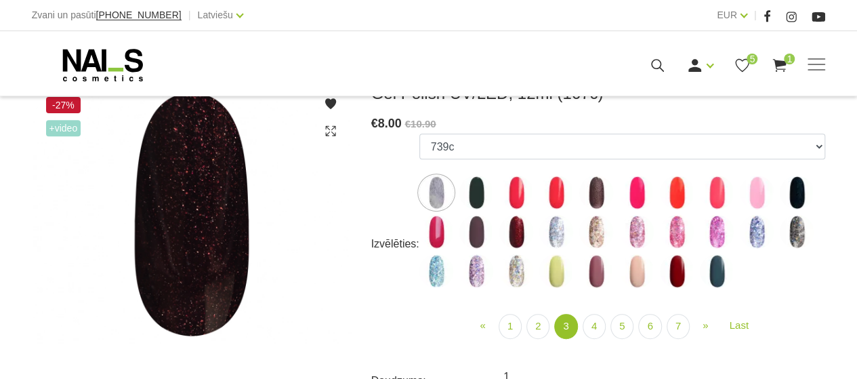
click at [473, 195] on img at bounding box center [476, 192] width 34 height 34
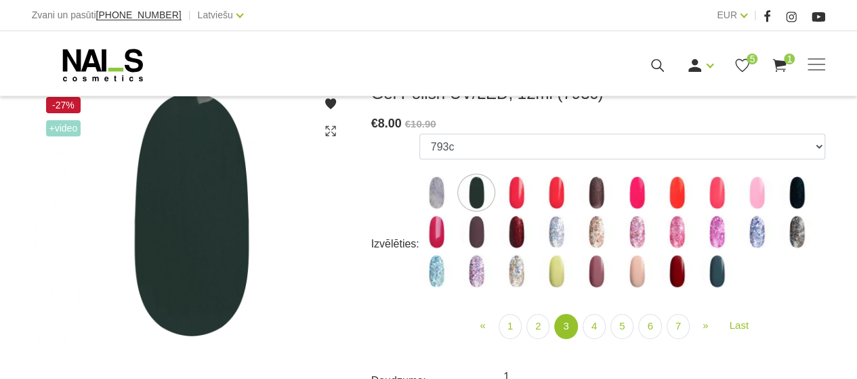
click at [786, 202] on img at bounding box center [797, 192] width 34 height 34
select select "4140"
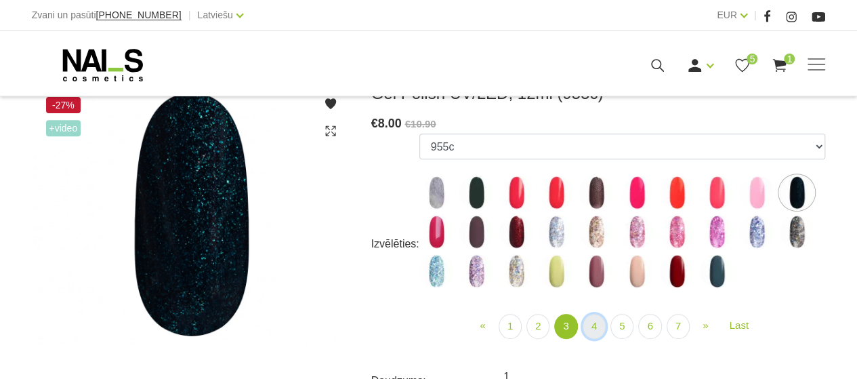
click at [590, 323] on link "4" at bounding box center [593, 326] width 23 height 25
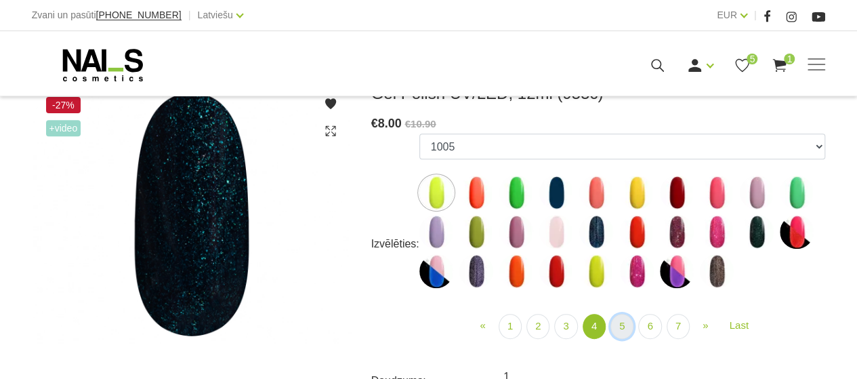
click at [623, 333] on link "5" at bounding box center [621, 326] width 23 height 25
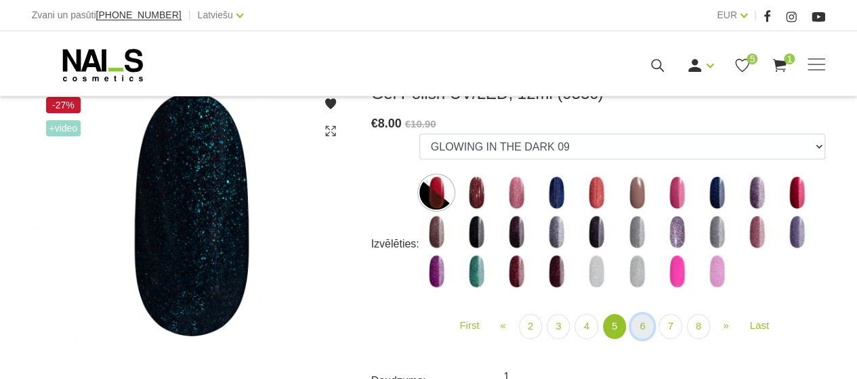
click at [643, 334] on link "6" at bounding box center [642, 326] width 23 height 25
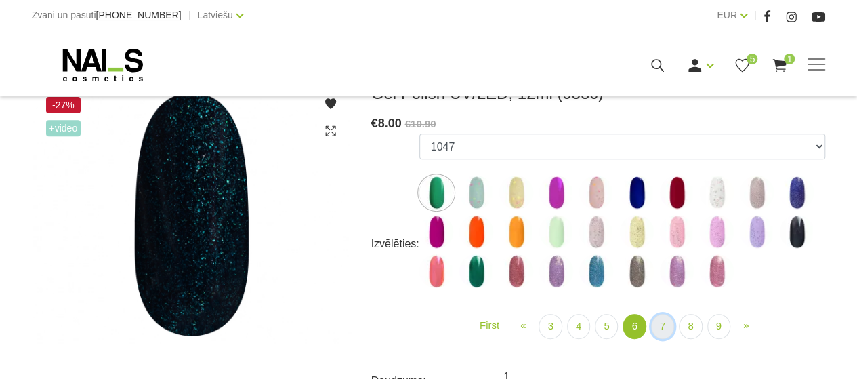
click at [664, 320] on link "7" at bounding box center [662, 326] width 23 height 25
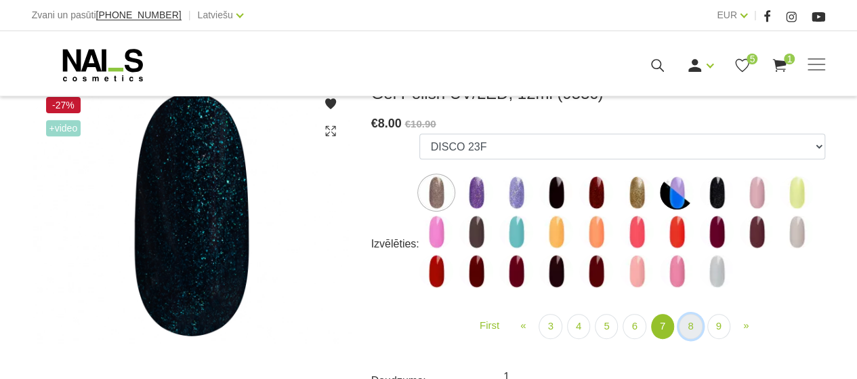
click at [687, 328] on link "8" at bounding box center [690, 326] width 23 height 25
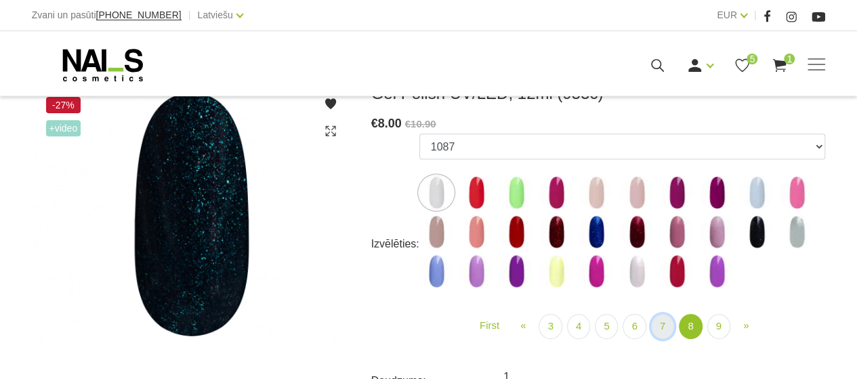
click at [666, 322] on link "7" at bounding box center [662, 326] width 23 height 25
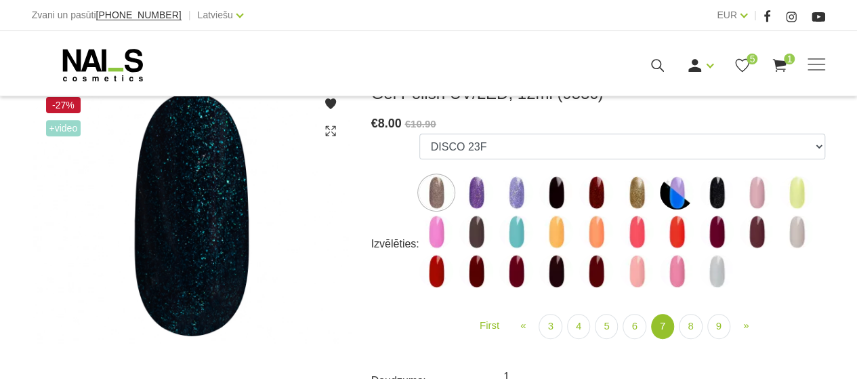
click at [553, 189] on img at bounding box center [556, 192] width 34 height 34
select select "5585"
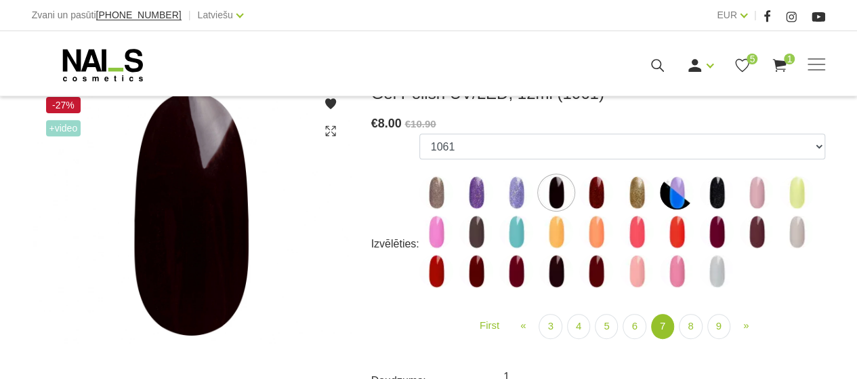
click at [217, 211] on img at bounding box center [192, 213] width 318 height 260
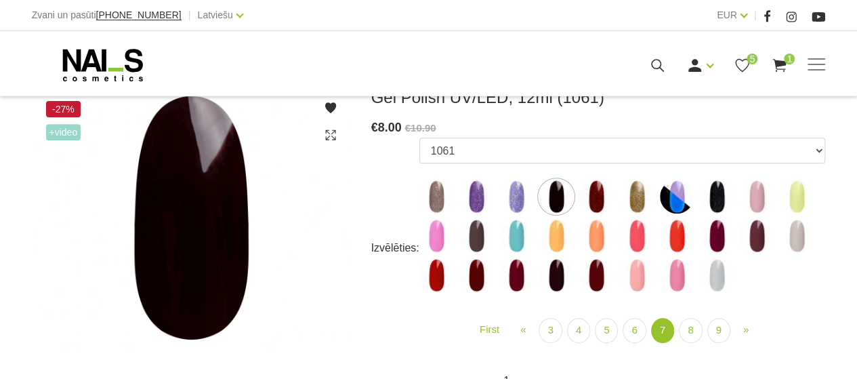
scroll to position [271, 0]
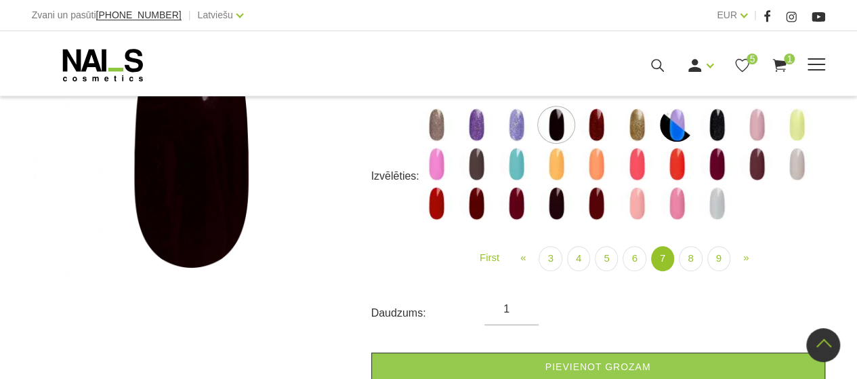
click at [819, 54] on div "Manikīrs Gēllakas Bāzes, topi un praimeri Gēlu sistēmas Dizaina sistēmas Dažādi…" at bounding box center [429, 65] width 794 height 34
click at [815, 64] on span at bounding box center [816, 64] width 18 height 1
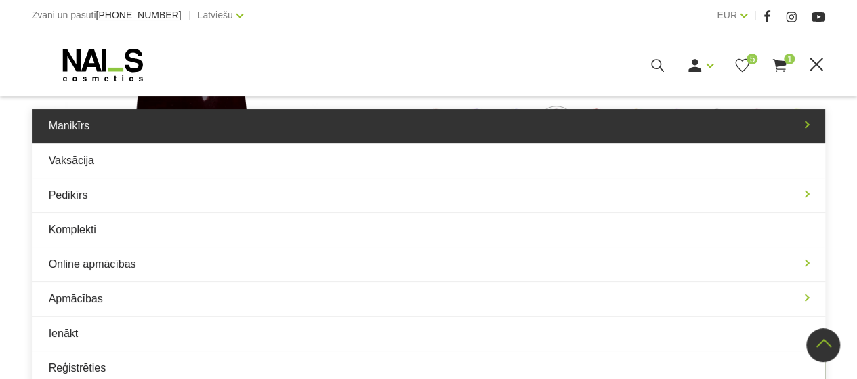
click at [343, 124] on link "Manikīrs" at bounding box center [429, 126] width 794 height 34
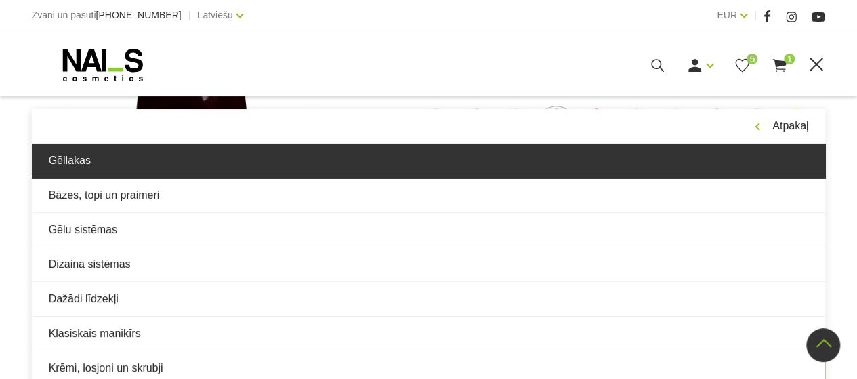
click at [314, 164] on link "Gēllakas" at bounding box center [429, 161] width 794 height 34
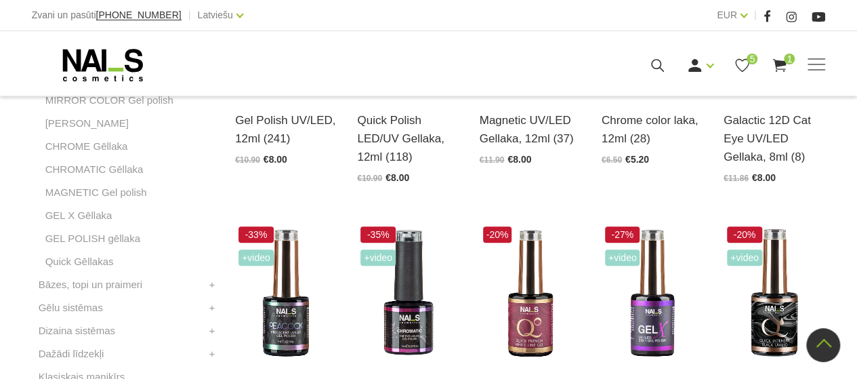
scroll to position [542, 0]
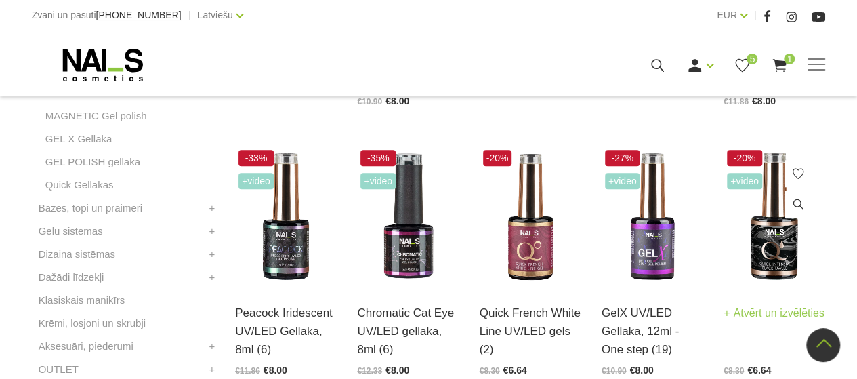
click at [771, 262] on img at bounding box center [774, 216] width 102 height 140
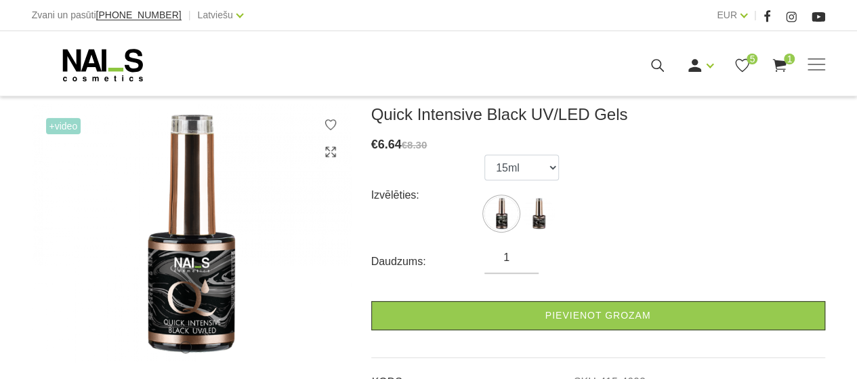
scroll to position [203, 0]
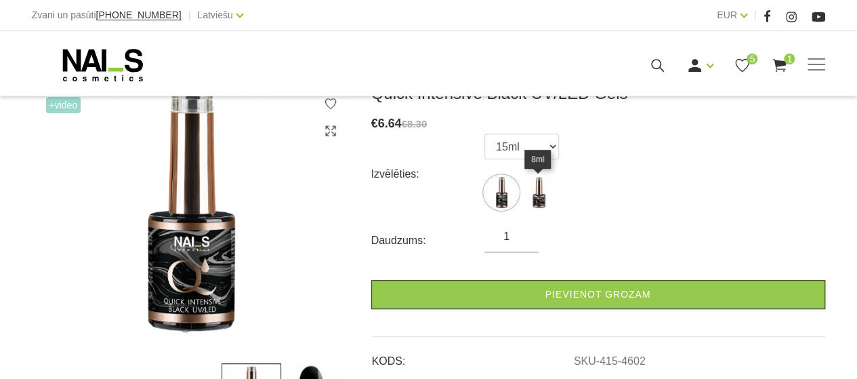
click at [537, 194] on img at bounding box center [538, 192] width 34 height 34
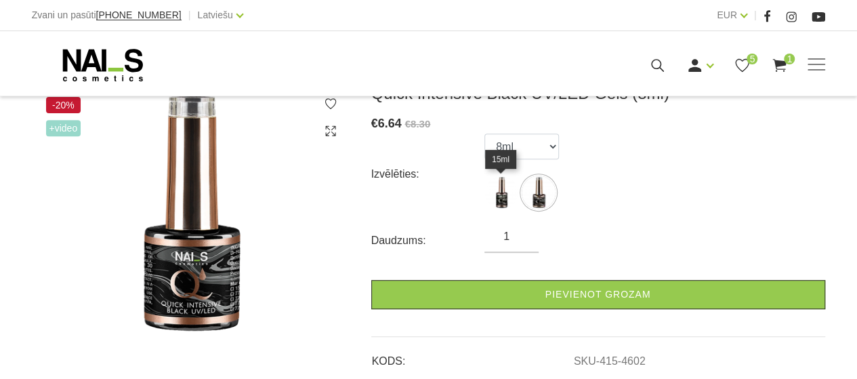
click at [504, 193] on img at bounding box center [501, 192] width 34 height 34
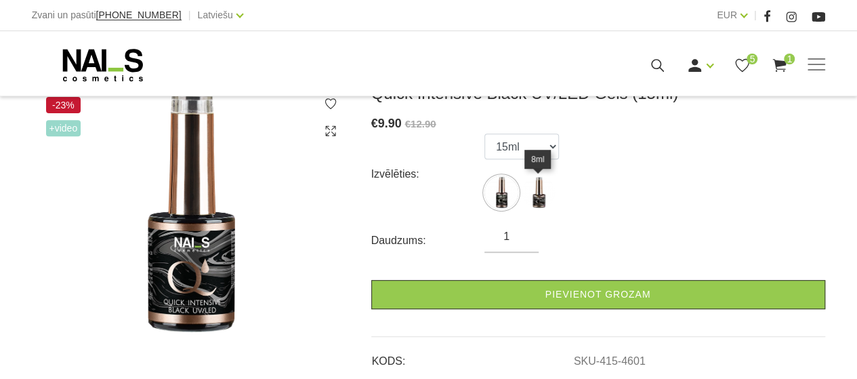
click at [532, 191] on img at bounding box center [538, 192] width 34 height 34
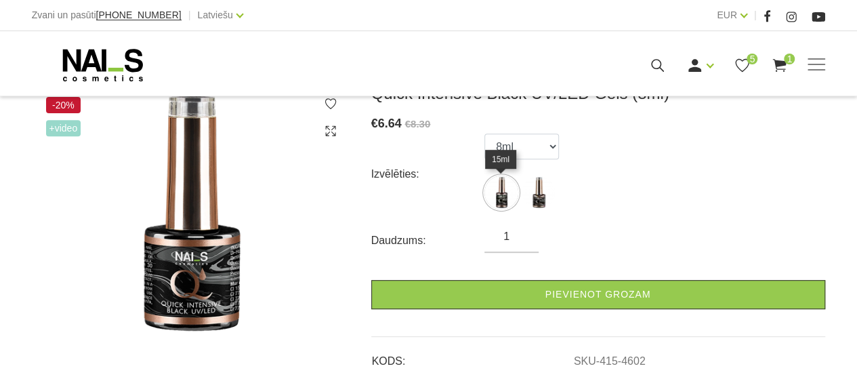
click at [503, 186] on img at bounding box center [501, 192] width 34 height 34
select select "4601"
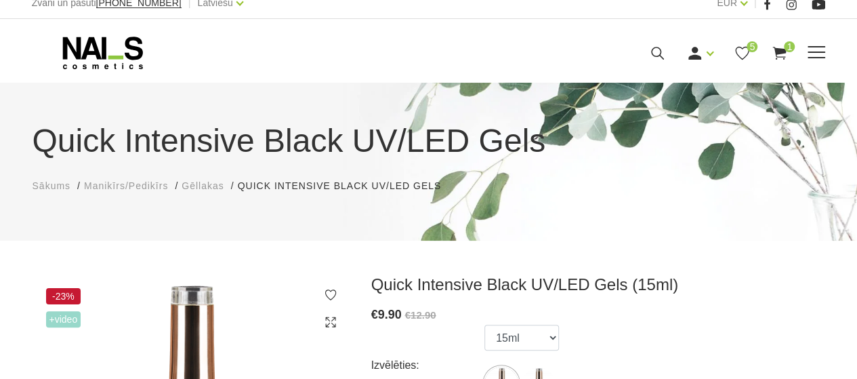
scroll to position [0, 0]
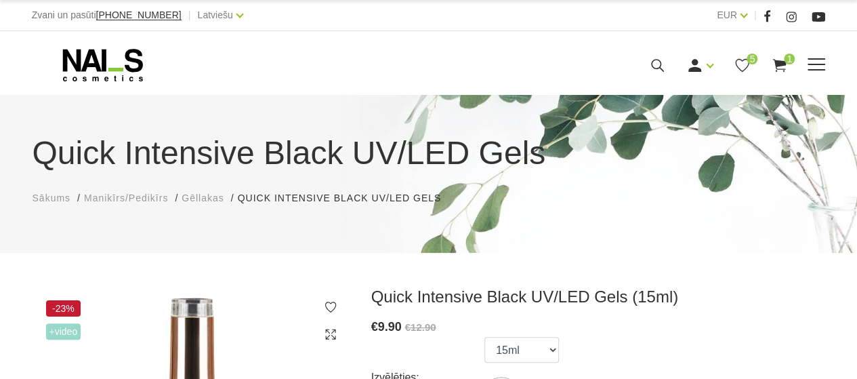
click at [811, 60] on span at bounding box center [816, 65] width 18 height 14
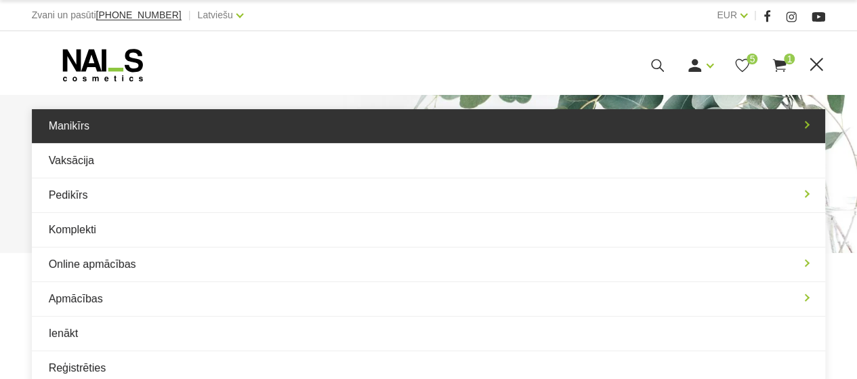
click at [569, 117] on link "Manikīrs" at bounding box center [429, 126] width 794 height 34
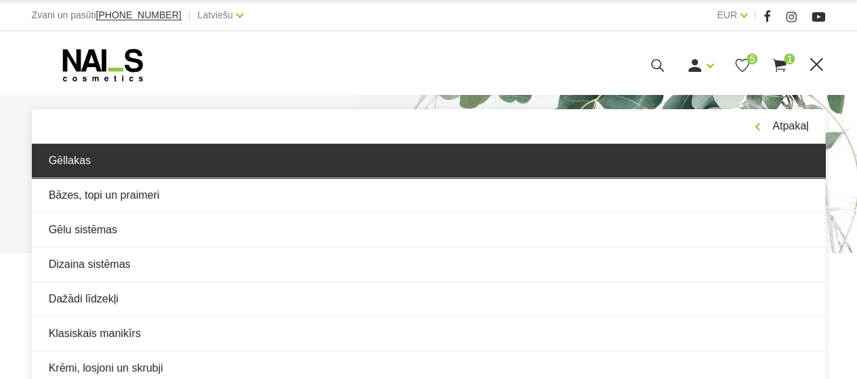
click at [221, 162] on link "Gēllakas" at bounding box center [429, 161] width 794 height 34
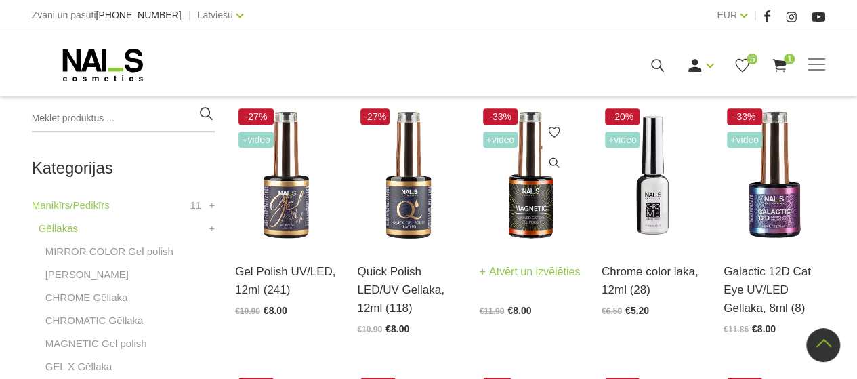
scroll to position [271, 0]
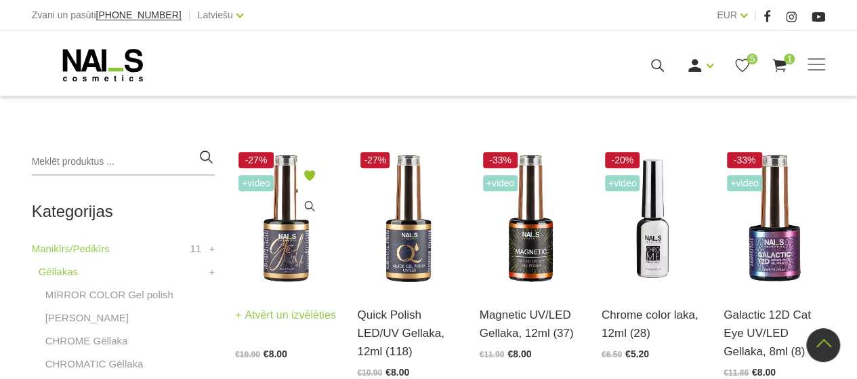
click at [297, 274] on img at bounding box center [286, 218] width 102 height 140
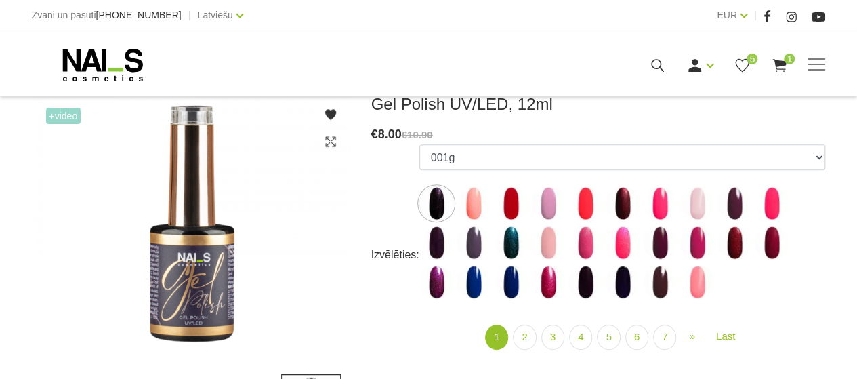
scroll to position [203, 0]
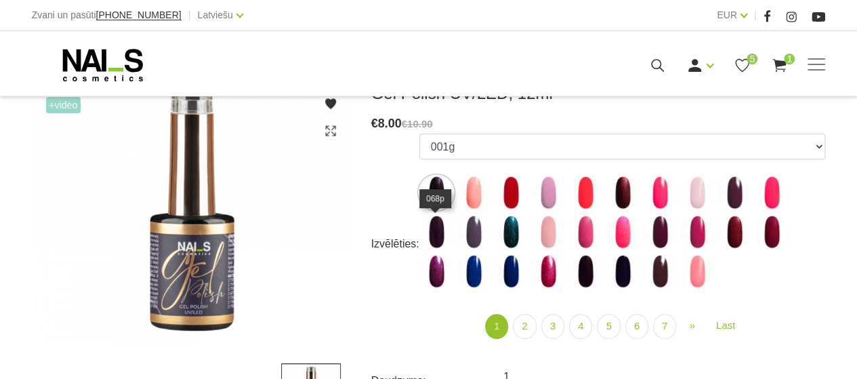
click at [433, 232] on img at bounding box center [436, 232] width 34 height 34
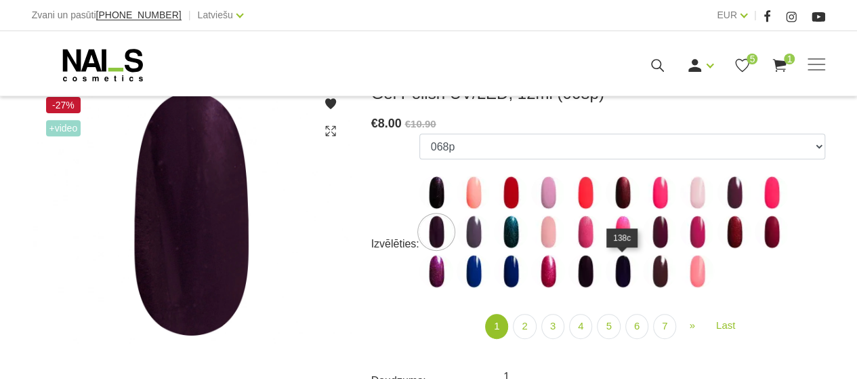
click at [628, 268] on img at bounding box center [622, 271] width 34 height 34
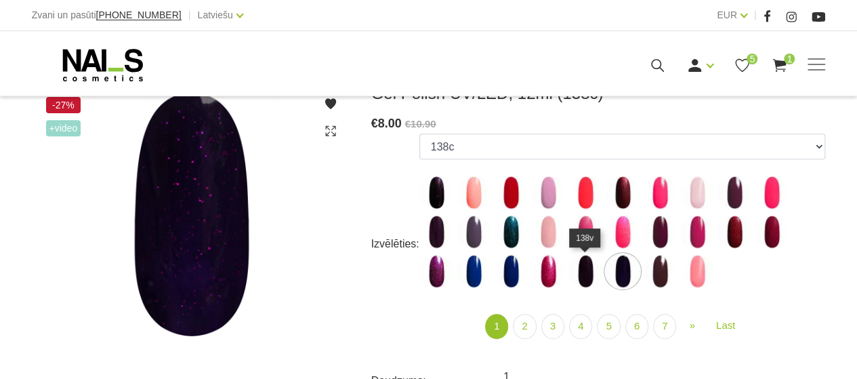
click at [576, 270] on img at bounding box center [585, 271] width 34 height 34
select select "4035"
click at [582, 273] on img at bounding box center [585, 271] width 34 height 34
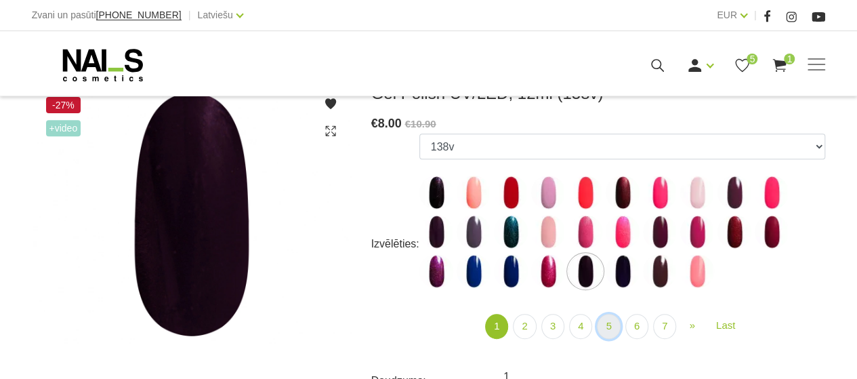
click at [601, 330] on link "5" at bounding box center [608, 326] width 23 height 25
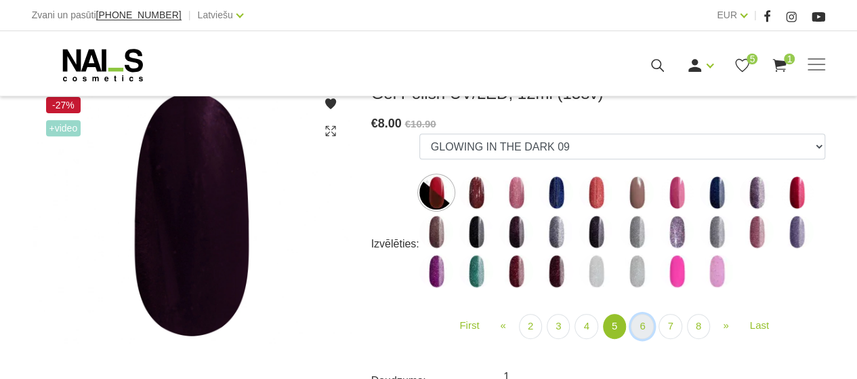
click at [647, 322] on link "6" at bounding box center [642, 326] width 23 height 25
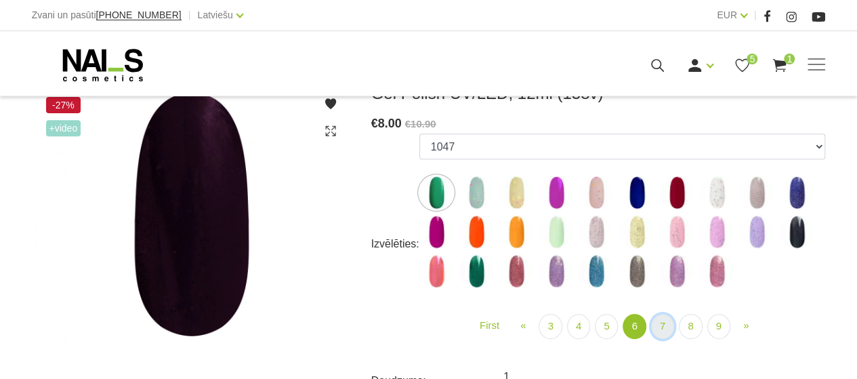
click at [654, 326] on link "7" at bounding box center [662, 326] width 23 height 25
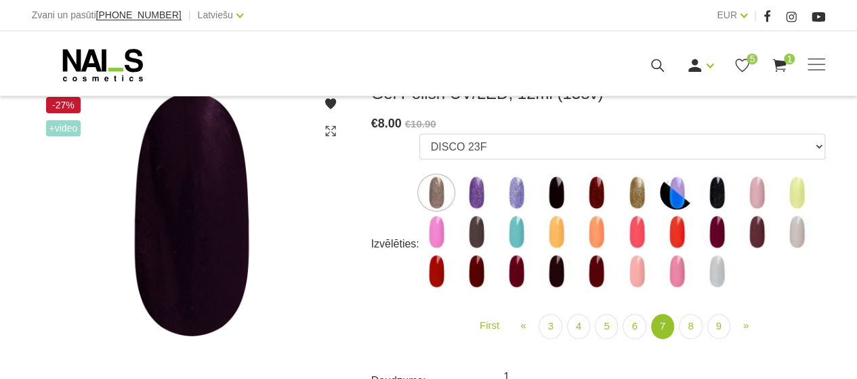
click at [549, 268] on img at bounding box center [556, 271] width 34 height 34
select select "5895"
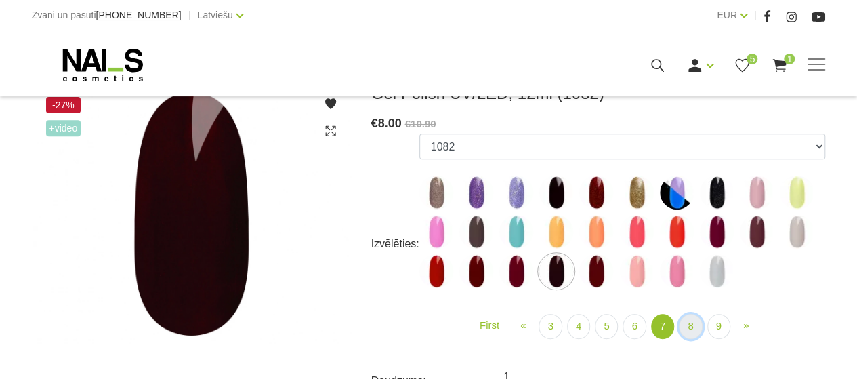
click at [686, 334] on link "8" at bounding box center [690, 326] width 23 height 25
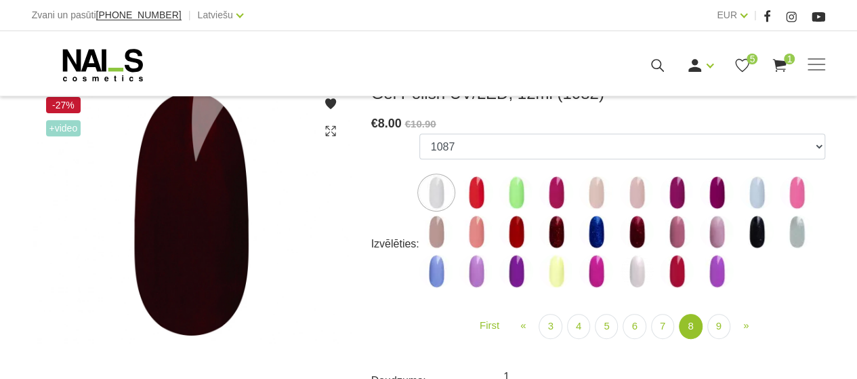
click at [758, 242] on img at bounding box center [757, 232] width 34 height 34
select select "6025"
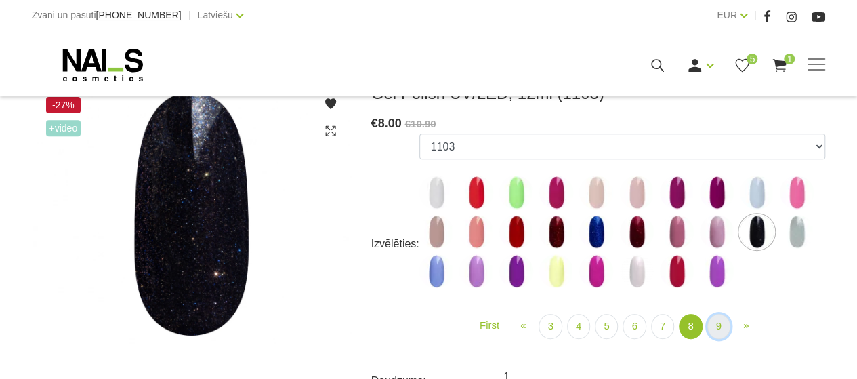
click at [708, 327] on link "9" at bounding box center [718, 326] width 23 height 25
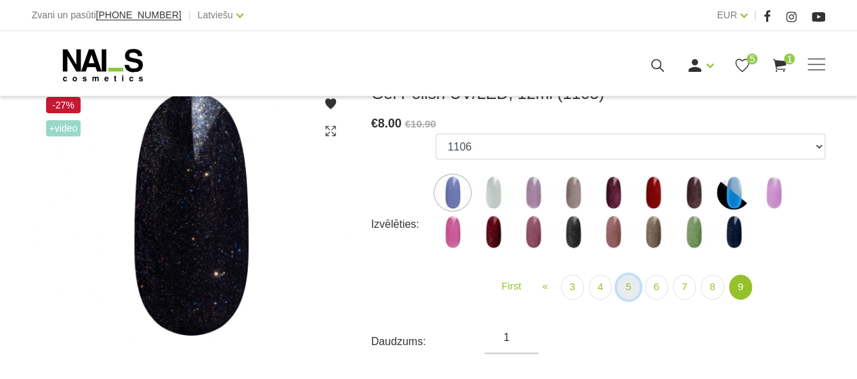
click at [624, 286] on link "5" at bounding box center [627, 286] width 23 height 25
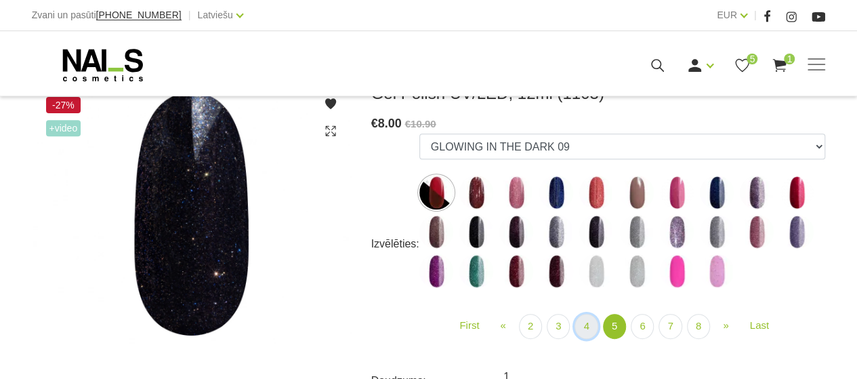
click at [582, 320] on link "4" at bounding box center [585, 326] width 23 height 25
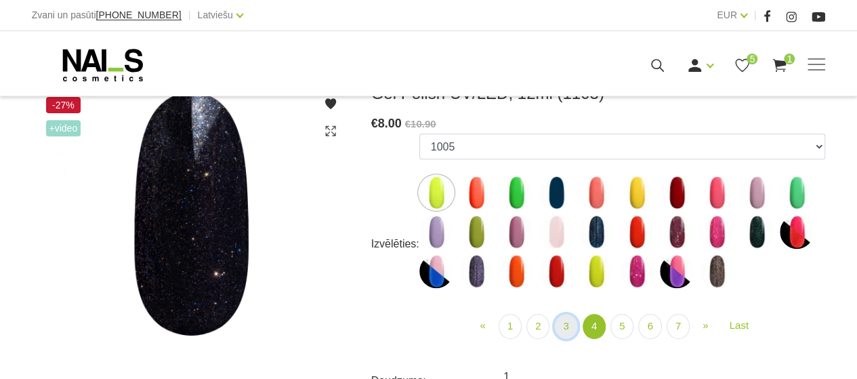
click at [570, 323] on link "3" at bounding box center [565, 326] width 23 height 25
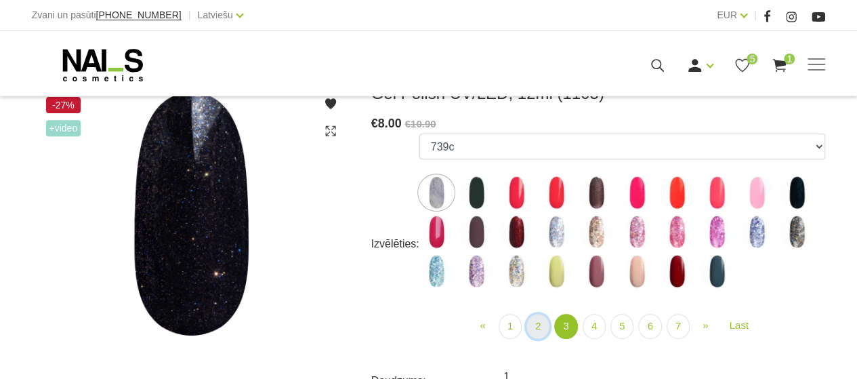
click at [547, 326] on link "2" at bounding box center [537, 326] width 23 height 25
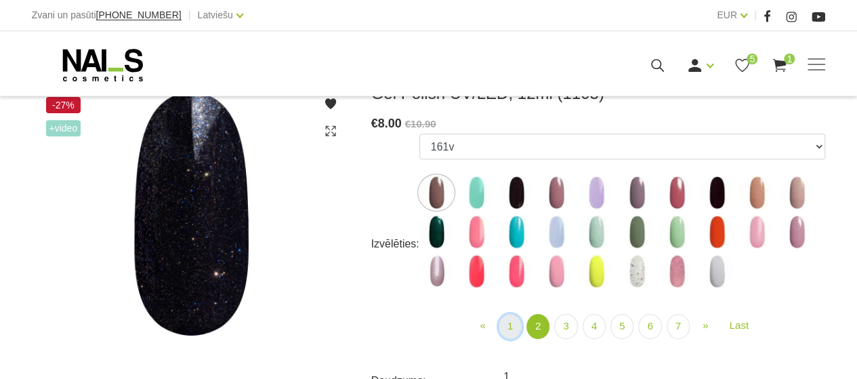
click at [519, 324] on link "1" at bounding box center [509, 326] width 23 height 25
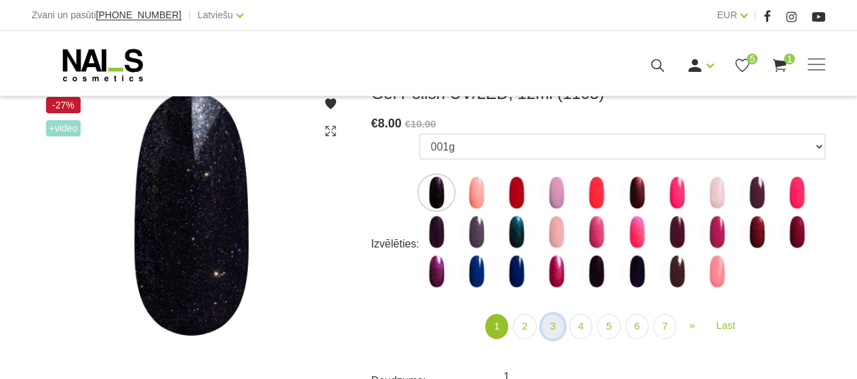
click at [550, 324] on link "3" at bounding box center [552, 326] width 23 height 25
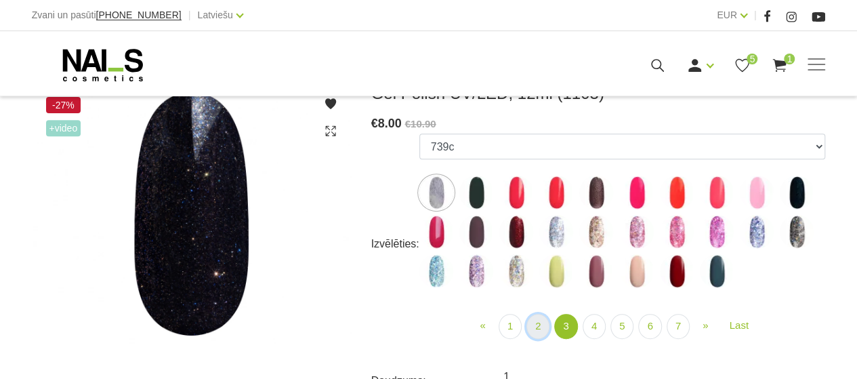
click at [534, 320] on link "2" at bounding box center [537, 326] width 23 height 25
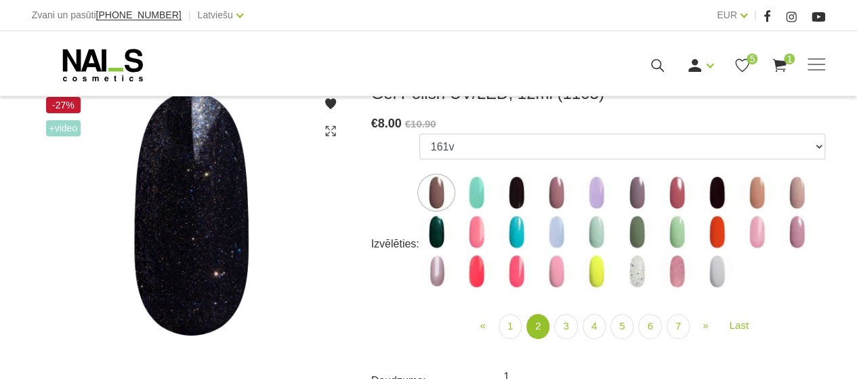
click at [507, 189] on img at bounding box center [516, 192] width 34 height 34
select select "4049"
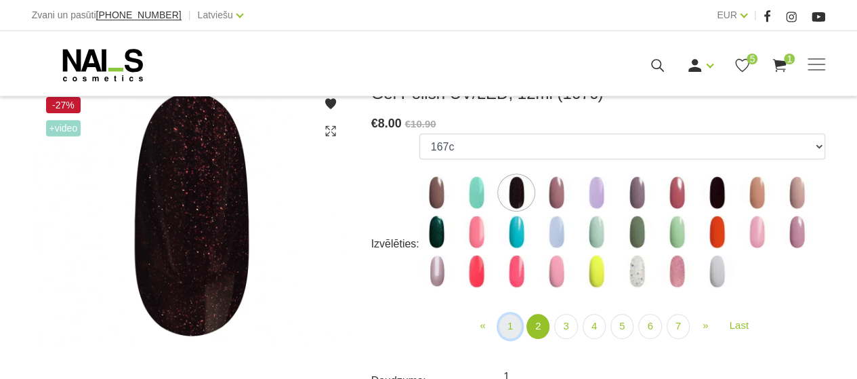
click at [516, 325] on link "1" at bounding box center [509, 326] width 23 height 25
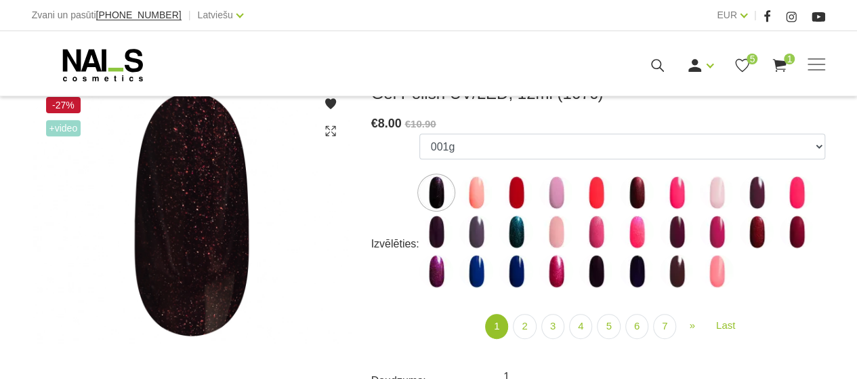
click at [592, 270] on img at bounding box center [596, 271] width 34 height 34
select select "4035"
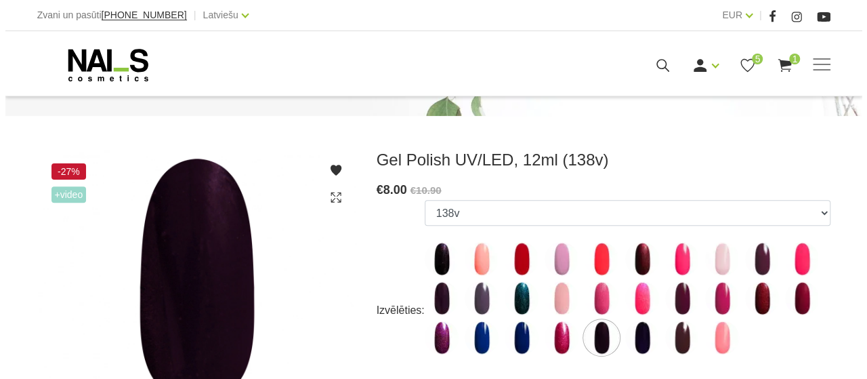
scroll to position [135, 0]
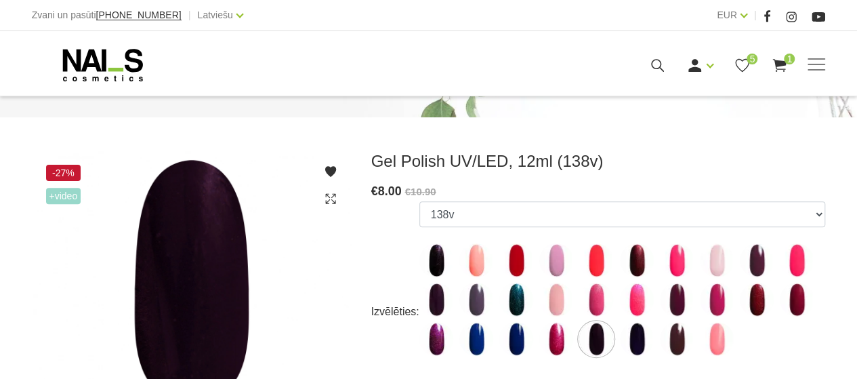
click at [328, 171] on use at bounding box center [329, 171] width 11 height 11
click at [328, 173] on use at bounding box center [329, 171] width 11 height 11
click at [749, 66] on icon at bounding box center [741, 65] width 17 height 17
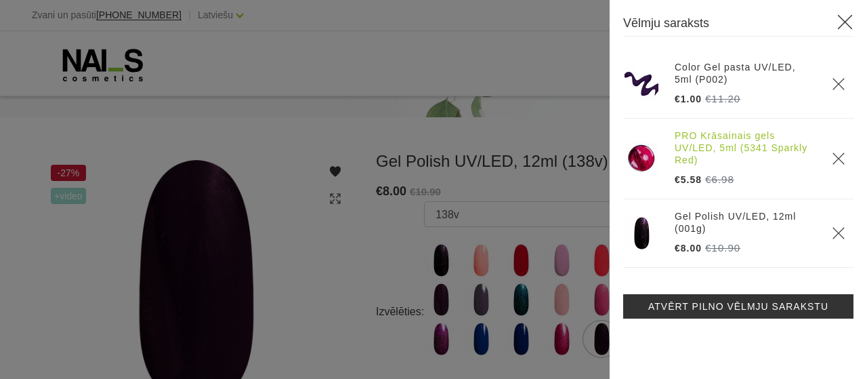
scroll to position [0, 0]
click at [640, 154] on img at bounding box center [641, 159] width 34 height 34
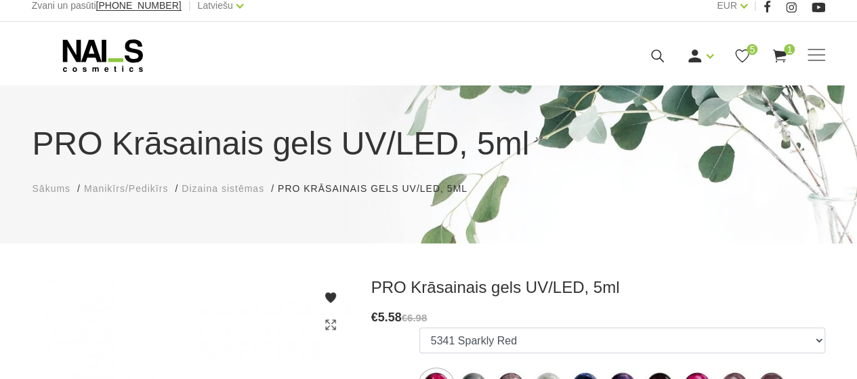
scroll to position [203, 0]
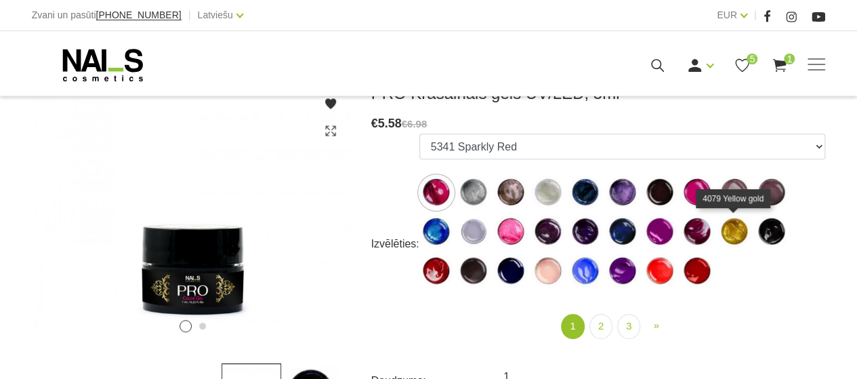
click at [731, 221] on img at bounding box center [734, 232] width 34 height 34
select select "550"
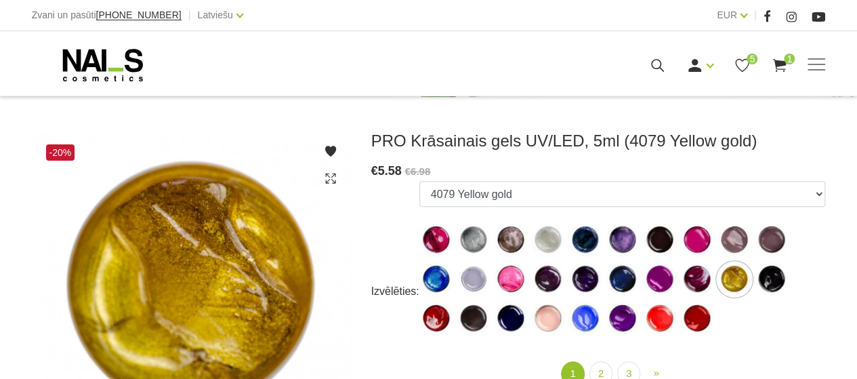
scroll to position [135, 0]
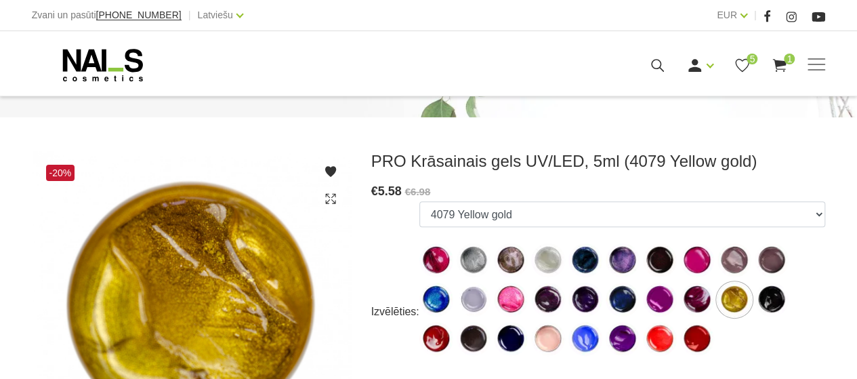
click at [333, 167] on use at bounding box center [329, 171] width 11 height 11
click at [331, 169] on use at bounding box center [329, 171] width 11 height 11
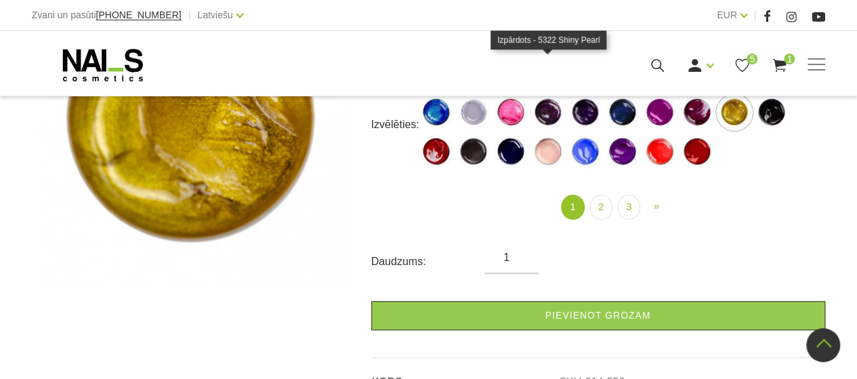
scroll to position [271, 0]
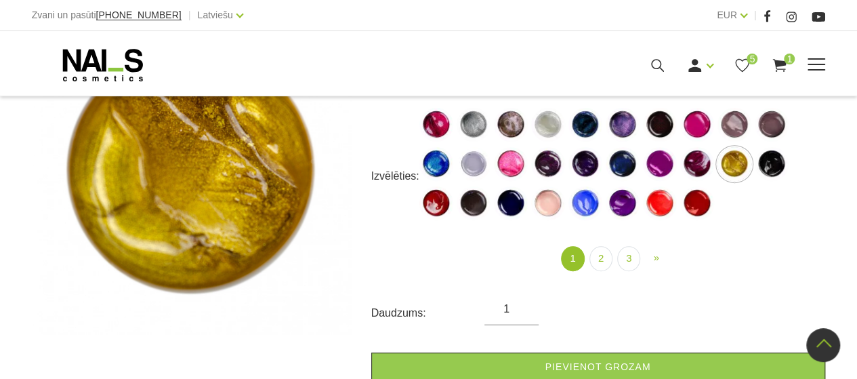
click at [825, 55] on div "Manikīrs Gēllakas Bāzes, topi un praimeri Gēlu sistēmas Dizaina sistēmas Dažādi…" at bounding box center [429, 65] width 814 height 34
click at [822, 60] on span at bounding box center [816, 65] width 18 height 14
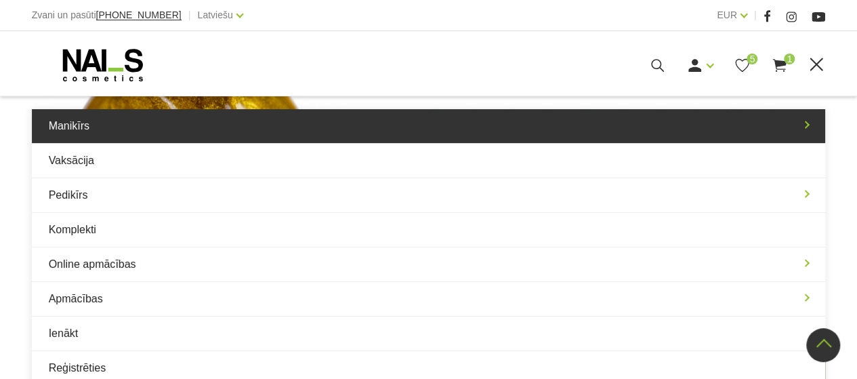
click at [163, 129] on link "Manikīrs" at bounding box center [429, 126] width 794 height 34
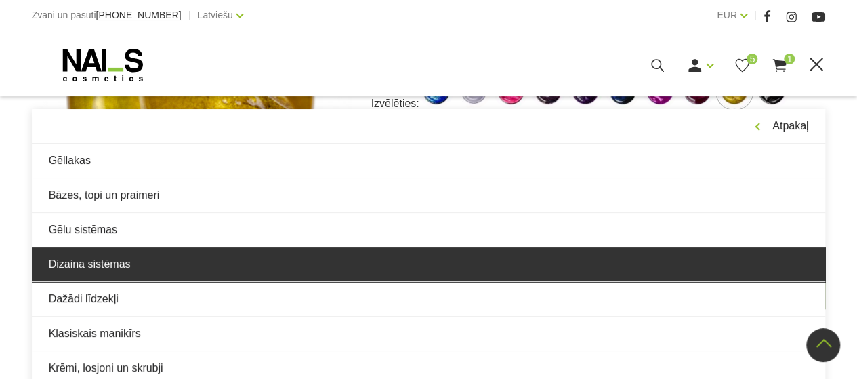
scroll to position [339, 0]
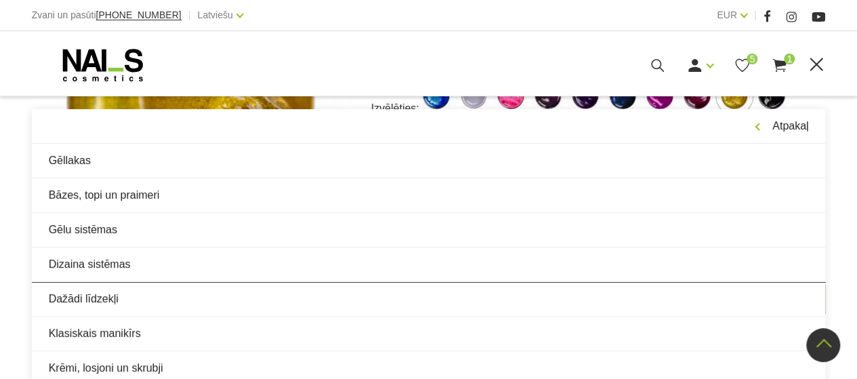
click at [813, 58] on span at bounding box center [816, 65] width 18 height 14
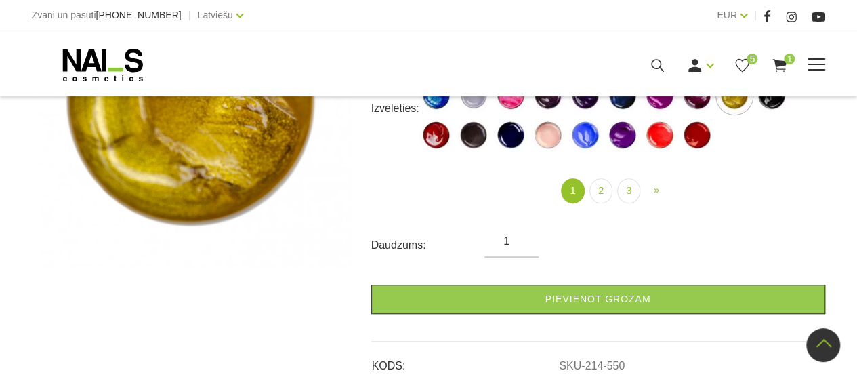
click at [815, 60] on span at bounding box center [816, 65] width 18 height 14
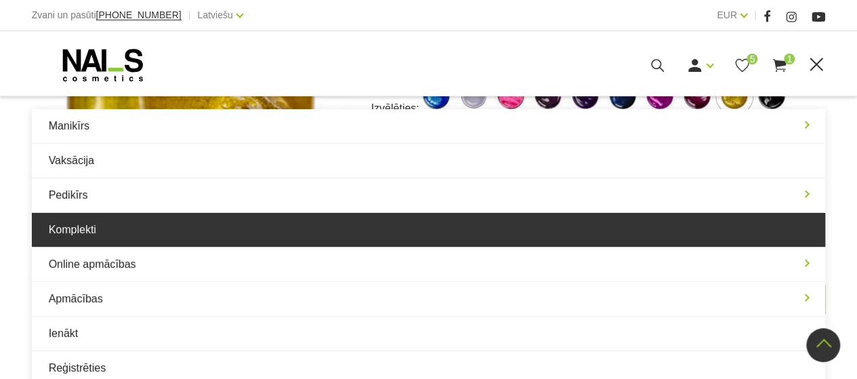
click at [116, 219] on link "Komplekti" at bounding box center [429, 230] width 794 height 34
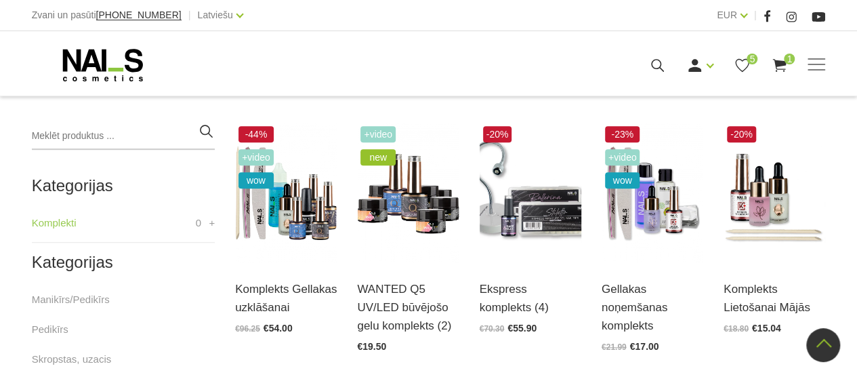
scroll to position [271, 0]
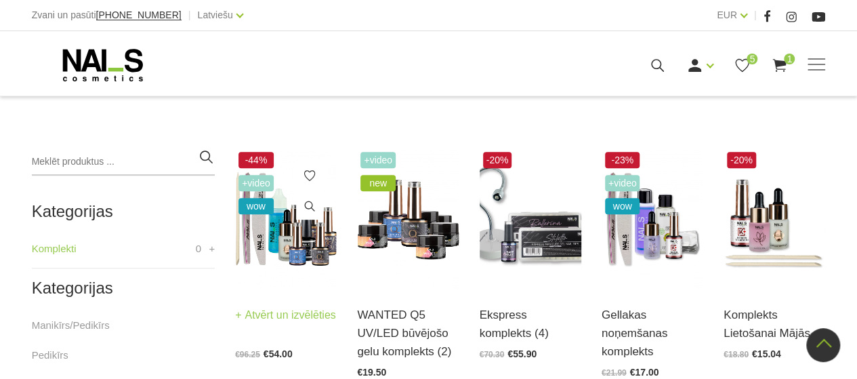
click at [286, 258] on img at bounding box center [286, 218] width 102 height 140
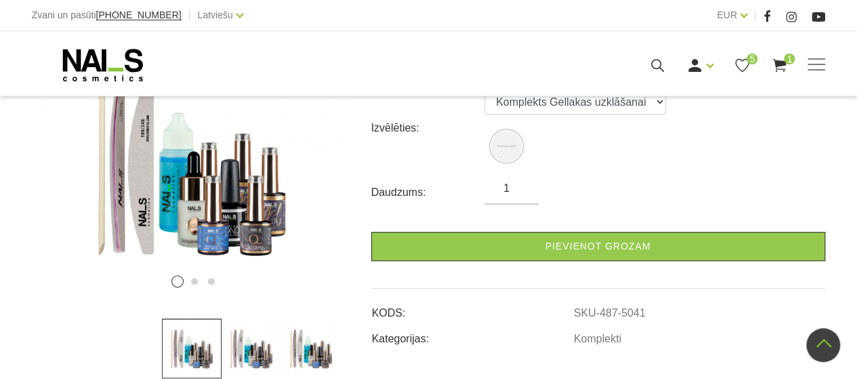
scroll to position [203, 0]
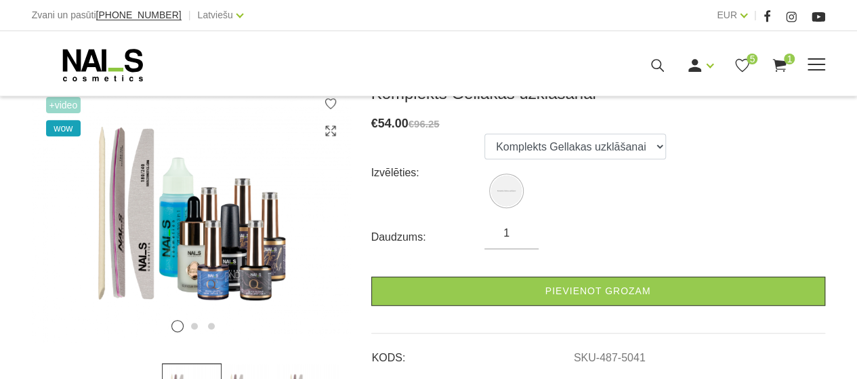
click at [818, 58] on div "Ienākt Reģistrēties 5 1" at bounding box center [587, 65] width 476 height 17
click at [811, 60] on span at bounding box center [816, 65] width 18 height 14
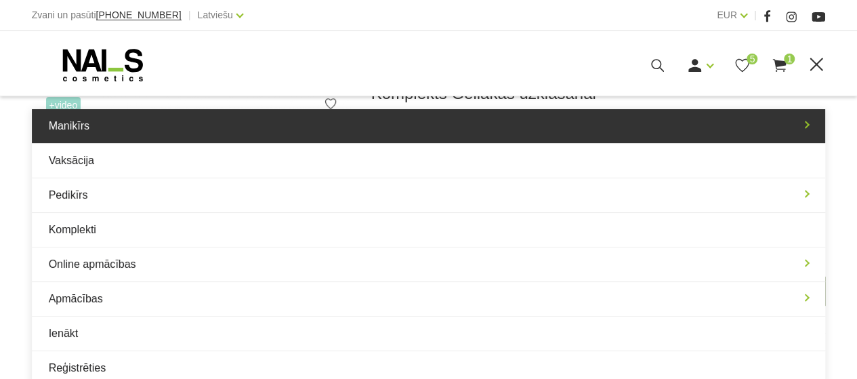
click at [574, 129] on link "Manikīrs" at bounding box center [429, 126] width 794 height 34
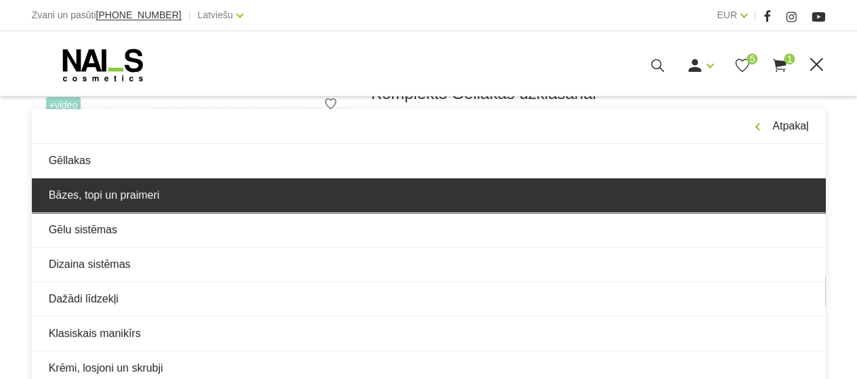
click at [193, 197] on link "Bāzes, topi un praimeri" at bounding box center [429, 195] width 794 height 34
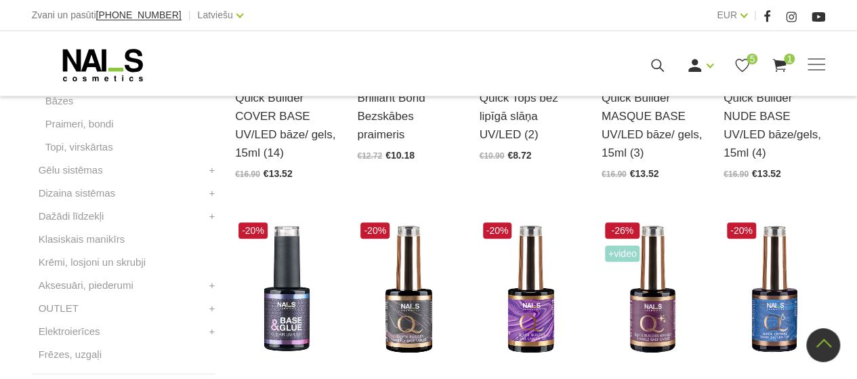
scroll to position [610, 0]
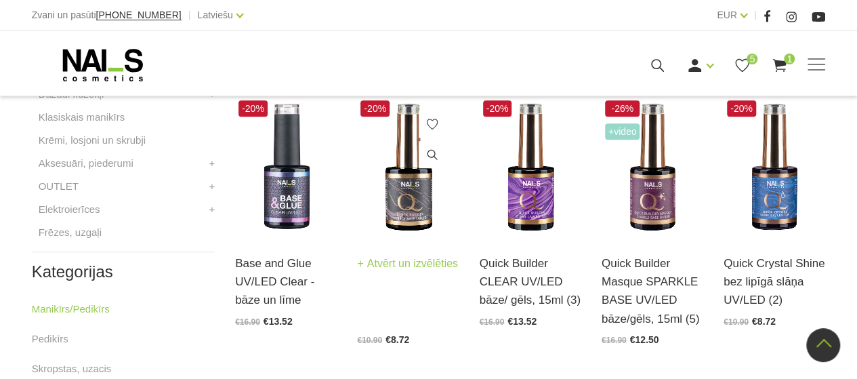
click at [406, 253] on div "Quick Builder Clear HYBRID Base UV/LED bāze/gels (2) Atvērt un izvēlēties €10.9…" at bounding box center [408, 290] width 102 height 107
click at [414, 193] on img at bounding box center [408, 167] width 102 height 140
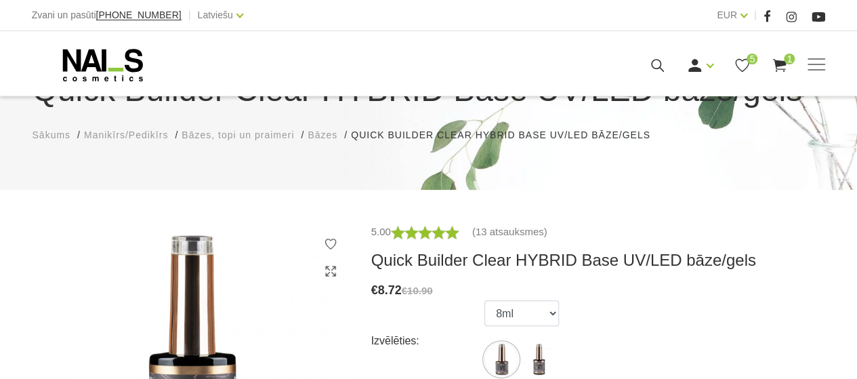
scroll to position [135, 0]
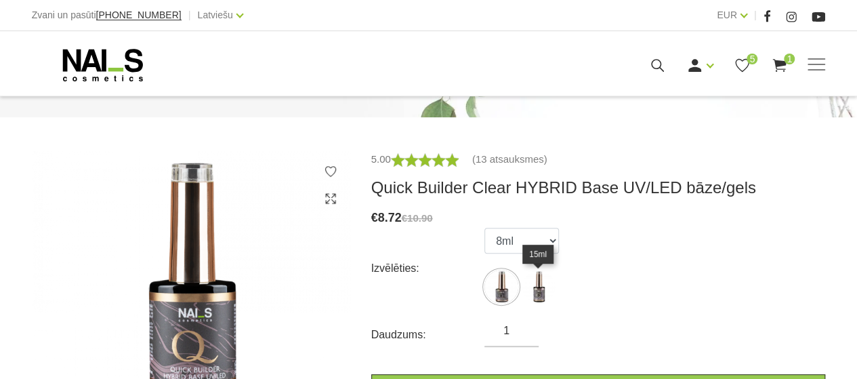
click at [535, 293] on img at bounding box center [538, 287] width 34 height 34
select select "5598"
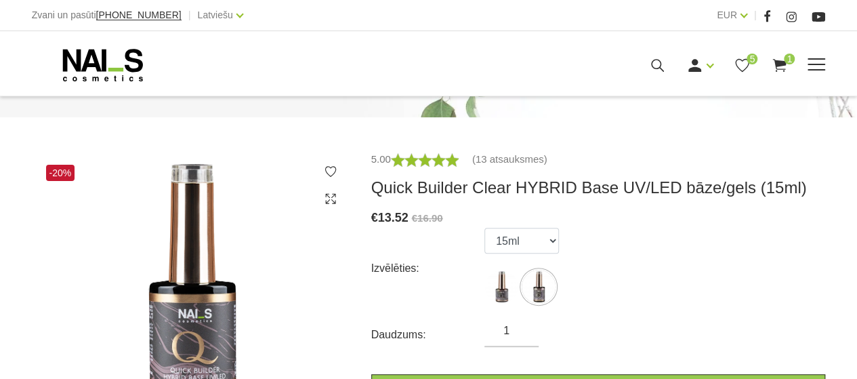
click at [828, 68] on div "Manikīrs Gēllakas Bāzes, topi un praimeri Gēlu sistēmas Dizaina sistēmas Dažādi…" at bounding box center [429, 65] width 814 height 34
click at [817, 65] on span at bounding box center [816, 64] width 18 height 1
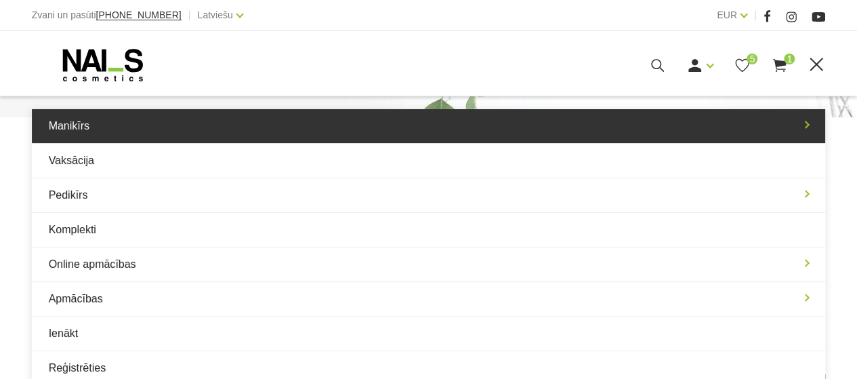
click at [705, 127] on link "Manikīrs" at bounding box center [429, 126] width 794 height 34
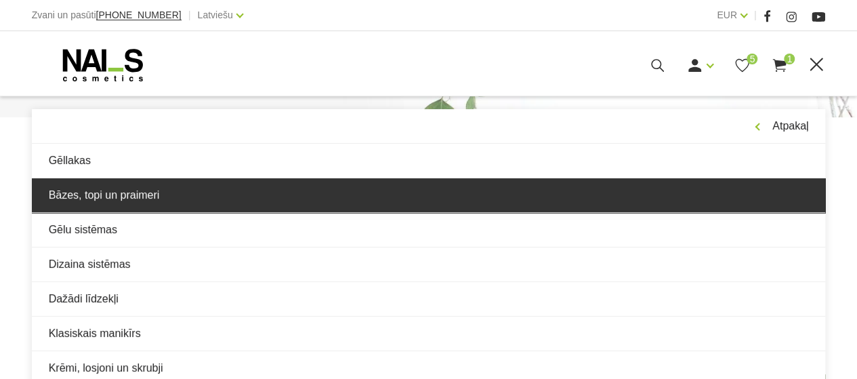
click at [246, 192] on link "Bāzes, topi un praimeri" at bounding box center [429, 195] width 794 height 34
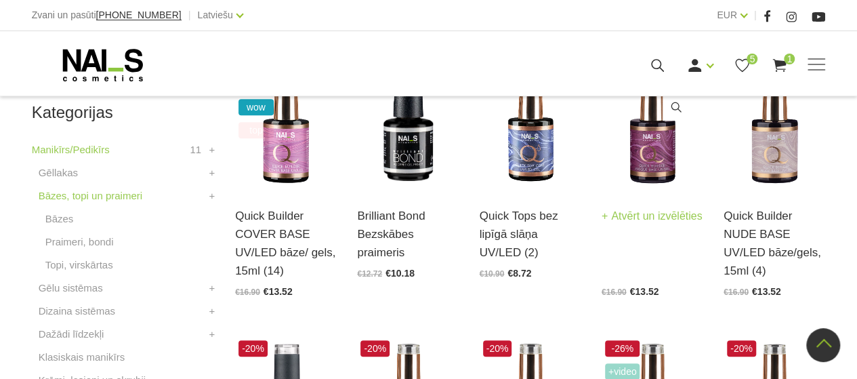
scroll to position [339, 0]
